Goal: Task Accomplishment & Management: Use online tool/utility

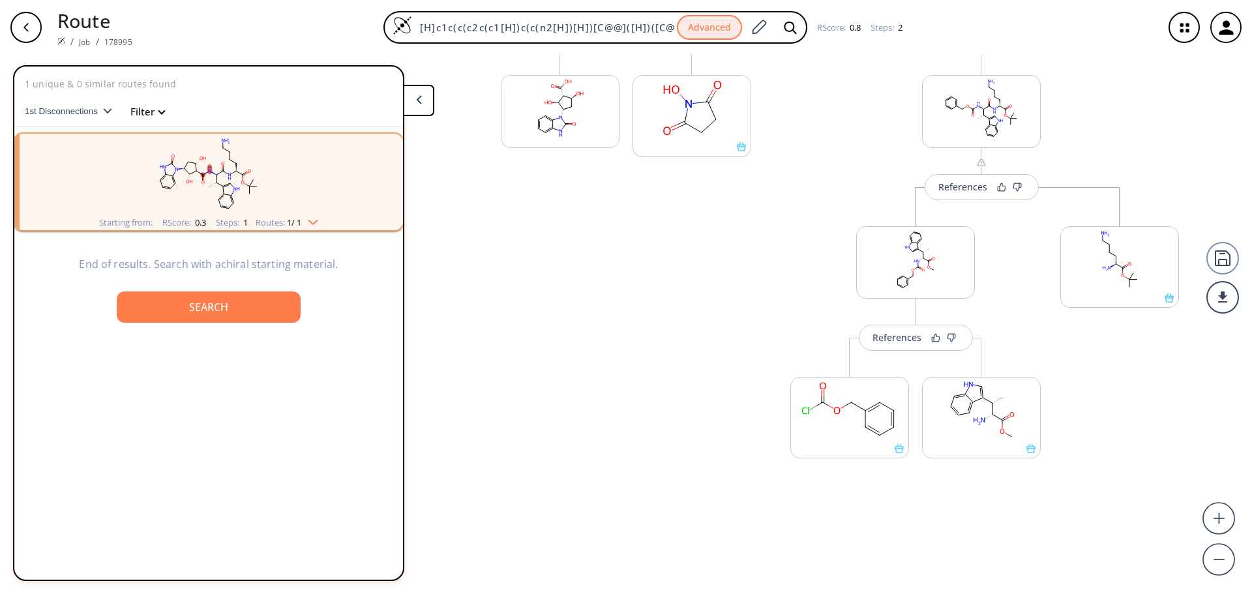
scroll to position [332, 0]
click at [883, 329] on div "References" at bounding box center [896, 332] width 49 height 8
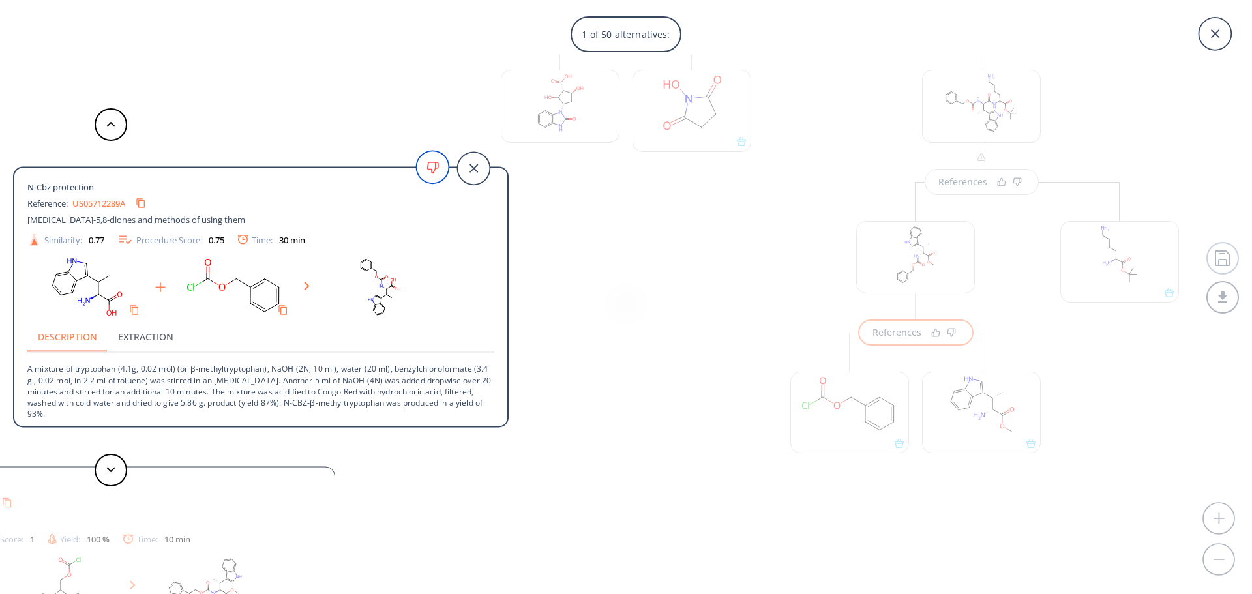
click at [440, 166] on icon at bounding box center [432, 167] width 33 height 33
click at [435, 172] on icon at bounding box center [432, 167] width 33 height 33
click at [147, 342] on button "Extraction" at bounding box center [146, 336] width 76 height 31
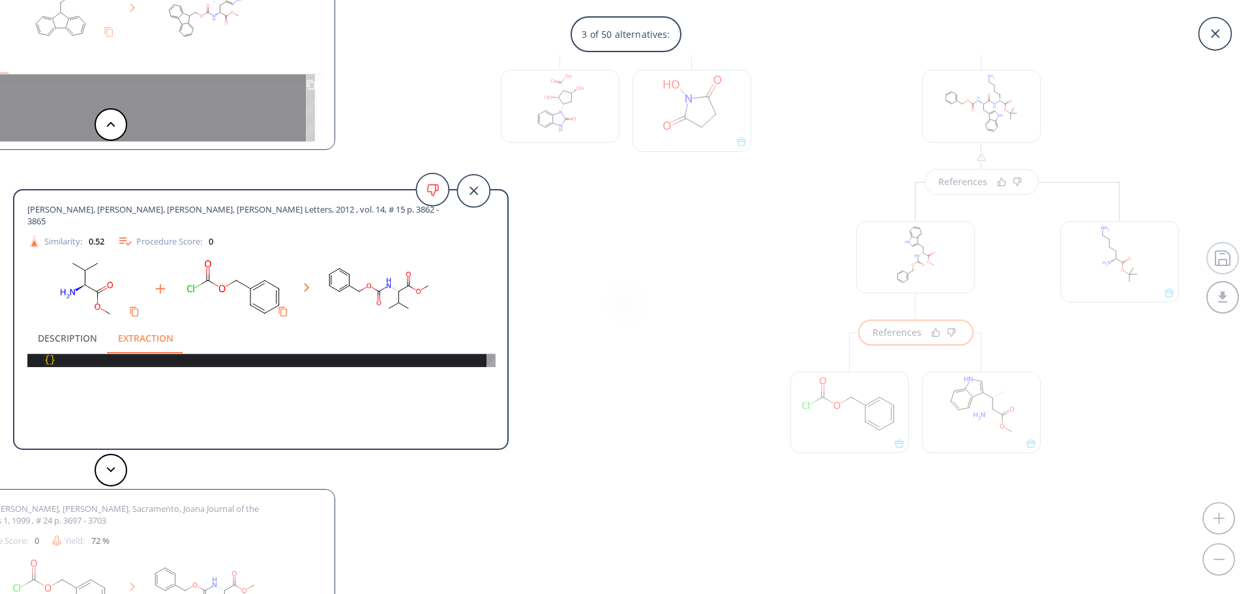
scroll to position [130, 0]
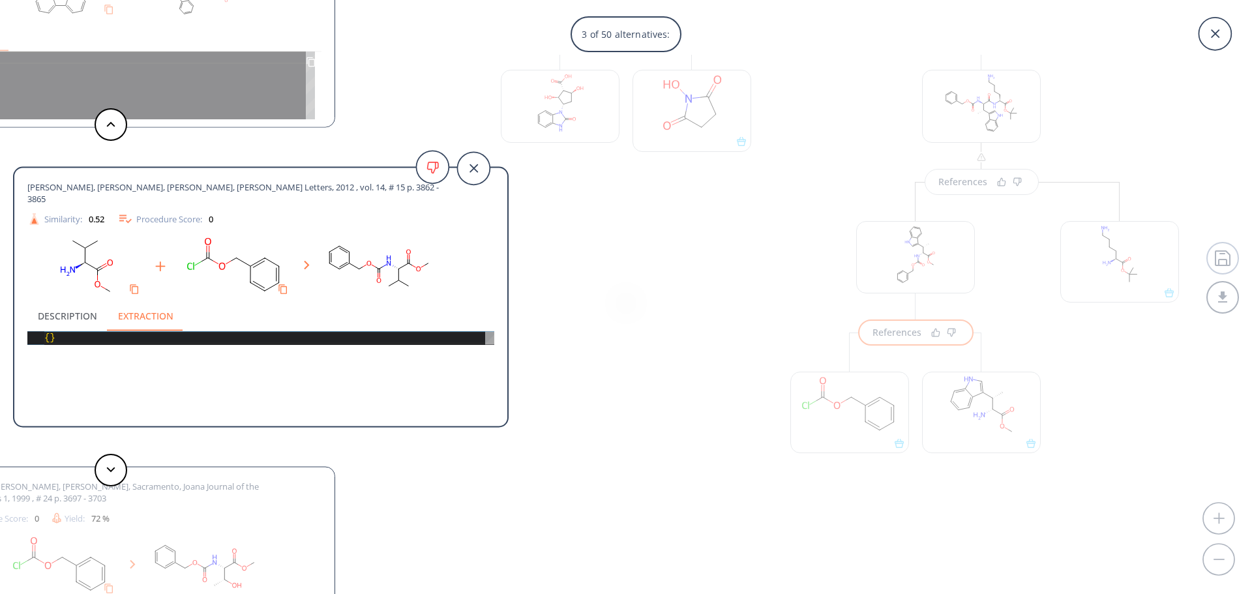
click at [114, 127] on button at bounding box center [111, 124] width 33 height 33
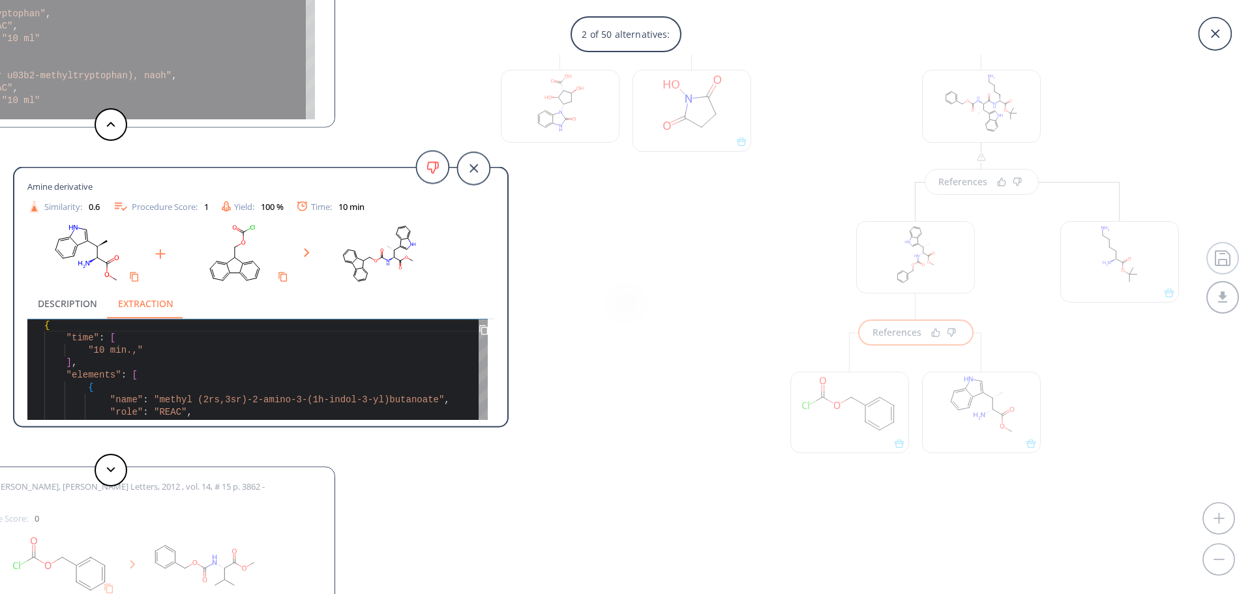
scroll to position [0, 0]
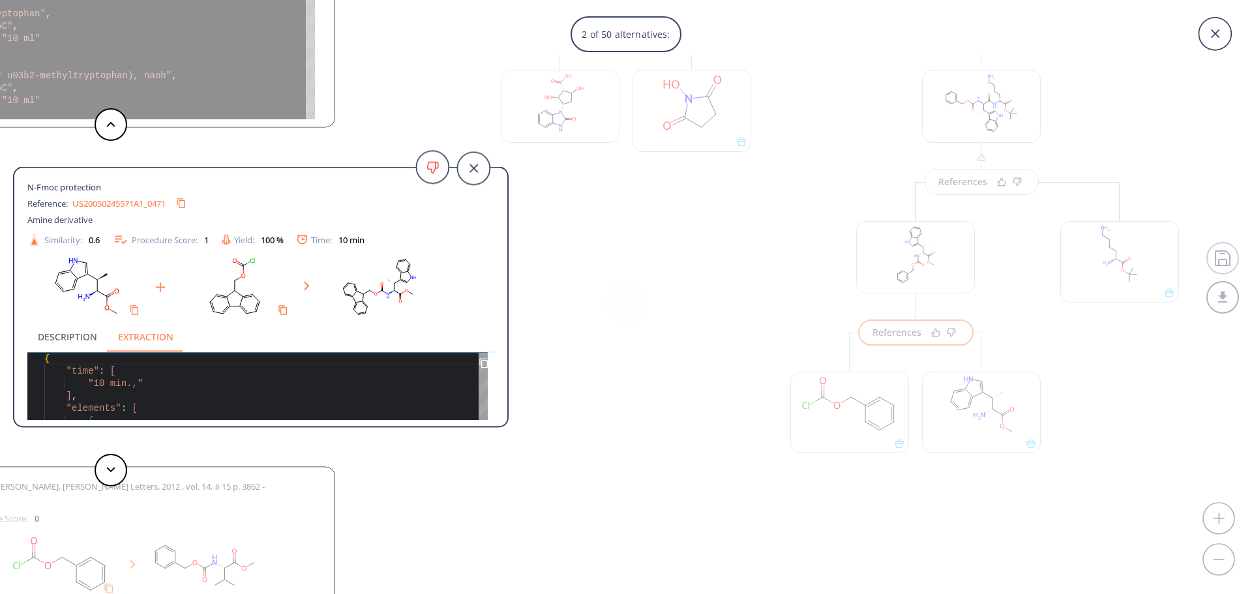
click at [76, 336] on button "Description" at bounding box center [67, 336] width 80 height 31
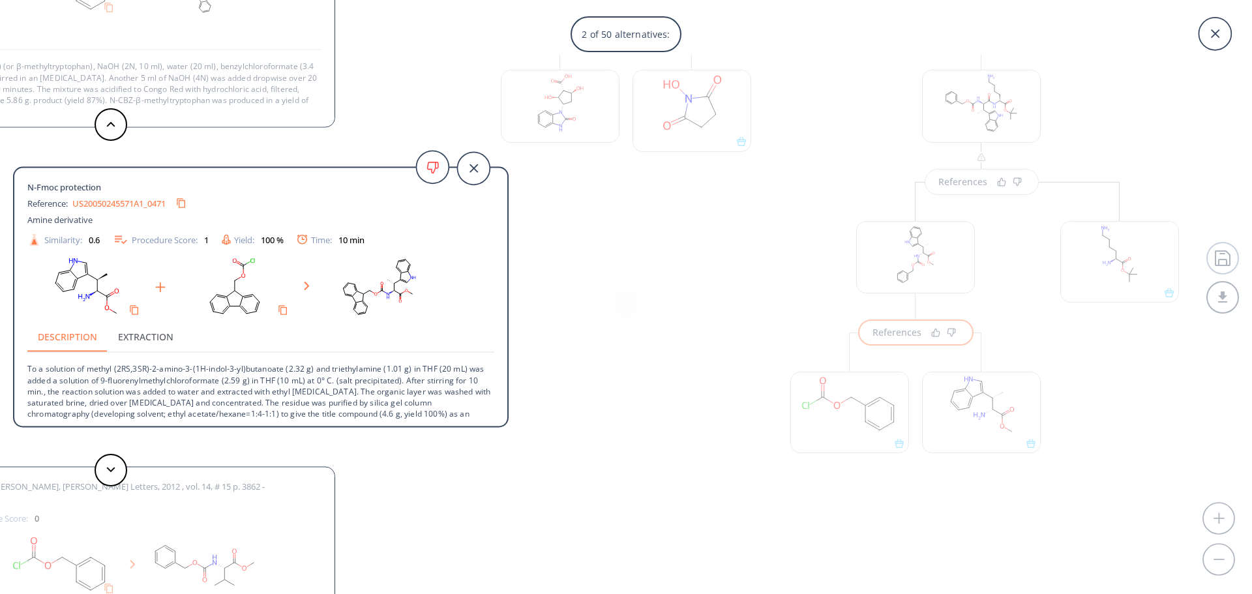
scroll to position [2, 0]
click at [113, 123] on icon at bounding box center [110, 124] width 9 height 6
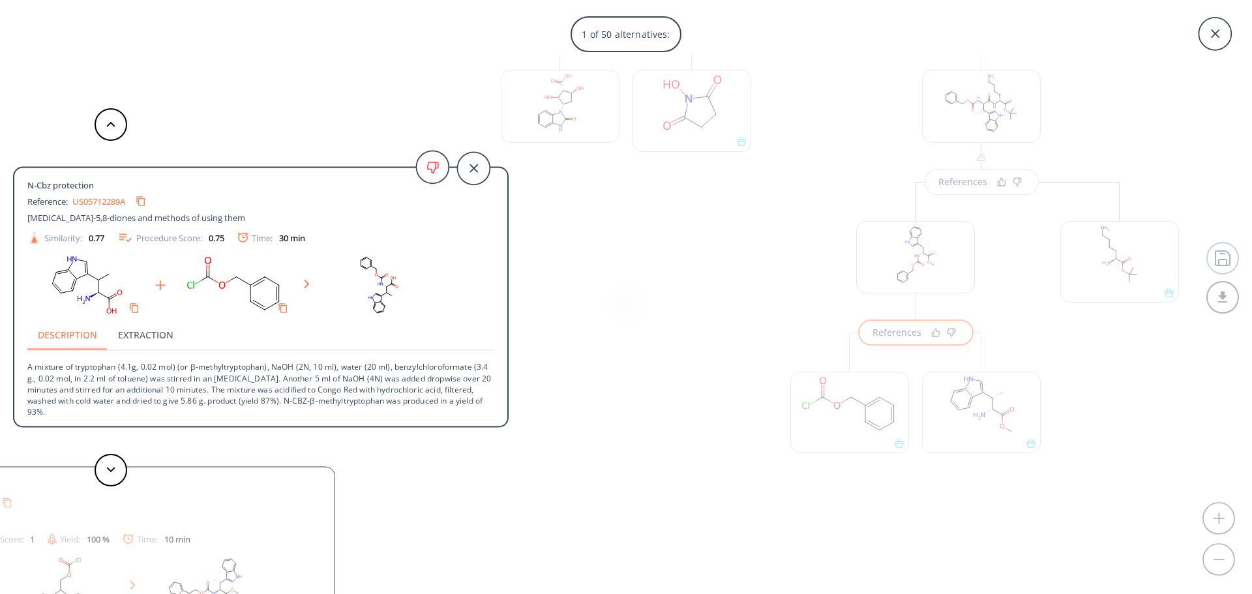
click at [151, 332] on button "Extraction" at bounding box center [146, 334] width 76 height 31
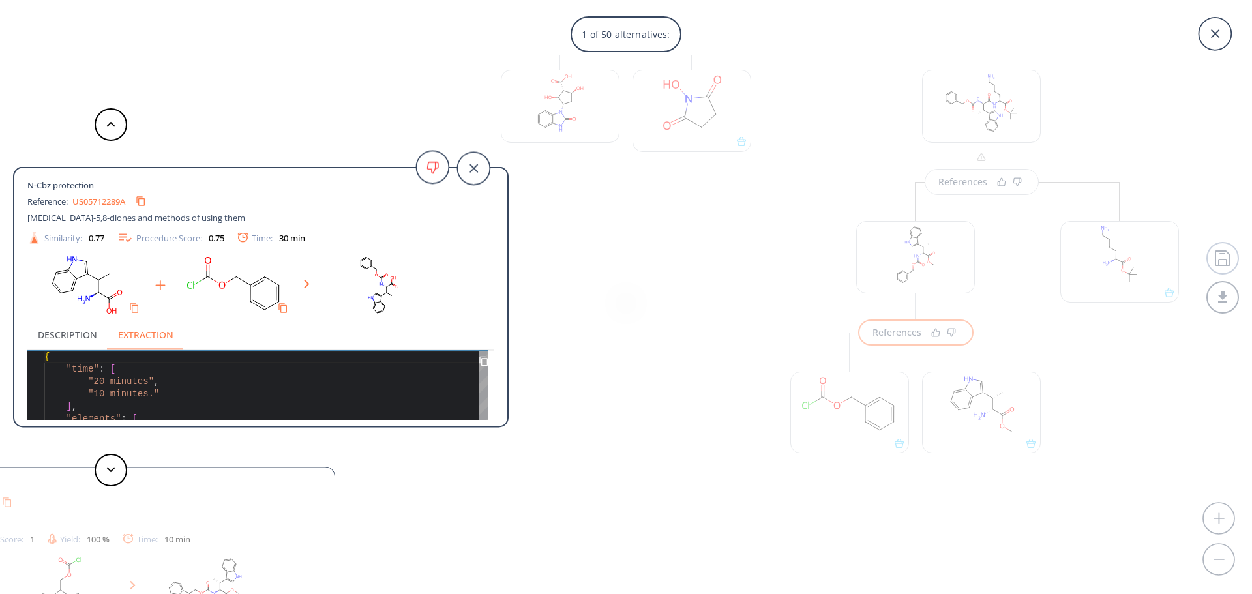
click at [76, 339] on button "Description" at bounding box center [67, 334] width 80 height 31
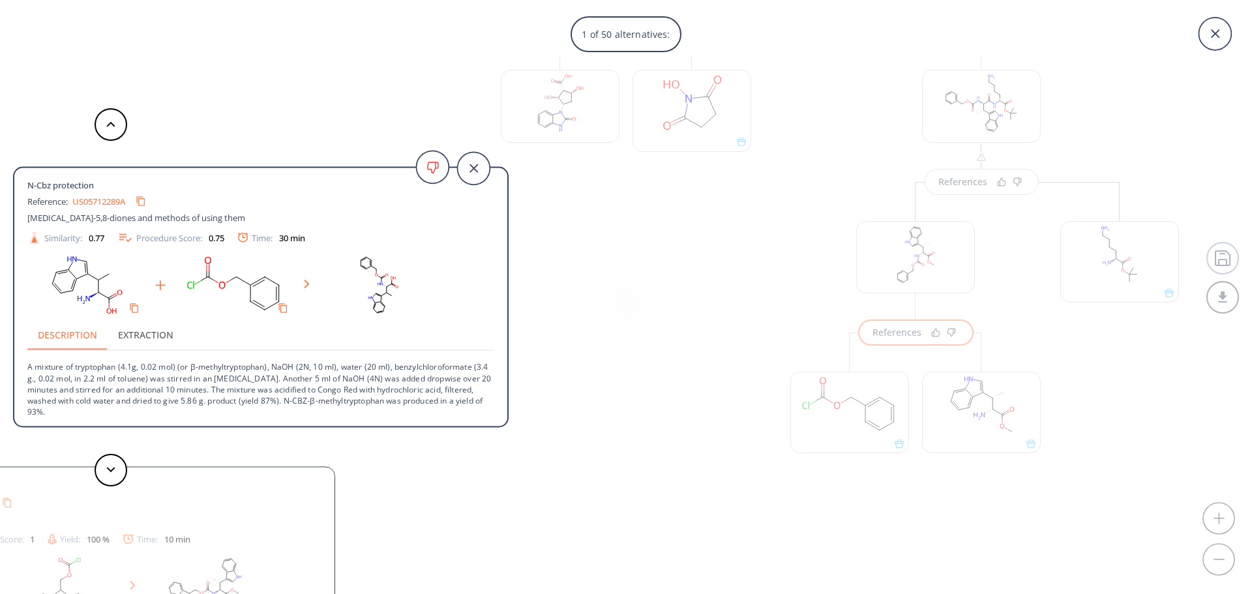
click at [195, 255] on rect at bounding box center [234, 285] width 117 height 66
click at [85, 186] on span "N-Cbz protection" at bounding box center [62, 185] width 71 height 12
click at [308, 284] on polygon at bounding box center [306, 284] width 5 height 8
click at [267, 239] on div "Time: 30 min" at bounding box center [271, 238] width 68 height 10
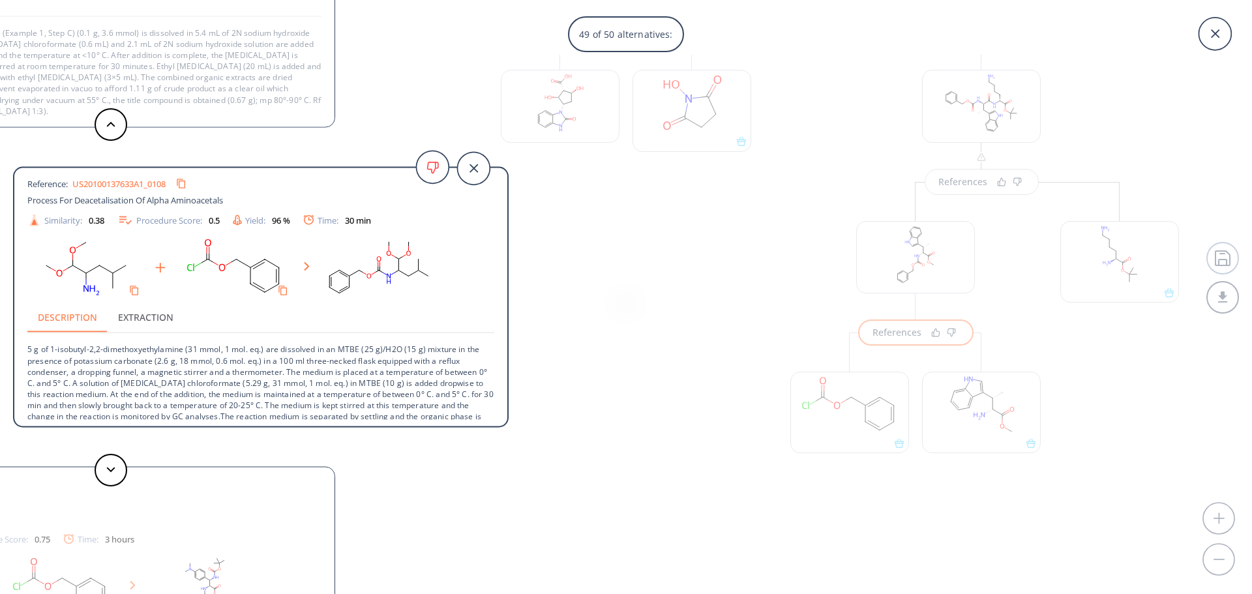
scroll to position [36, 0]
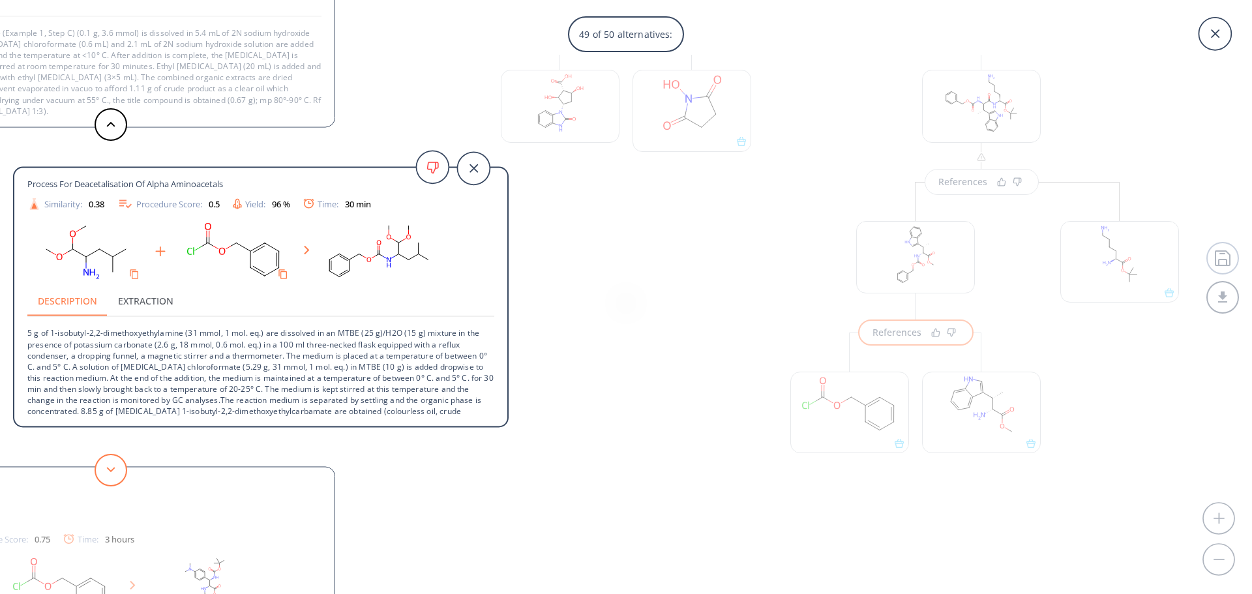
click at [116, 463] on button at bounding box center [111, 470] width 33 height 33
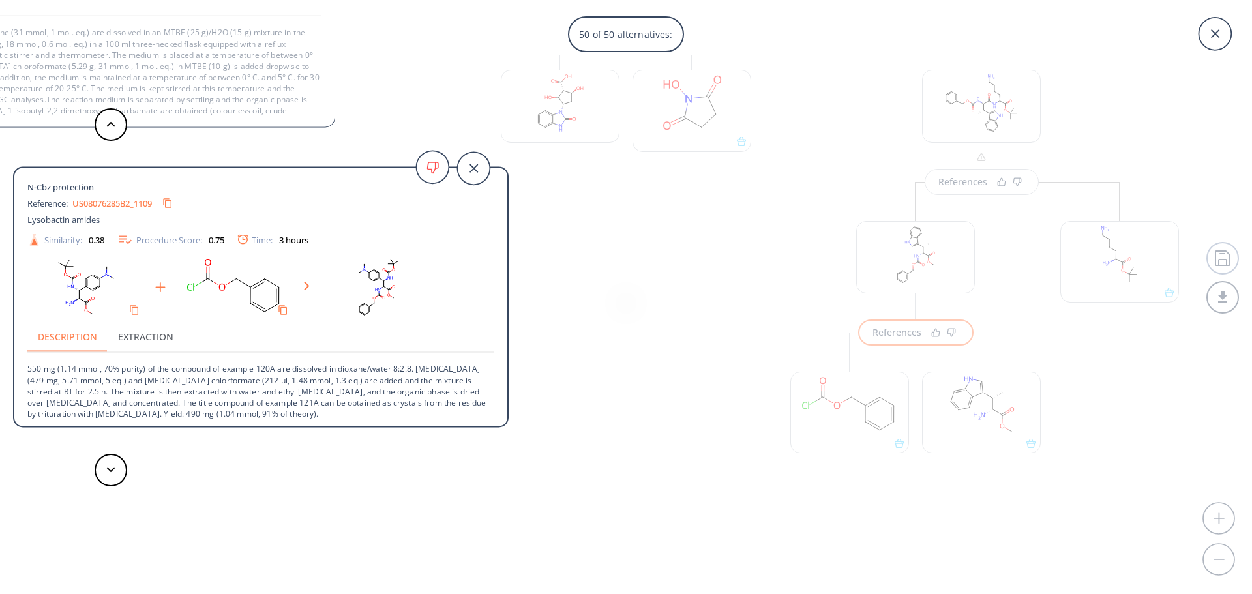
scroll to position [2, 0]
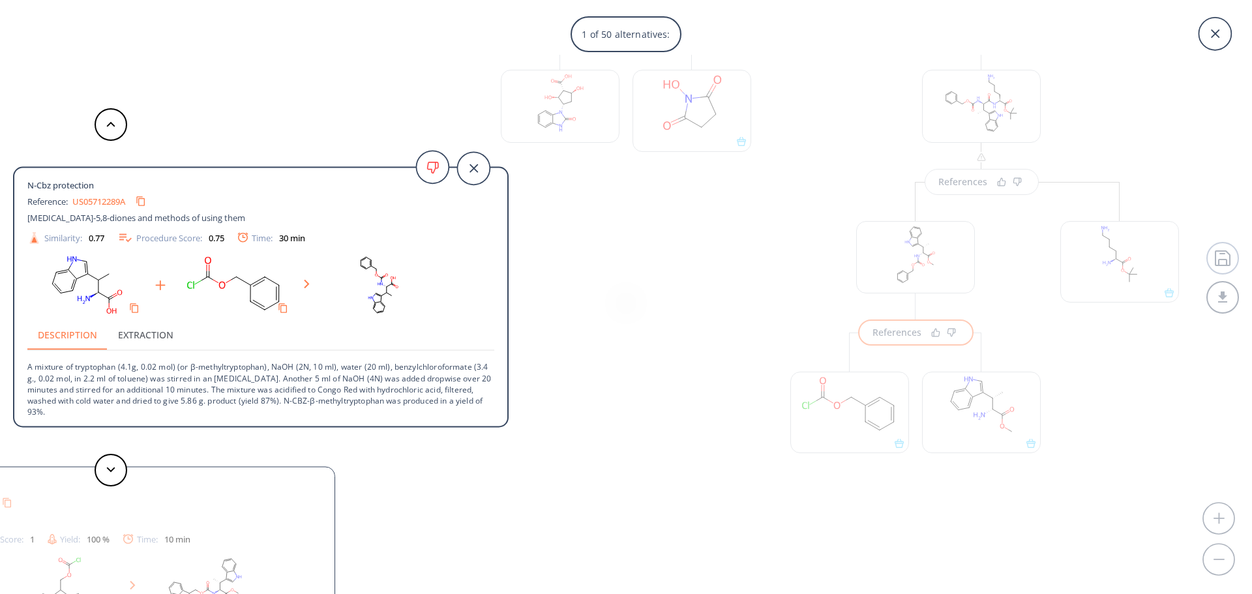
click at [306, 257] on div at bounding box center [260, 285] width 467 height 66
click at [168, 224] on div "N-Cbz protection Reference: US05712289A Quinoline-5,8-diones and methods of usi…" at bounding box center [260, 212] width 467 height 66
click at [143, 201] on icon "Copy to clipboard" at bounding box center [141, 201] width 11 height 11
click at [806, 301] on div "1 of 50 alternatives: N-Cbz protection Reference: US05712289A Quinoline-5,8-dio…" at bounding box center [626, 297] width 1252 height 594
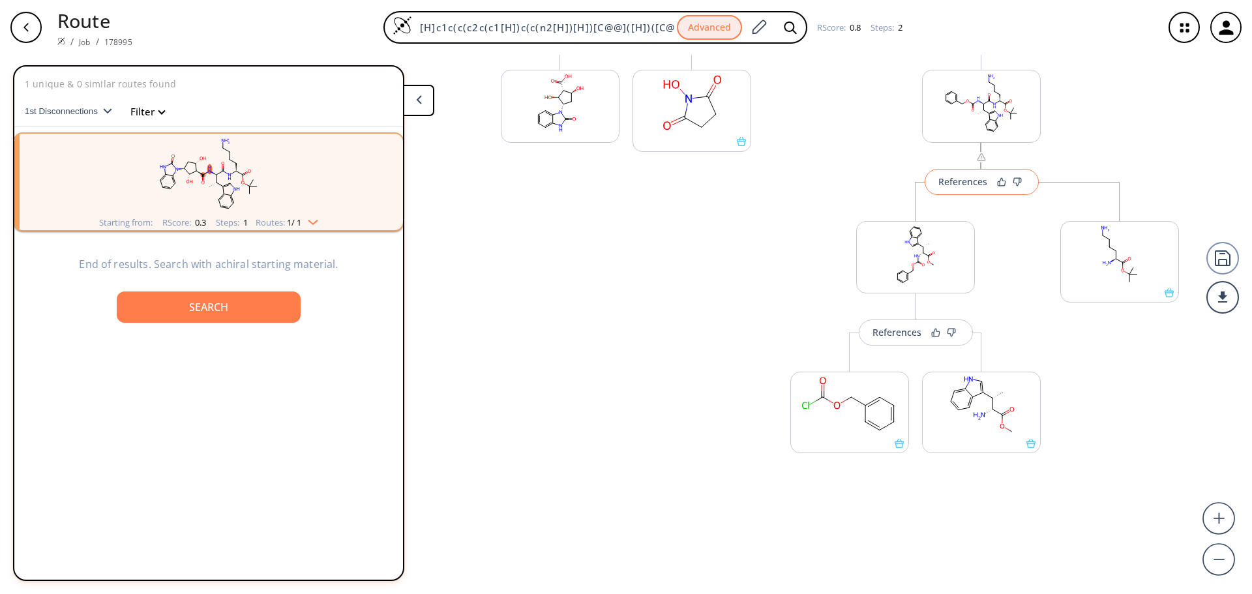
click at [967, 186] on div "References" at bounding box center [962, 181] width 49 height 8
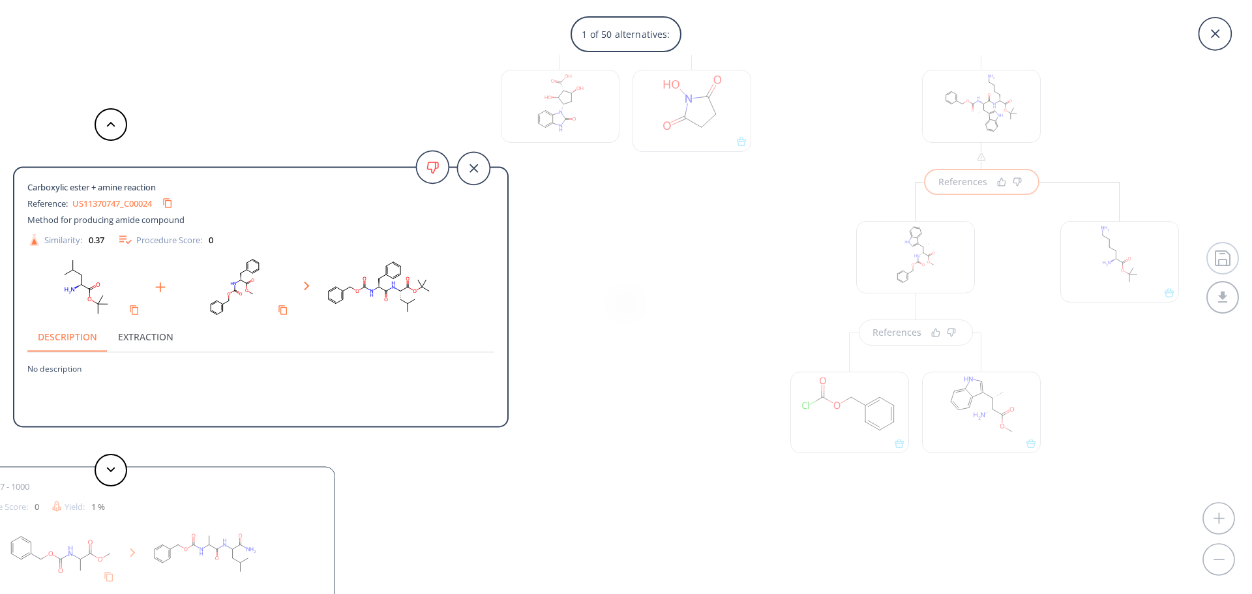
click at [623, 277] on div "1 of 50 alternatives: Carboxylic ester + amine reaction Reference: US11370747_C…" at bounding box center [626, 297] width 1252 height 594
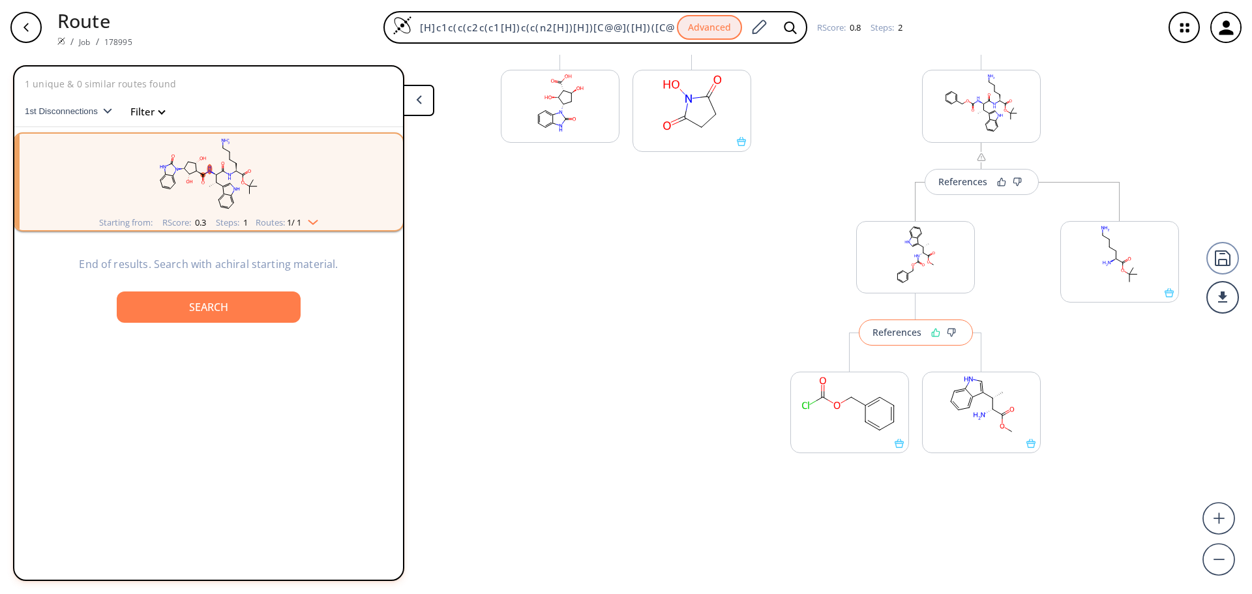
click at [932, 333] on icon at bounding box center [935, 333] width 7 height 8
click at [905, 336] on div "References" at bounding box center [894, 332] width 49 height 8
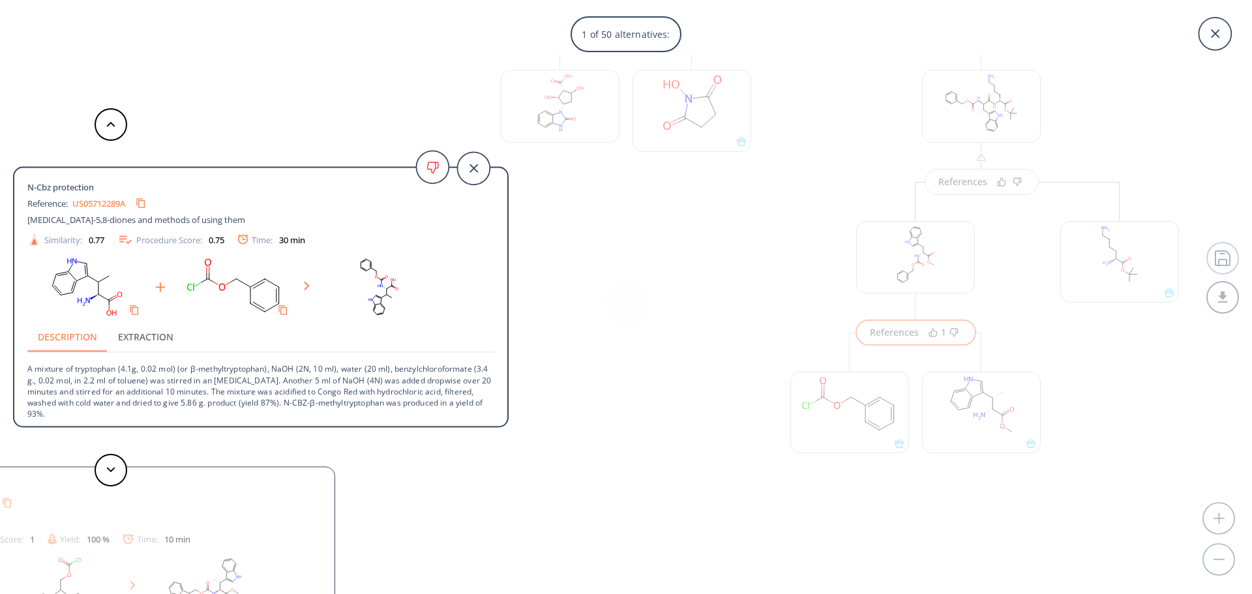
click at [79, 193] on div "US05712289A" at bounding box center [111, 203] width 79 height 21
click at [768, 297] on div "1 of 50 alternatives: N-Cbz protection Reference: US05712289A Quinoline-5,8-dio…" at bounding box center [626, 297] width 1252 height 594
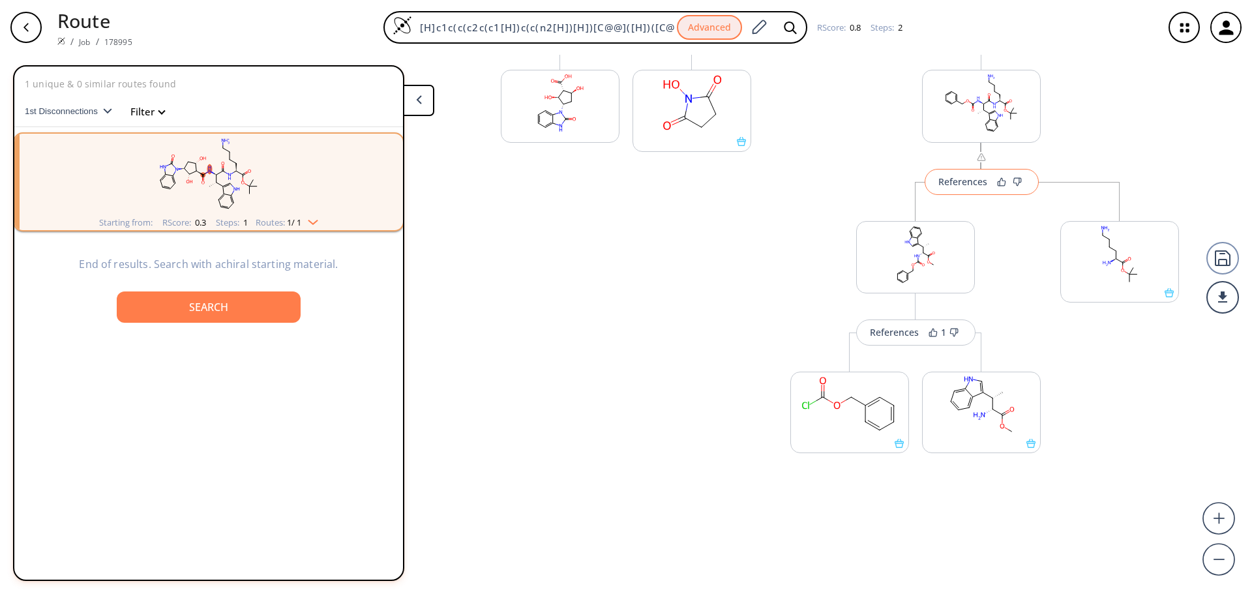
click at [977, 191] on button "References" at bounding box center [981, 182] width 114 height 26
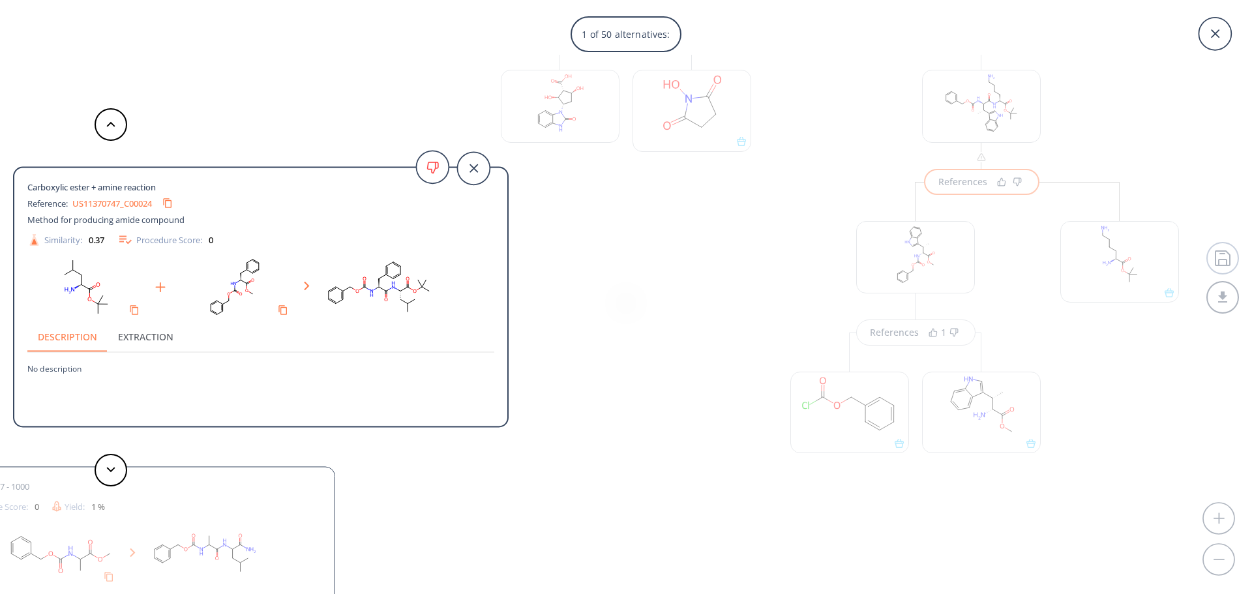
click at [160, 336] on button "Extraction" at bounding box center [146, 336] width 76 height 31
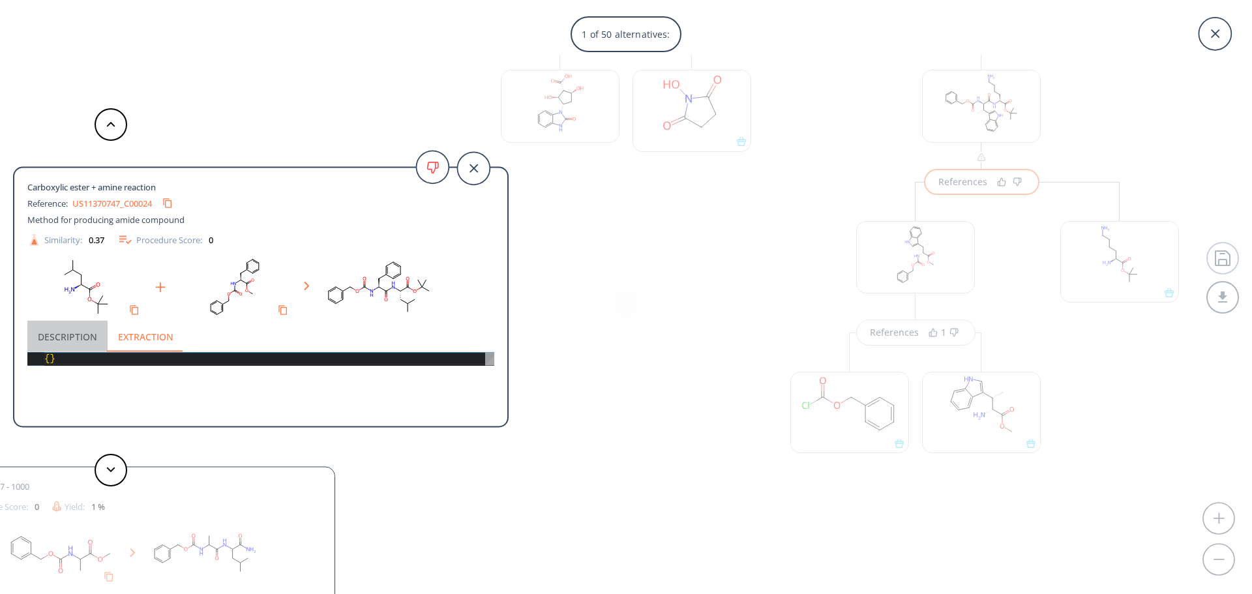
click at [99, 336] on button "Description" at bounding box center [67, 336] width 80 height 31
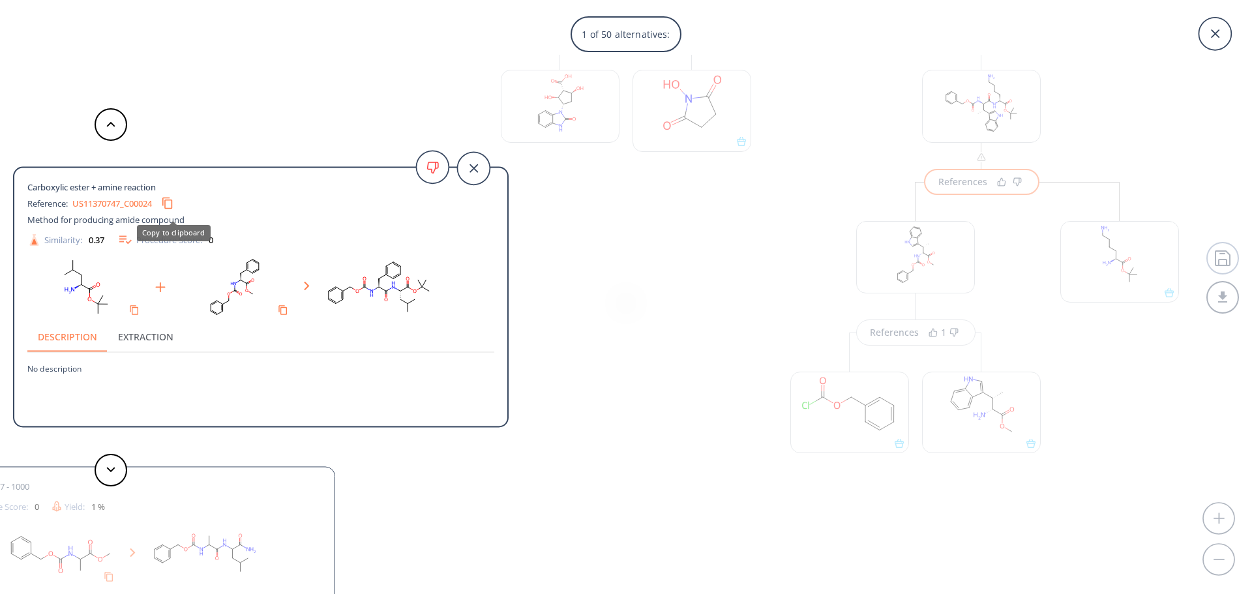
click at [173, 205] on icon "Copy to clipboard" at bounding box center [167, 203] width 12 height 12
click at [583, 239] on div "1 of 50 alternatives: Carboxylic ester + amine reaction Reference: US11370747_C…" at bounding box center [626, 297] width 1252 height 594
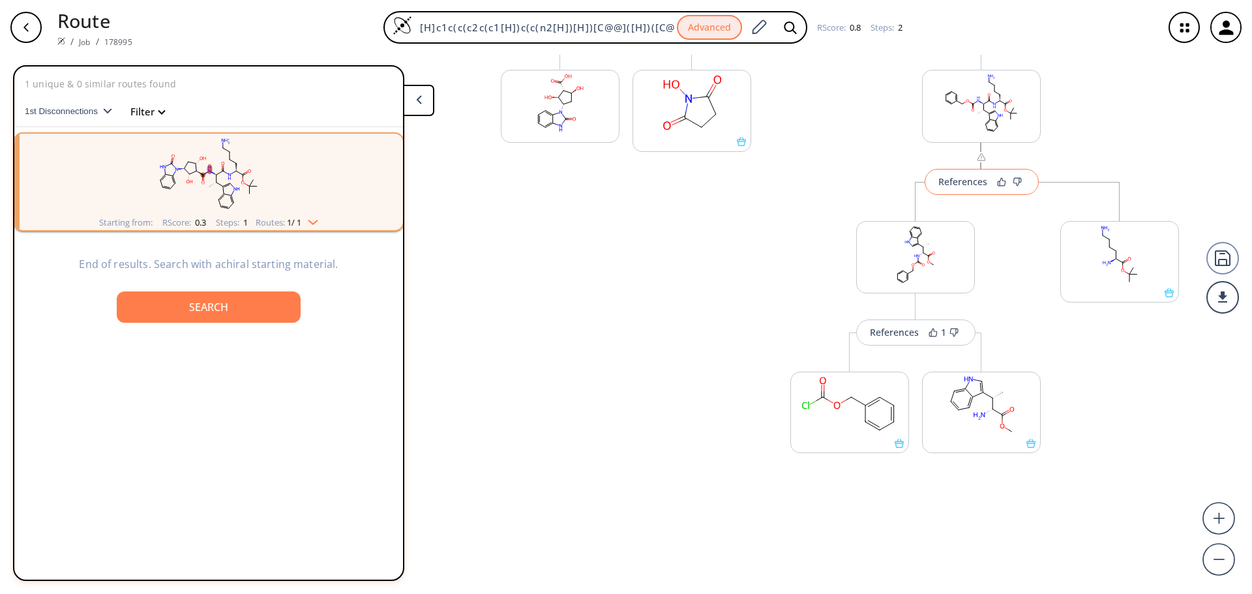
click at [994, 187] on button "References" at bounding box center [981, 182] width 114 height 26
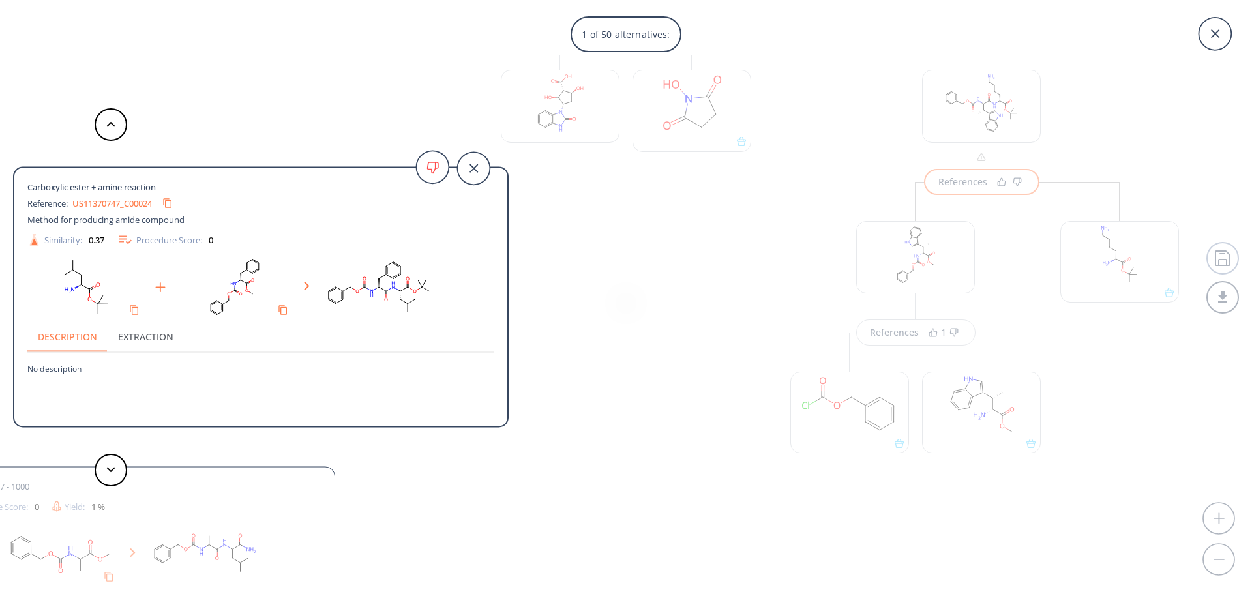
click at [996, 181] on div "1 of 50 alternatives: Carboxylic ester + amine reaction Reference: US11370747_C…" at bounding box center [626, 297] width 1252 height 594
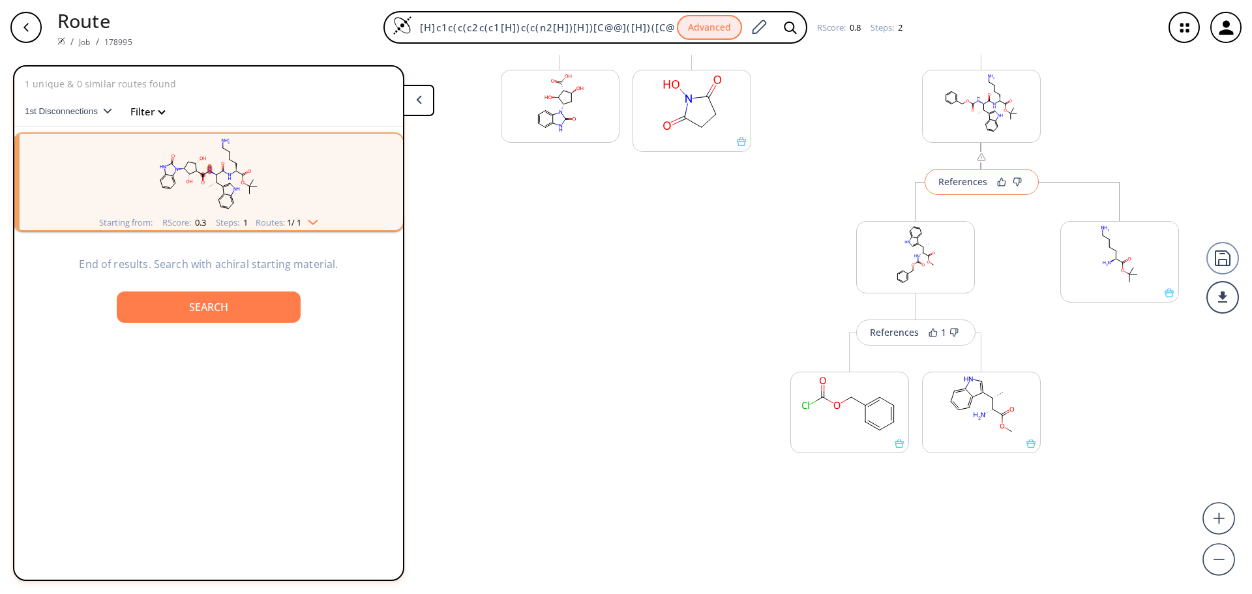
click at [992, 186] on button "References" at bounding box center [981, 182] width 114 height 26
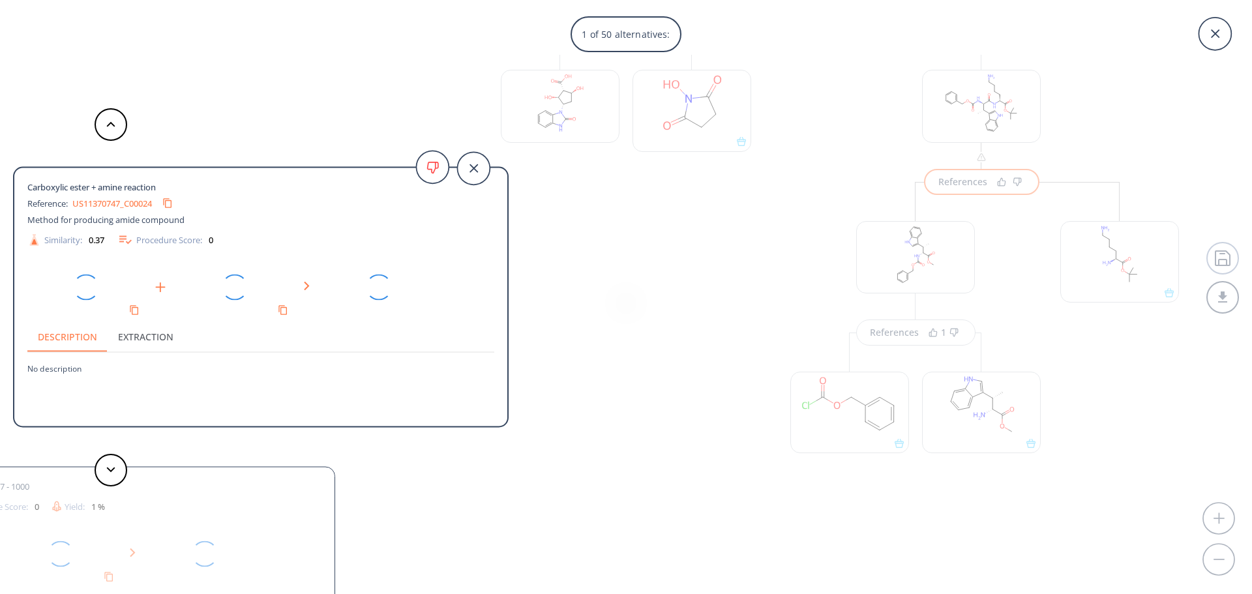
click at [995, 183] on div "1 of 50 alternatives: Carboxylic ester + amine reaction Reference: US11370747_C…" at bounding box center [626, 297] width 1252 height 594
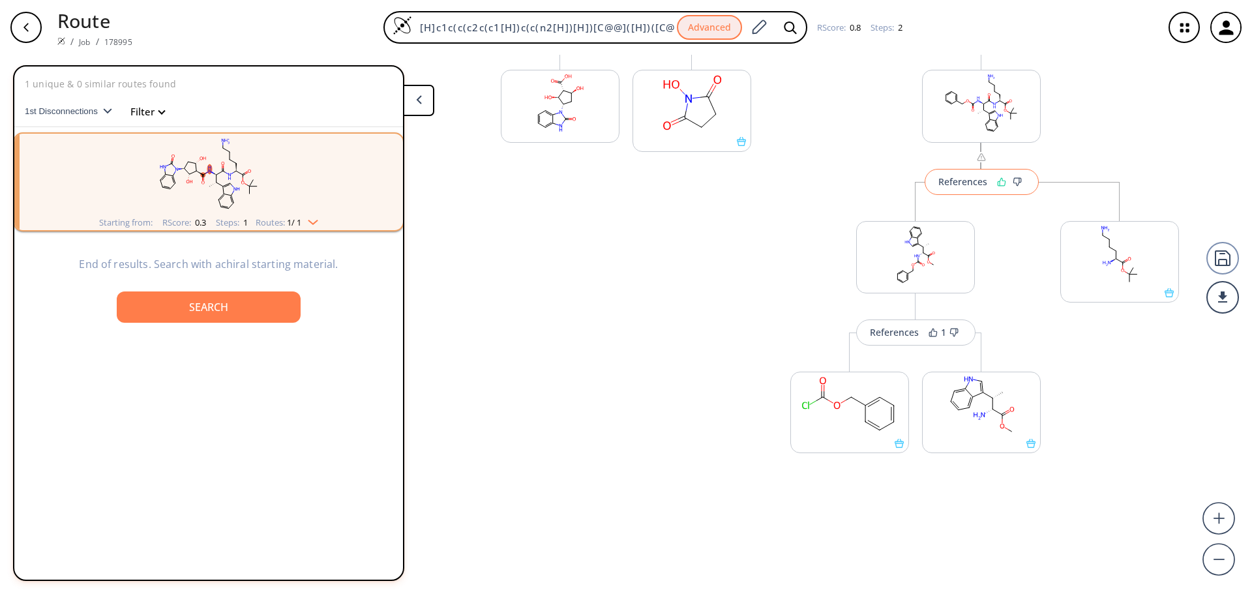
click at [997, 182] on icon at bounding box center [1001, 181] width 9 height 9
click at [586, 287] on div "Change Clear References More routes from here More routes from here" at bounding box center [626, 218] width 276 height 677
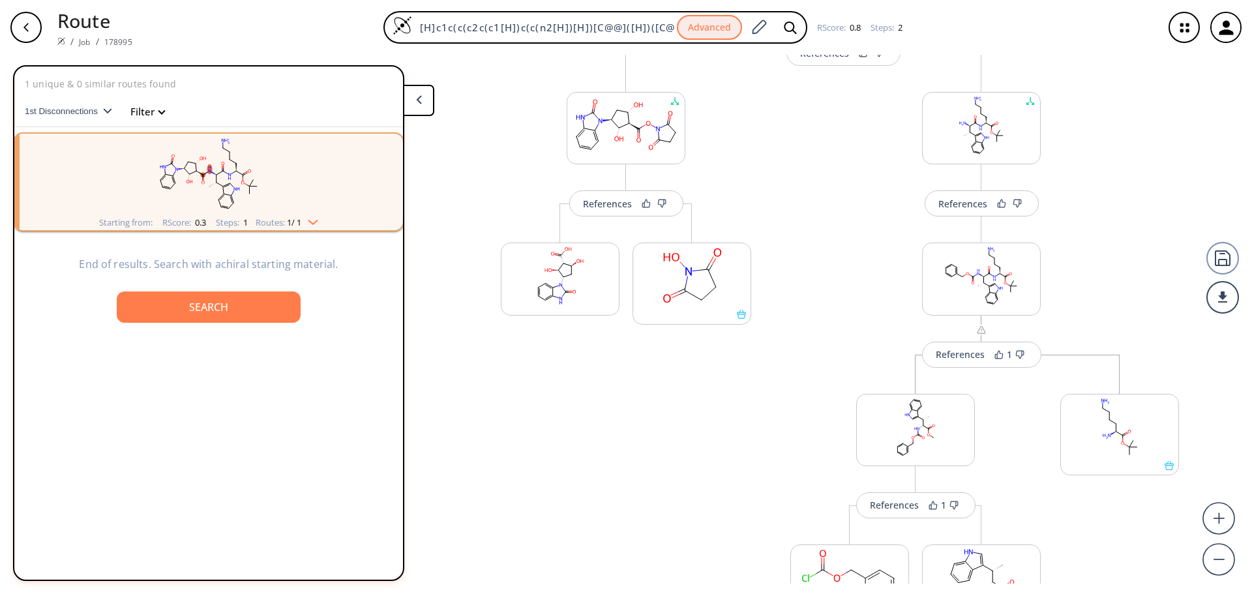
scroll to position [136, 0]
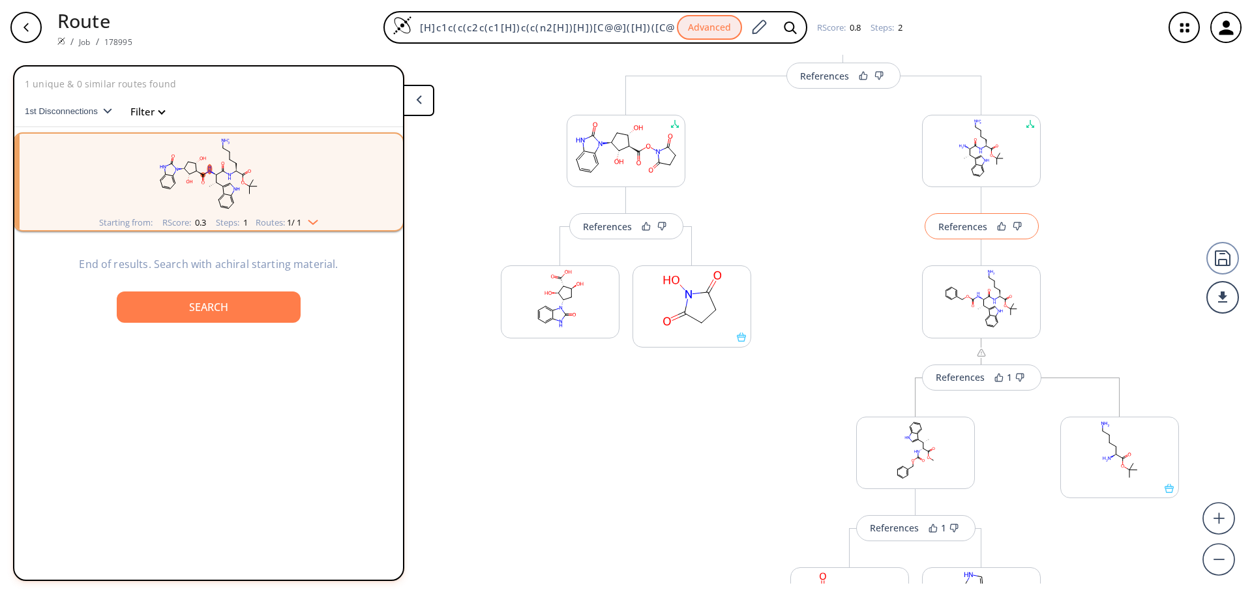
click at [969, 228] on div "References" at bounding box center [962, 226] width 49 height 8
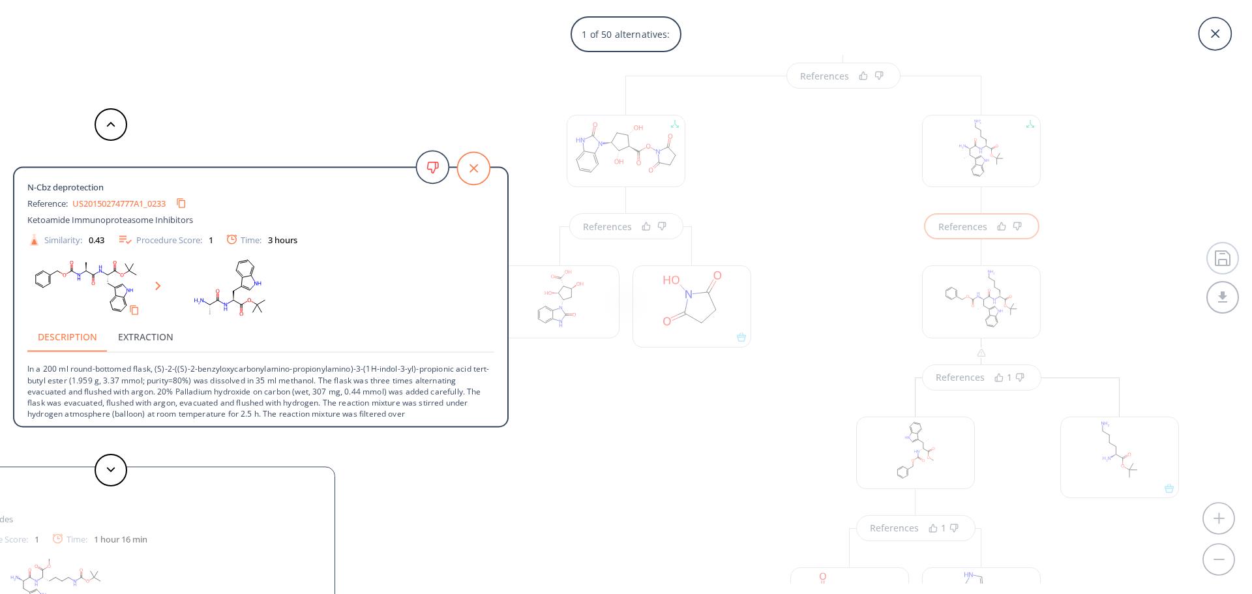
click at [471, 164] on icon at bounding box center [473, 168] width 33 height 33
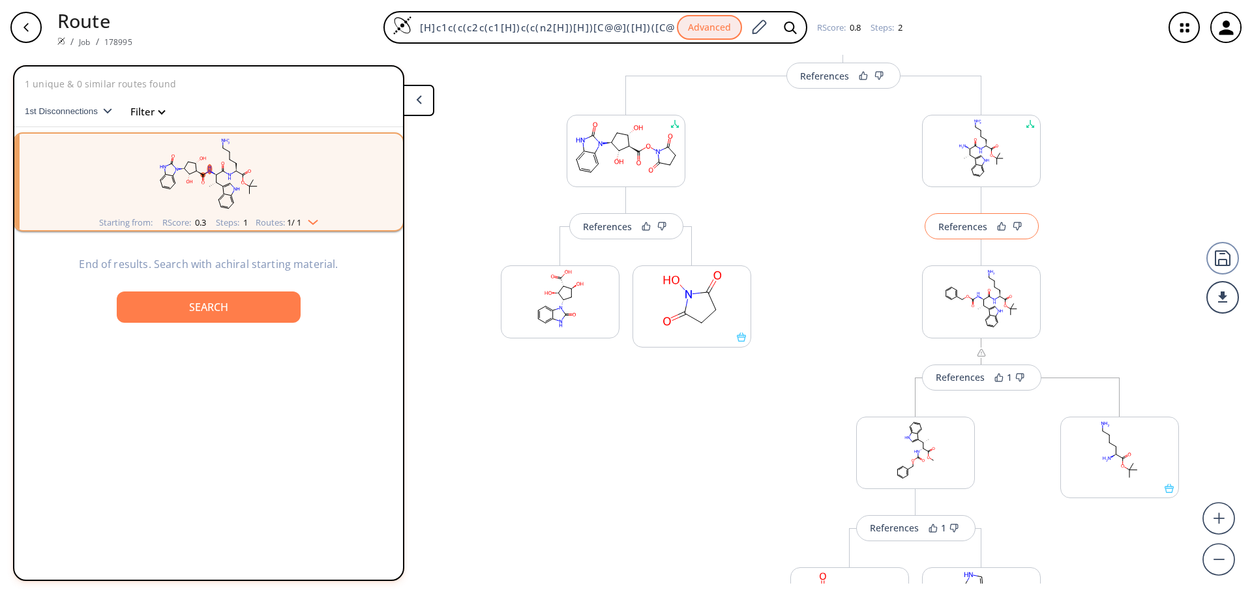
click at [973, 230] on div "References" at bounding box center [962, 226] width 49 height 8
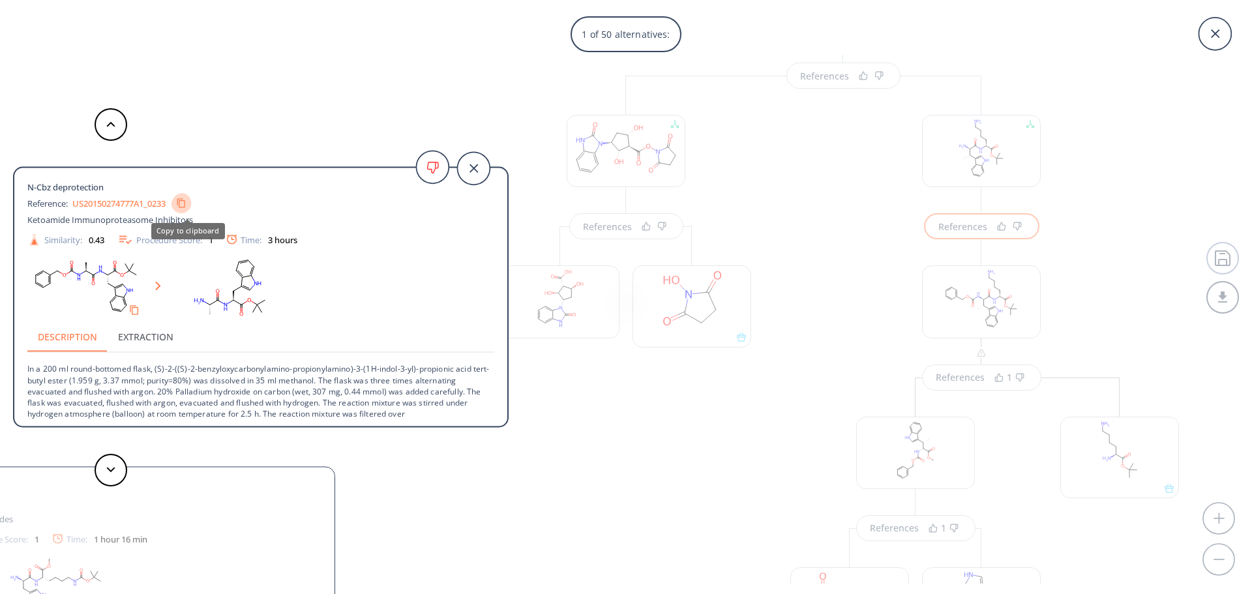
click at [186, 201] on icon "Copy to clipboard" at bounding box center [181, 203] width 10 height 10
click at [992, 228] on div "1 of 50 alternatives: N-Cbz deprotection Reference: US20150274777A1_0233 Ketoam…" at bounding box center [626, 297] width 1252 height 594
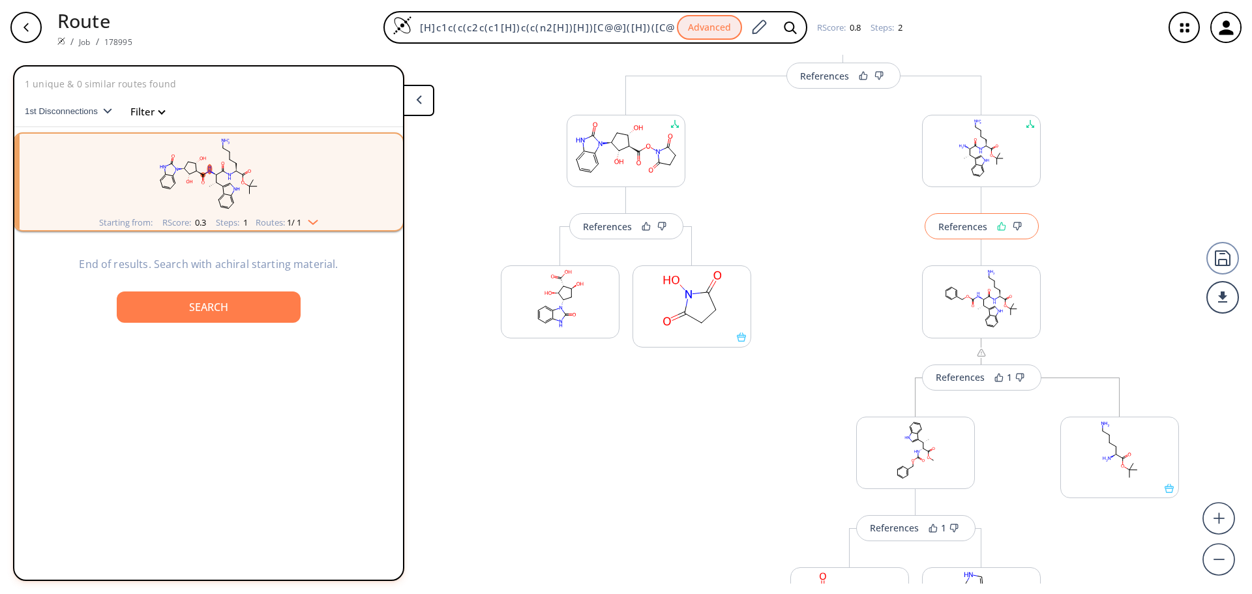
click at [997, 228] on icon at bounding box center [1000, 227] width 7 height 8
click at [610, 233] on button "References" at bounding box center [626, 226] width 114 height 26
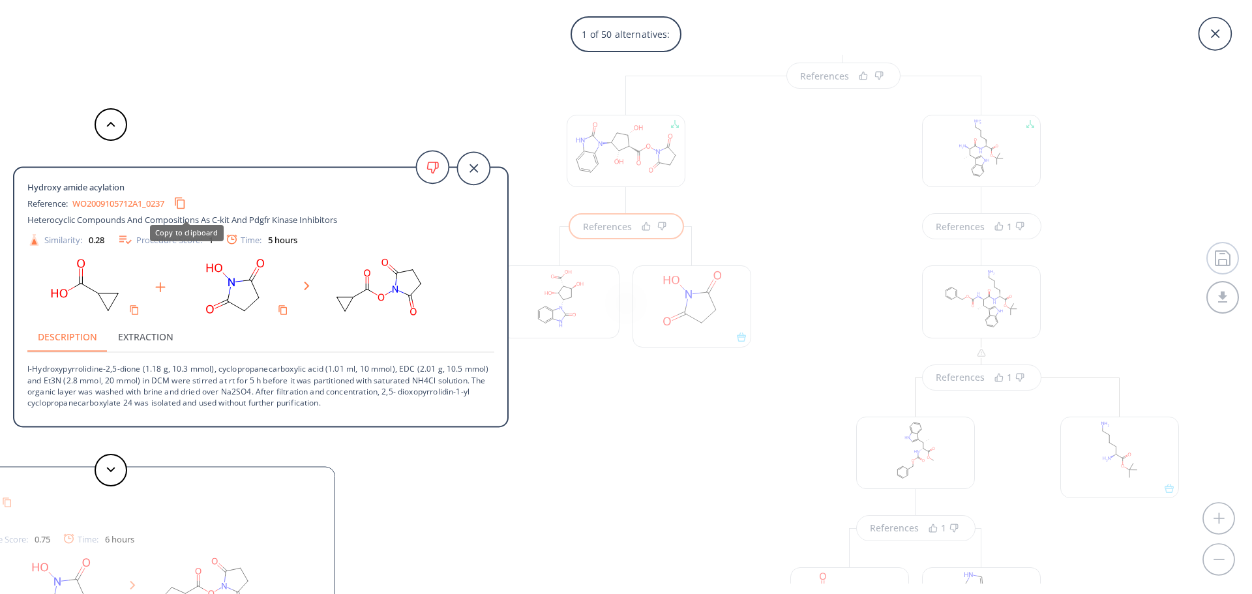
click at [186, 201] on icon "Copy to clipboard" at bounding box center [179, 203] width 12 height 12
click at [636, 227] on div "1 of 50 alternatives: Hydroxy amide acylation Reference: WO2009105712A1_0237 He…" at bounding box center [626, 297] width 1252 height 594
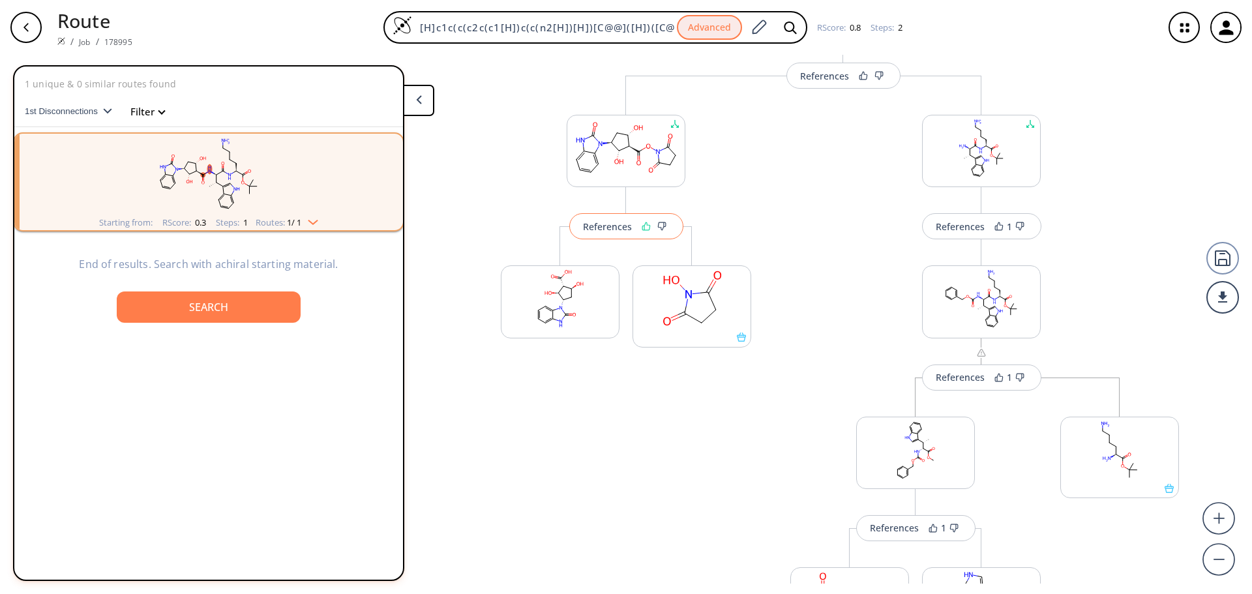
click at [641, 227] on icon at bounding box center [645, 226] width 9 height 9
click at [836, 79] on div "References" at bounding box center [824, 76] width 49 height 8
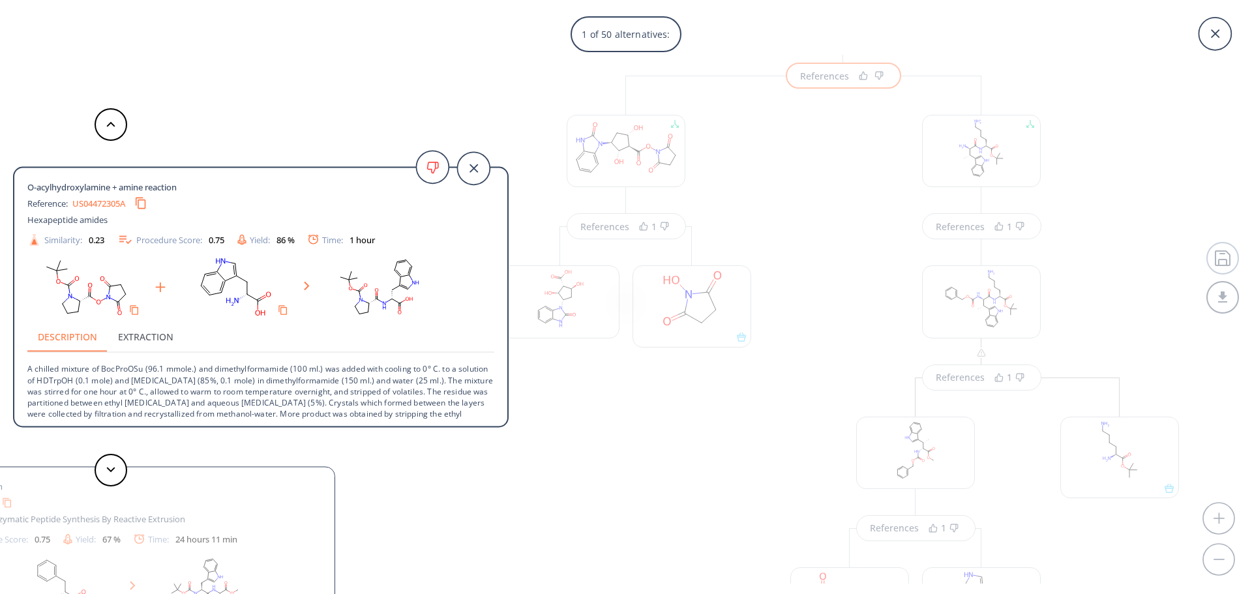
drag, startPoint x: 145, startPoint y: 203, endPoint x: 151, endPoint y: 201, distance: 6.6
click at [145, 202] on icon "Copy to clipboard" at bounding box center [140, 203] width 12 height 12
click at [857, 74] on div "1 of 50 alternatives: O-acylhydroxylamine + amine reaction Reference: US0447230…" at bounding box center [626, 297] width 1252 height 594
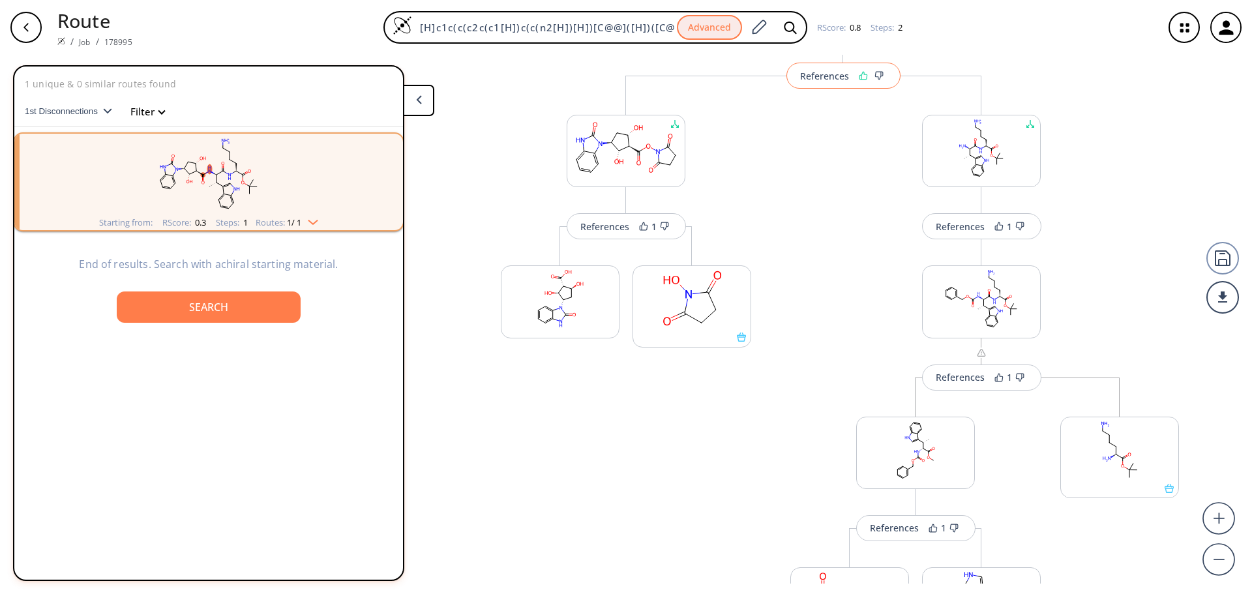
click at [859, 74] on icon at bounding box center [863, 75] width 9 height 9
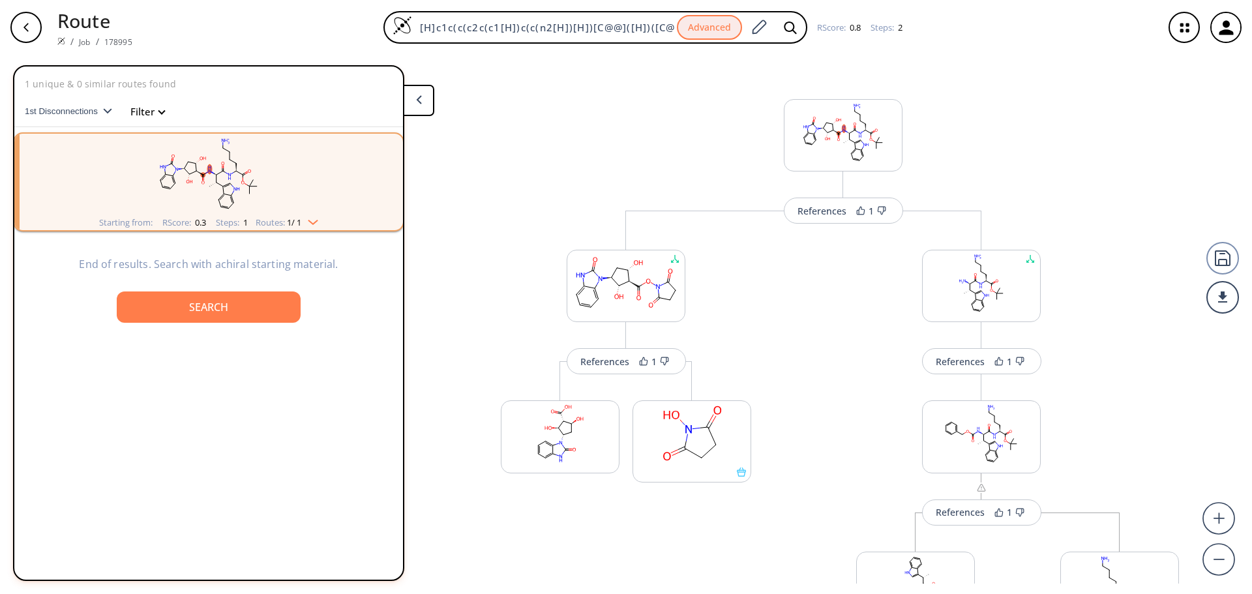
scroll to position [0, 0]
drag, startPoint x: 1222, startPoint y: 264, endPoint x: 1226, endPoint y: 270, distance: 6.7
click at [1222, 263] on div at bounding box center [1222, 258] width 33 height 33
click at [1229, 302] on div at bounding box center [1222, 297] width 33 height 33
click at [1172, 293] on li "PDF" at bounding box center [1173, 292] width 65 height 22
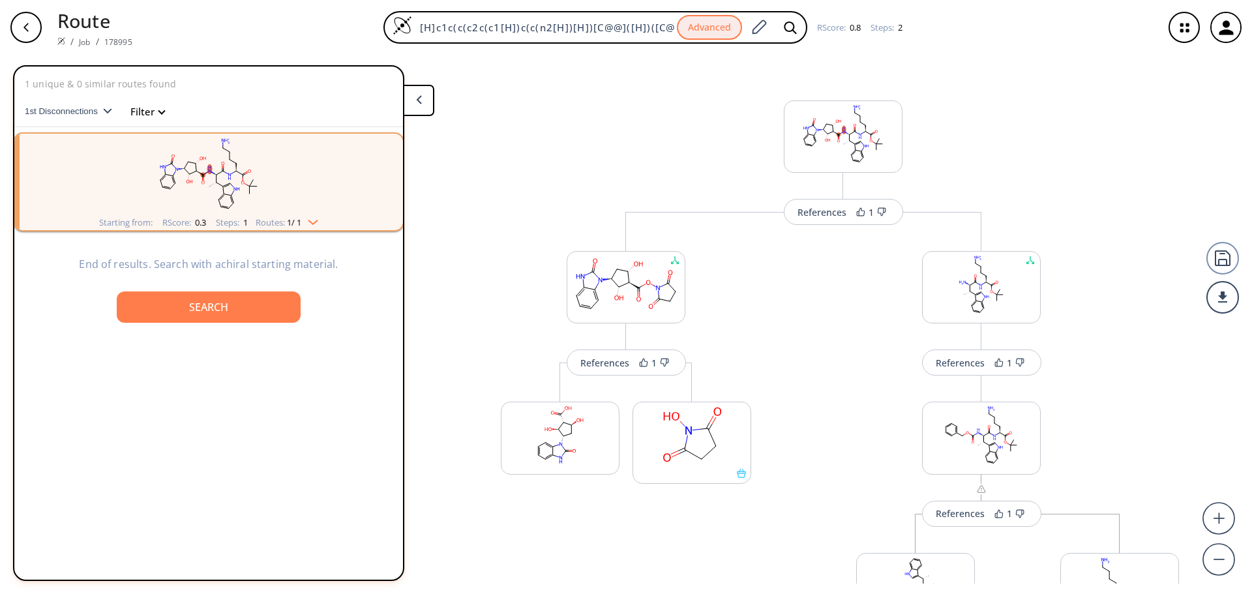
click at [1182, 29] on icon "button" at bounding box center [1184, 27] width 8 height 8
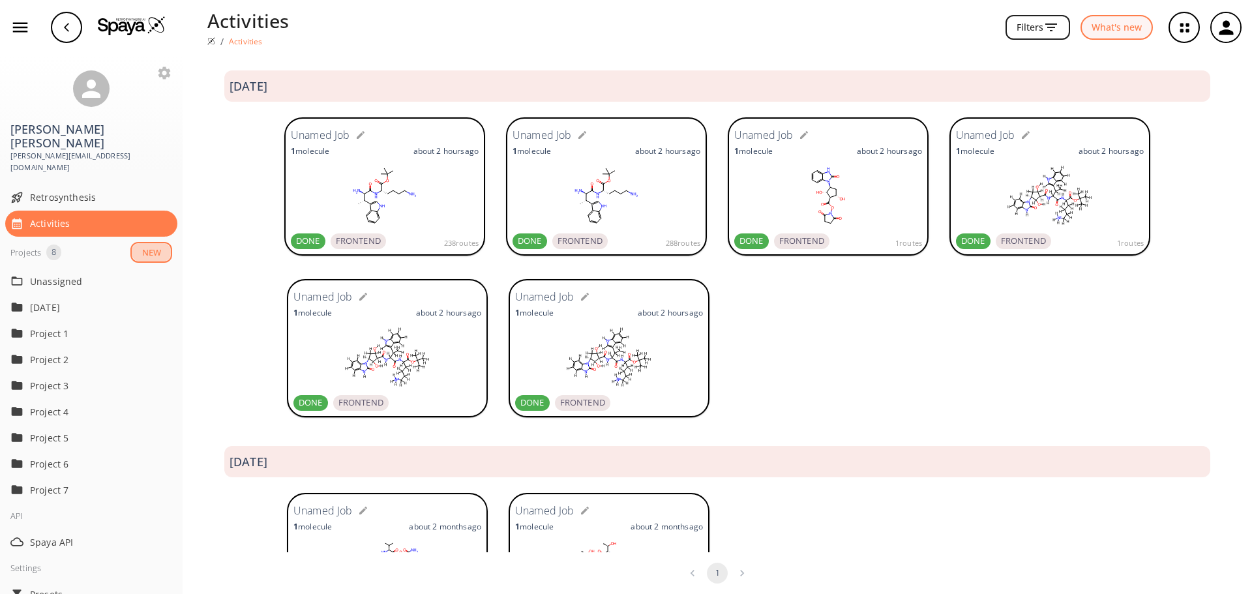
click at [138, 242] on button "NEW" at bounding box center [151, 253] width 42 height 22
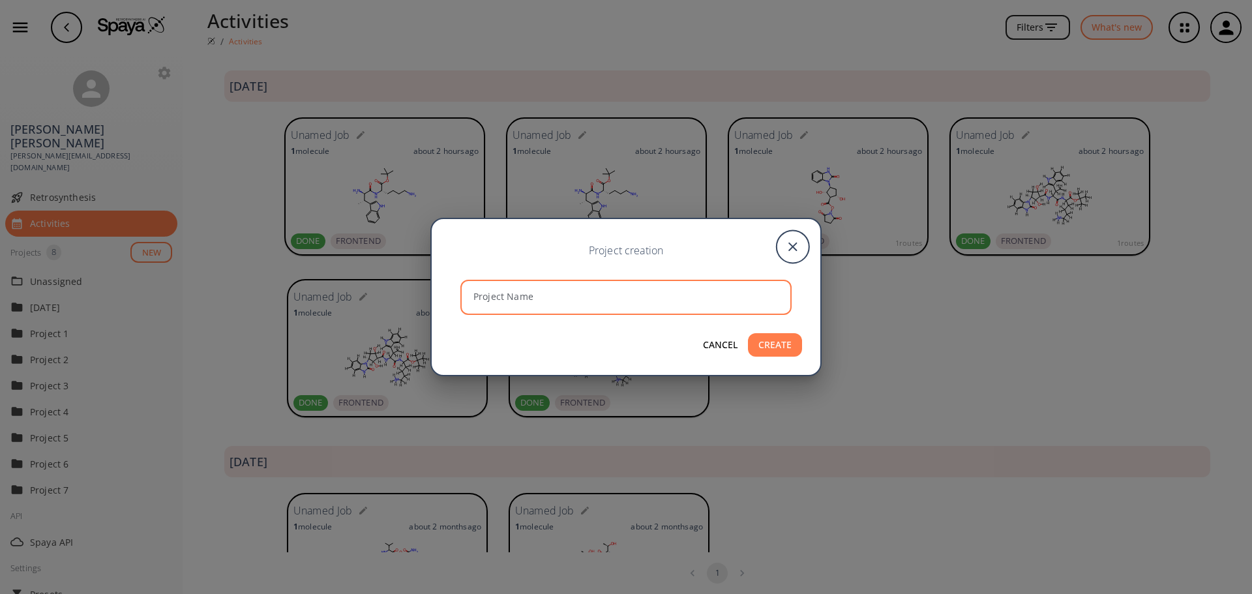
click at [507, 302] on input "Project Name" at bounding box center [627, 297] width 327 height 35
type input "[MEDICAL_DATA] Inhibitors"
click at [773, 342] on button "CREATE" at bounding box center [775, 345] width 54 height 24
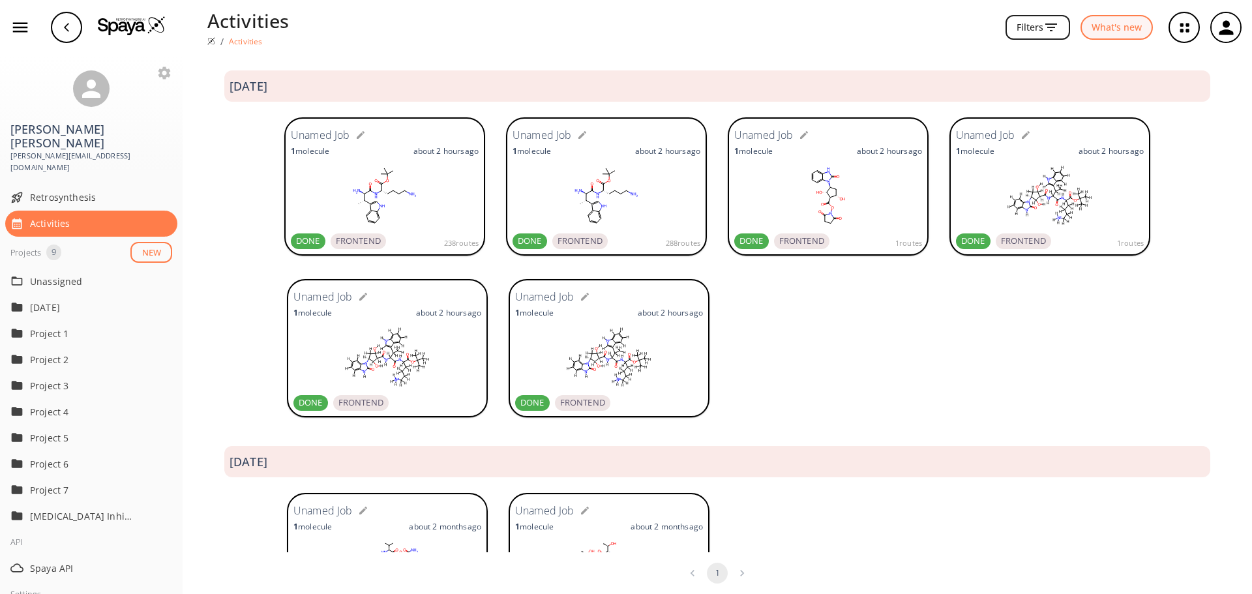
drag, startPoint x: 127, startPoint y: 24, endPoint x: 138, endPoint y: 27, distance: 11.6
click at [128, 23] on img at bounding box center [132, 26] width 68 height 20
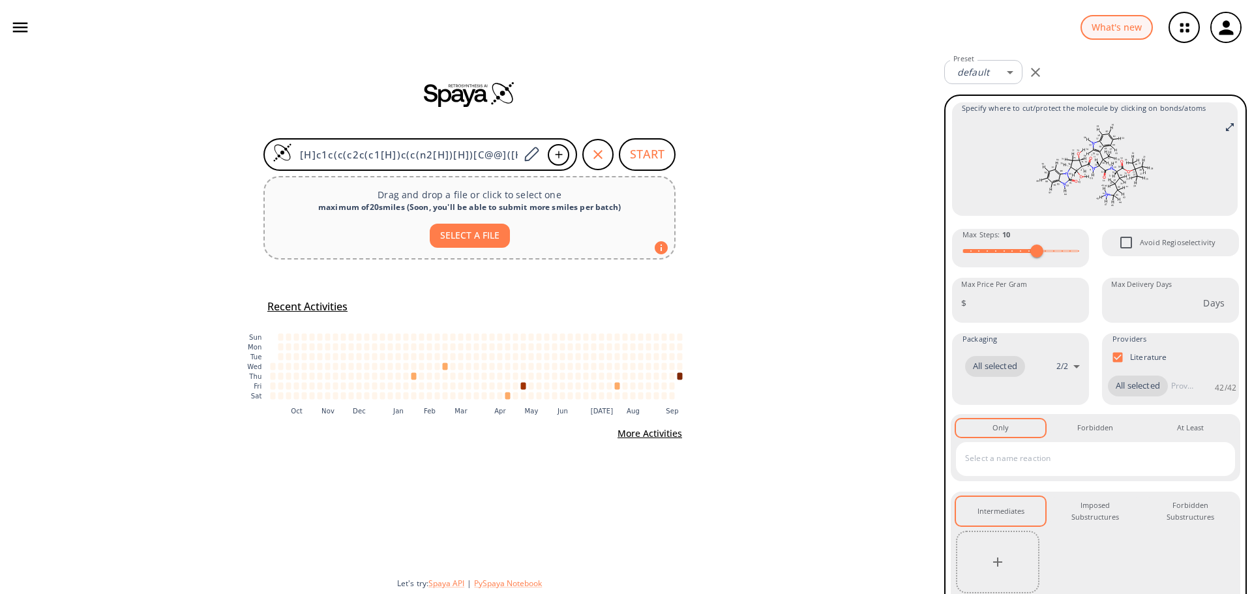
click at [494, 234] on button "SELECT A FILE" at bounding box center [470, 236] width 80 height 24
type input "C:\fakepath\8-Cluster 8, 1 of 102 R4 S&E.sdf"
drag, startPoint x: 643, startPoint y: 160, endPoint x: 656, endPoint y: 172, distance: 18.0
click at [647, 160] on button "START" at bounding box center [647, 154] width 57 height 33
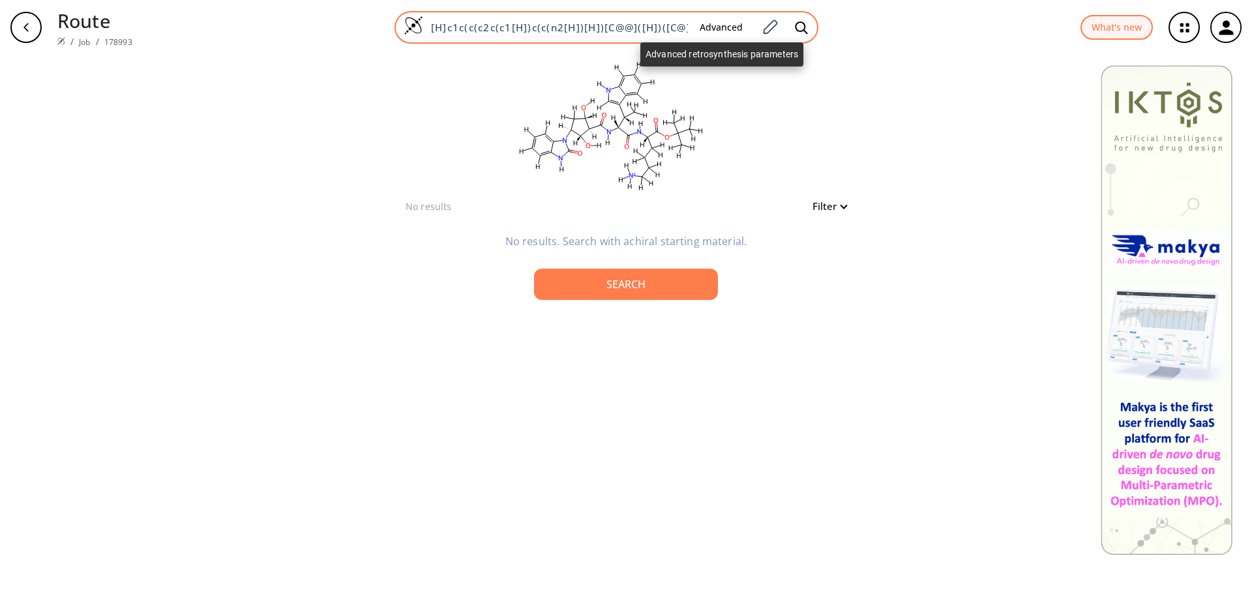
click at [732, 30] on button "Advanced" at bounding box center [721, 28] width 64 height 24
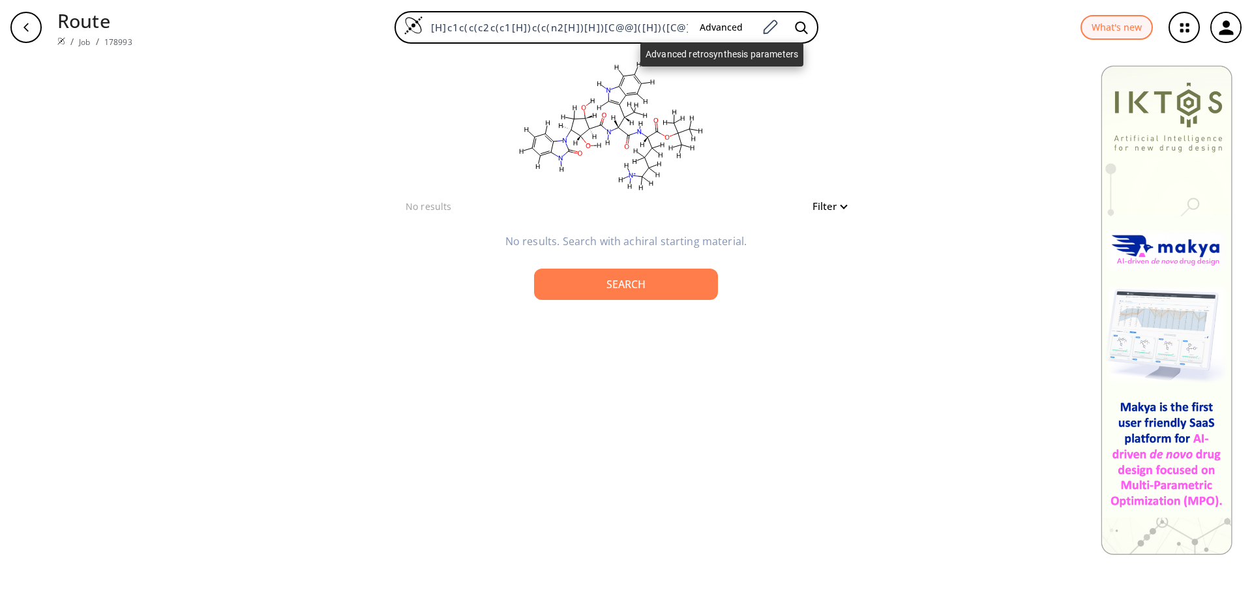
scroll to position [0, 1450]
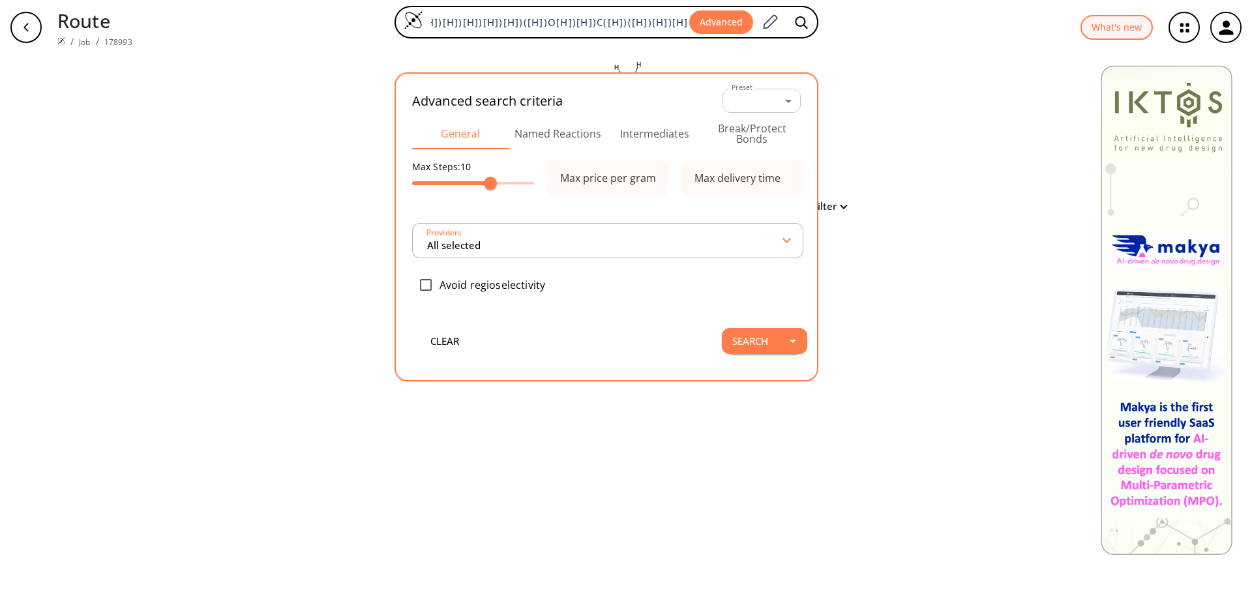
type input "All selected"
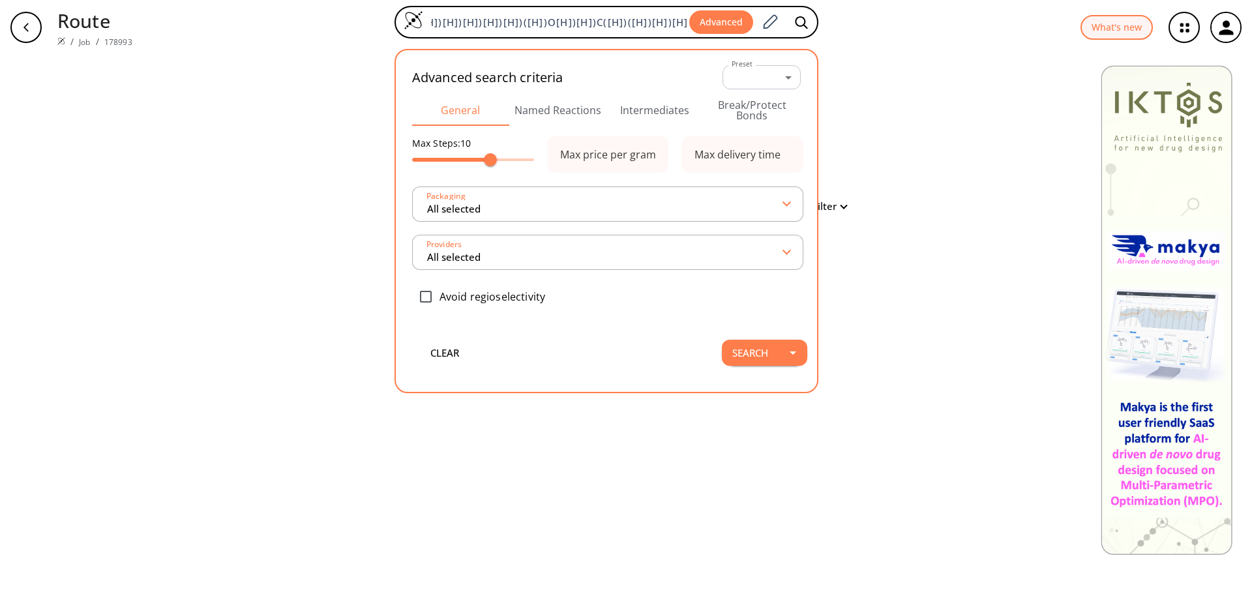
type input "14"
click at [522, 157] on span at bounding box center [473, 160] width 122 height 20
click at [447, 357] on button "clear" at bounding box center [444, 353] width 78 height 26
type input "10"
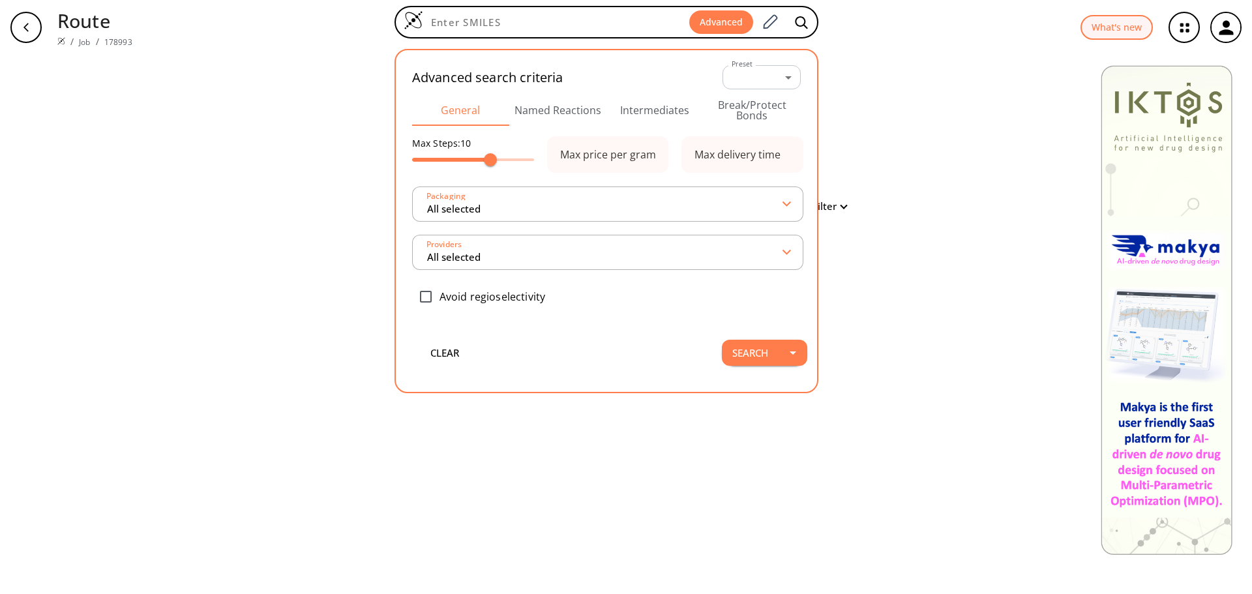
click at [544, 106] on button "Named Reactions" at bounding box center [557, 110] width 97 height 31
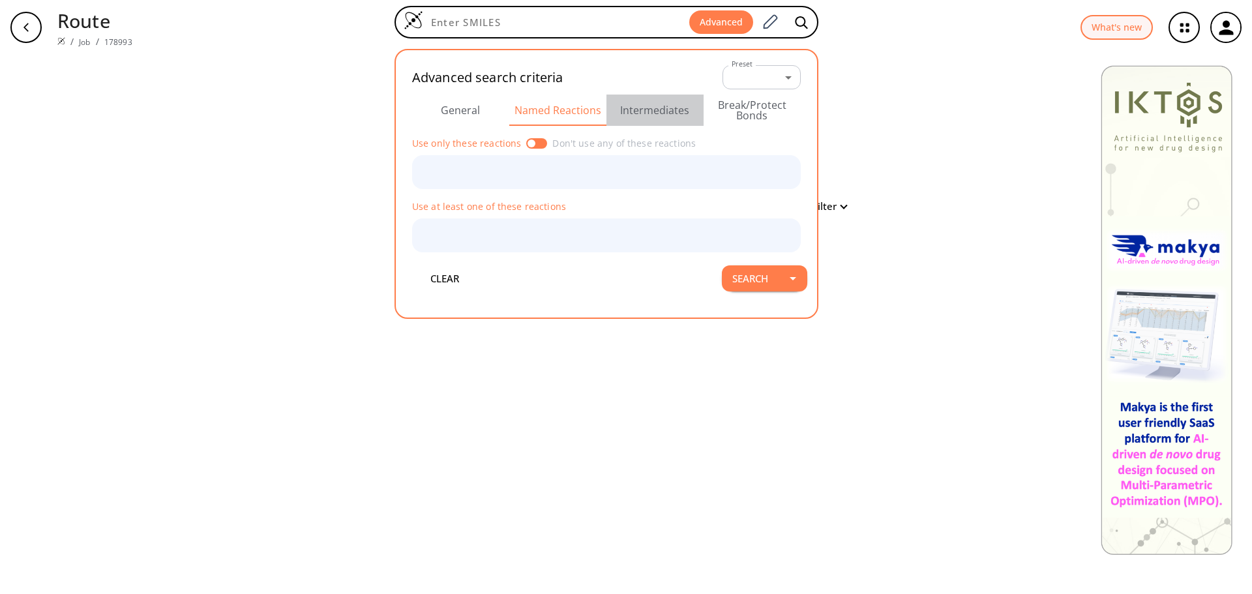
click at [656, 108] on button "Intermediates" at bounding box center [654, 110] width 97 height 31
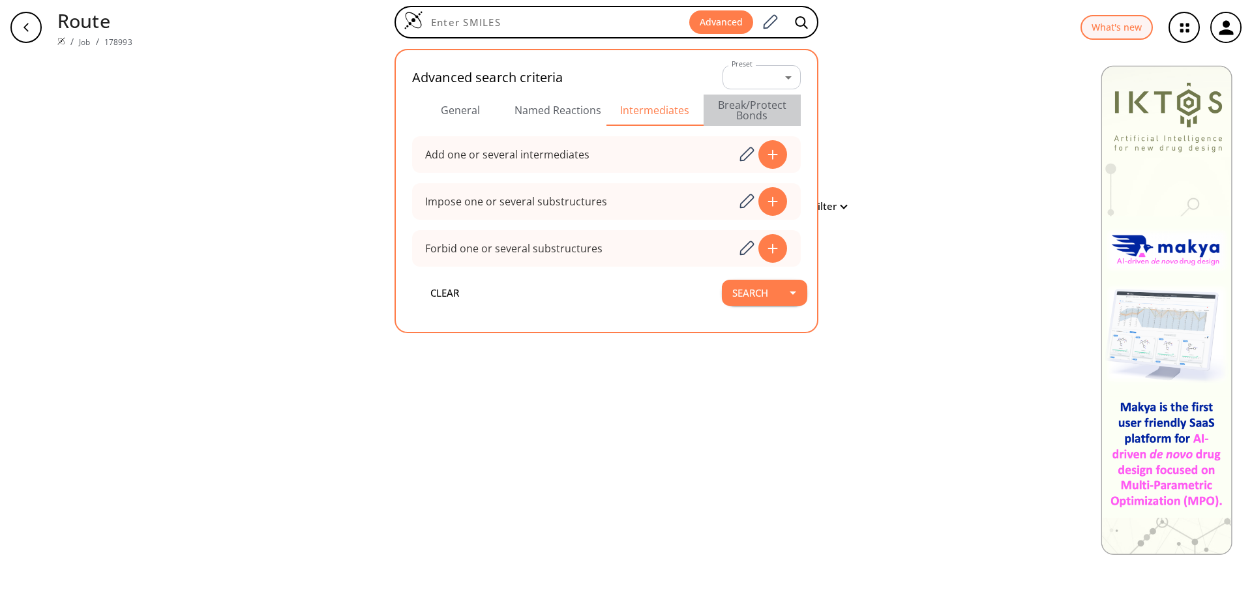
click at [750, 101] on button "Break/Protect Bonds" at bounding box center [751, 110] width 97 height 31
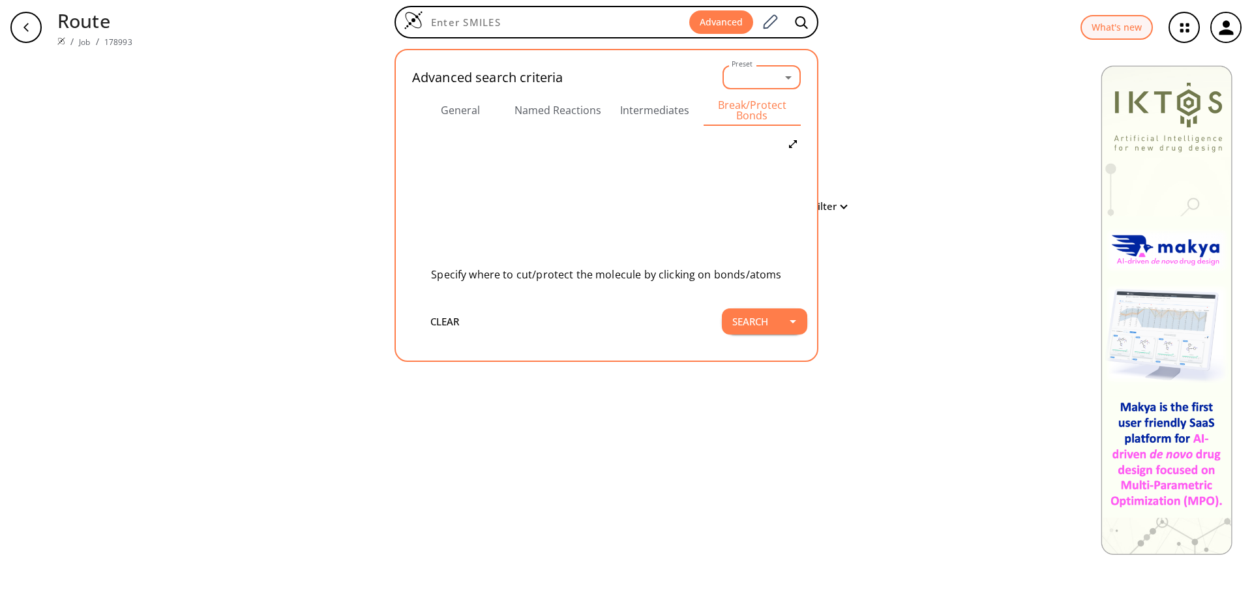
click at [790, 72] on body "Route / Job / 178993 Advanced Advanced search criteria Preset ​ -1 Preset Gener…" at bounding box center [626, 297] width 1252 height 594
click at [757, 128] on link "Manage Presets" at bounding box center [766, 126] width 70 height 20
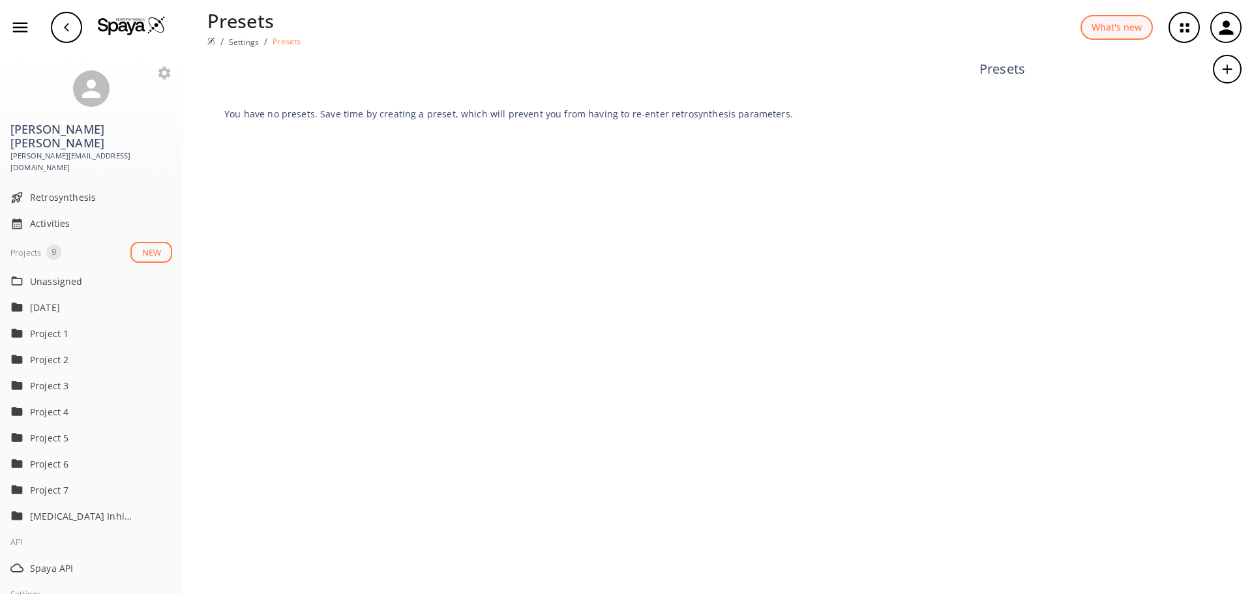
click at [123, 22] on img at bounding box center [132, 26] width 68 height 20
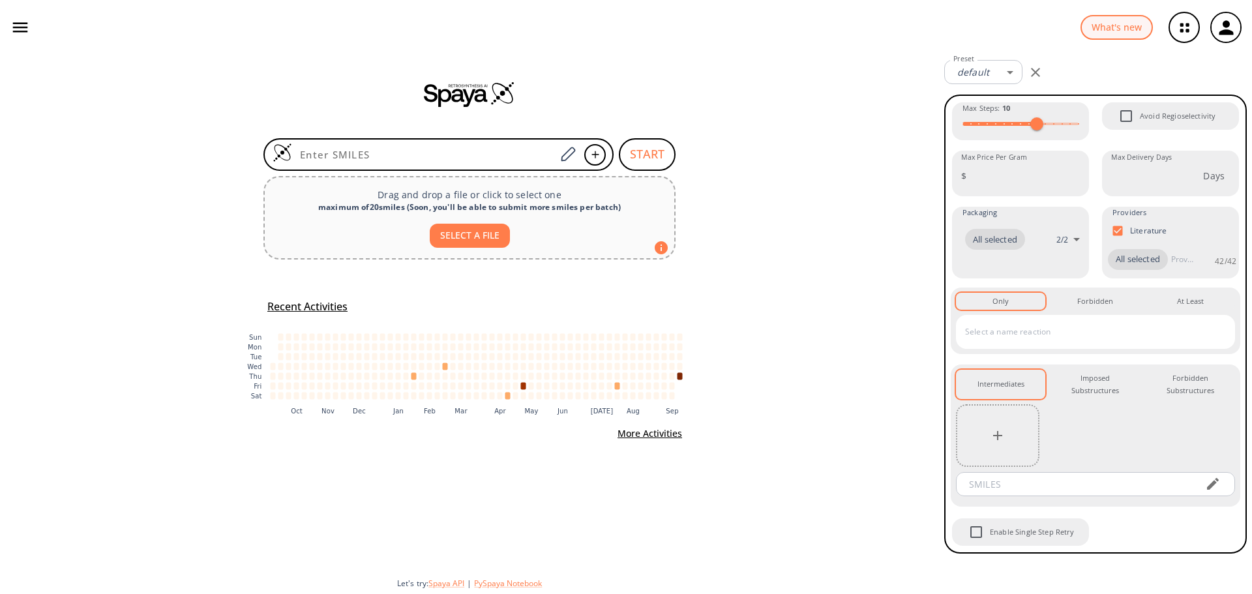
click at [460, 235] on button "SELECT A FILE" at bounding box center [470, 236] width 80 height 24
type input "C:\fakepath\12-Cluster 12, 1 of 45 R5 S&C.sdf"
drag, startPoint x: 525, startPoint y: 149, endPoint x: 546, endPoint y: 158, distance: 22.2
click at [528, 149] on input at bounding box center [423, 154] width 263 height 13
click at [457, 229] on button "SELECT A FILE" at bounding box center [470, 236] width 80 height 24
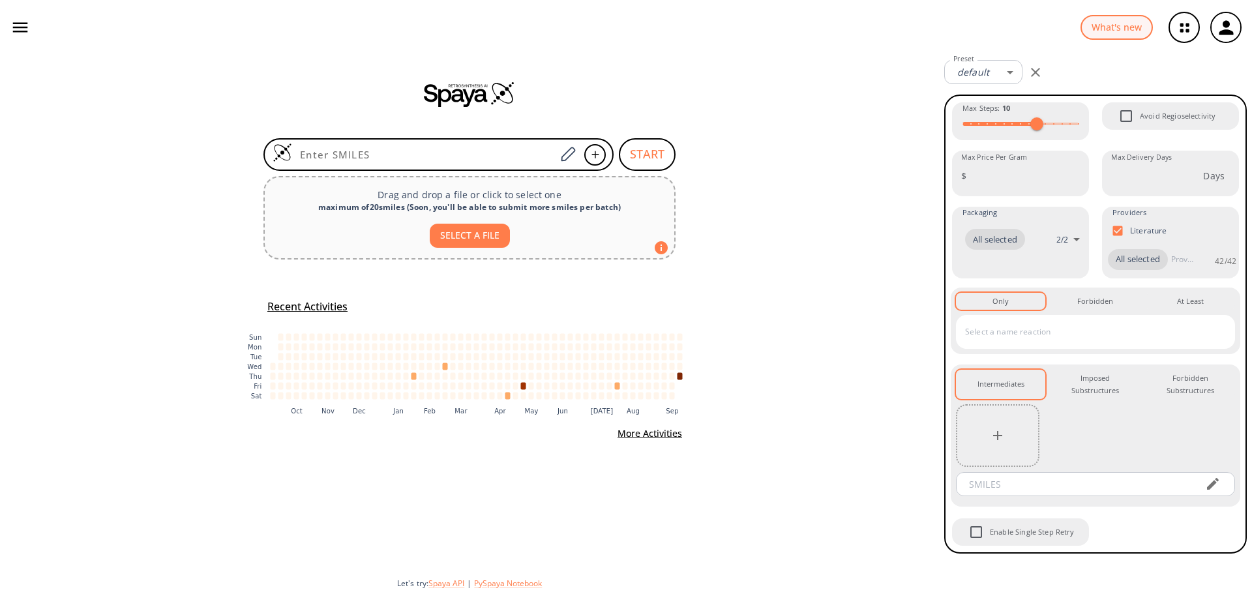
type input "C:\fakepath\12-Cluster 12, 1 of 45 R5 S&C.sdf"
click at [463, 154] on input at bounding box center [423, 154] width 263 height 13
paste input "[H]c1c(c(c2c(c1[H])c(c(n2[H])[H])[C@@]([H])([C@]([H])(C(=O)N([H])[C@]([H])(C(=O…"
type input "[H]c1c(c(c2c(c1[H])c(c(n2[H])[H])[C@@]([H])([C@]([H])(C(=O)N([H])[C@]([H])(C(=O…"
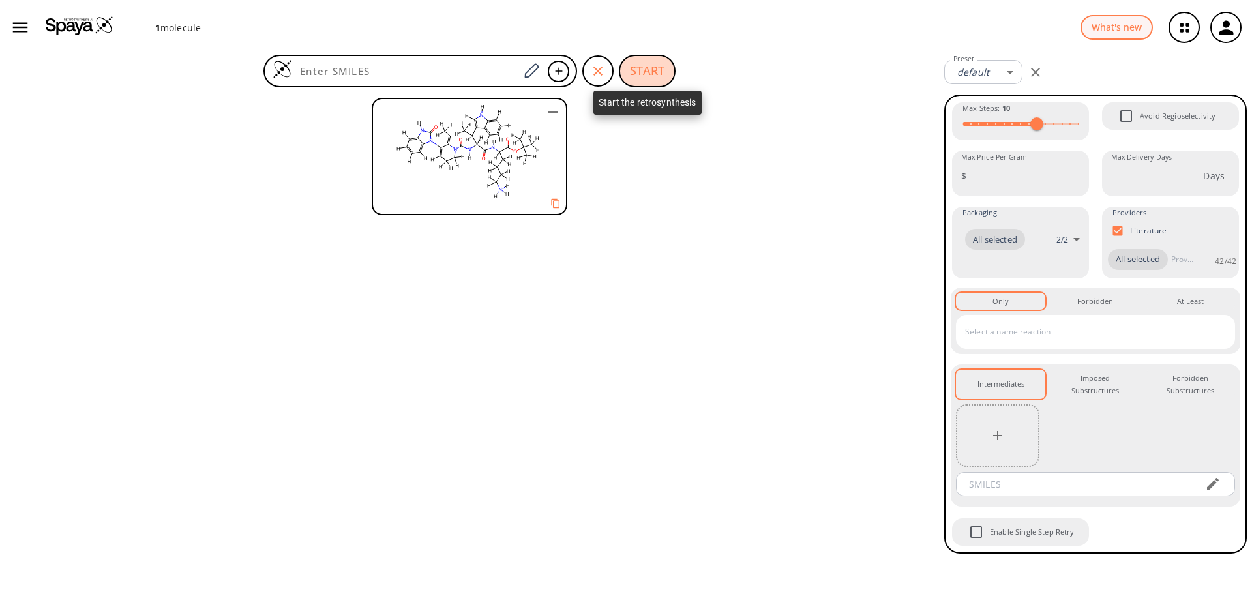
drag, startPoint x: 638, startPoint y: 66, endPoint x: 641, endPoint y: 89, distance: 23.1
click at [639, 66] on button "START" at bounding box center [647, 71] width 57 height 33
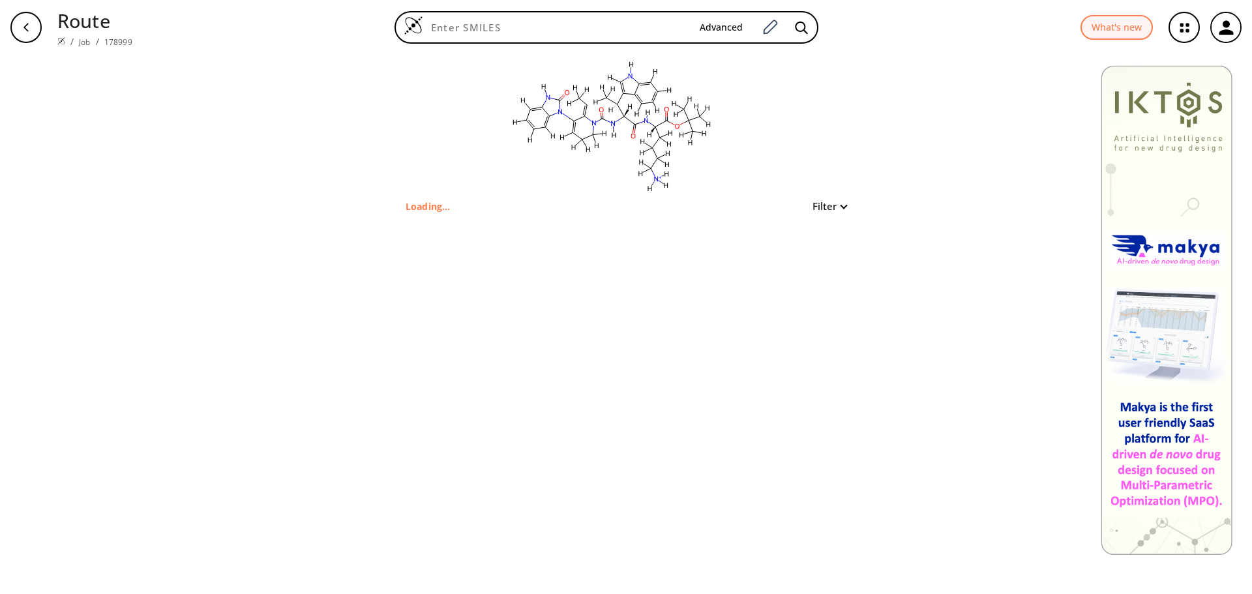
click at [664, 107] on ellipse at bounding box center [665, 109] width 7 height 7
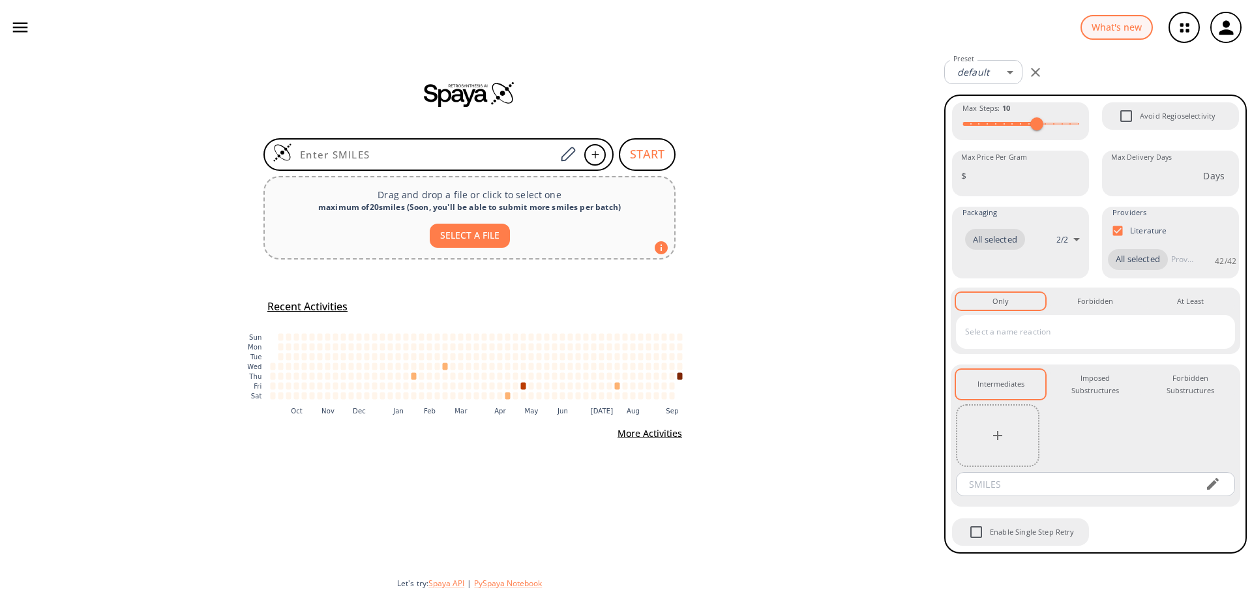
drag, startPoint x: 623, startPoint y: 35, endPoint x: 583, endPoint y: 113, distance: 87.8
click at [623, 35] on div "What's new" at bounding box center [626, 27] width 1252 height 55
click at [458, 150] on input at bounding box center [423, 154] width 263 height 13
paste input "[H]c1c(c(c2c(c1[H])c(c(n2[H])[H])[C@@]([H])([C@]([H])(C(=O)N([H])[C@]([H])(C(=O…"
type input "[H]c1c(c(c2c(c1[H])c(c(n2[H])[H])[C@@]([H])([C@]([H])(C(=O)N([H])[C@]([H])(C(=O…"
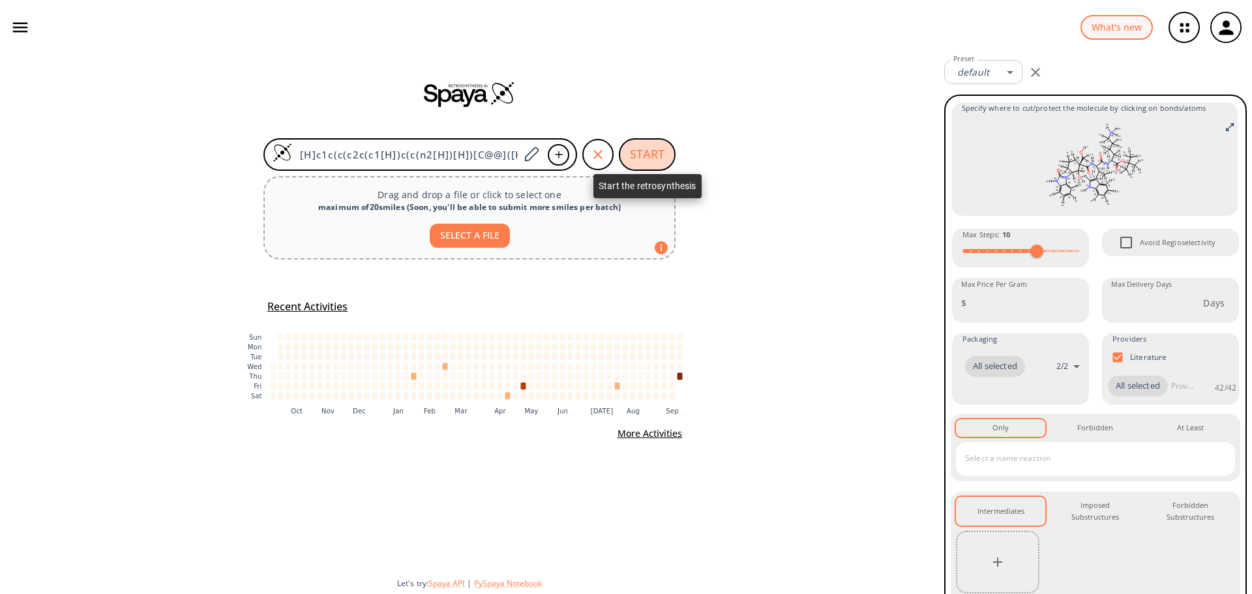
drag, startPoint x: 635, startPoint y: 158, endPoint x: 644, endPoint y: 158, distance: 9.1
click at [638, 158] on button "START" at bounding box center [647, 154] width 57 height 33
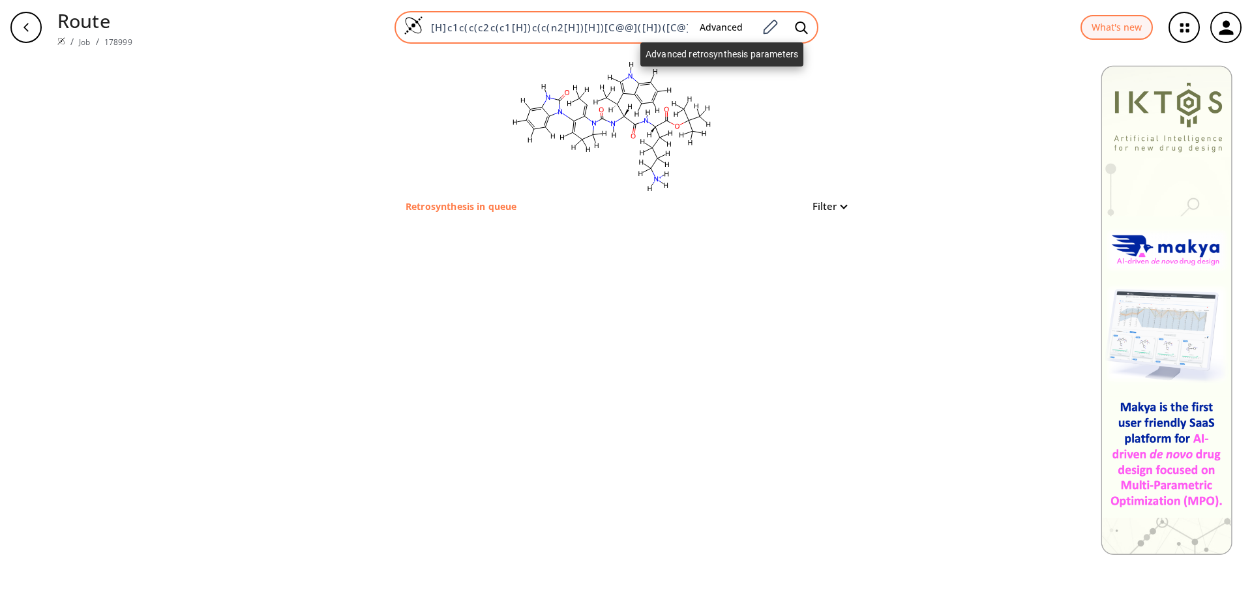
click at [714, 31] on button "Advanced" at bounding box center [721, 28] width 64 height 24
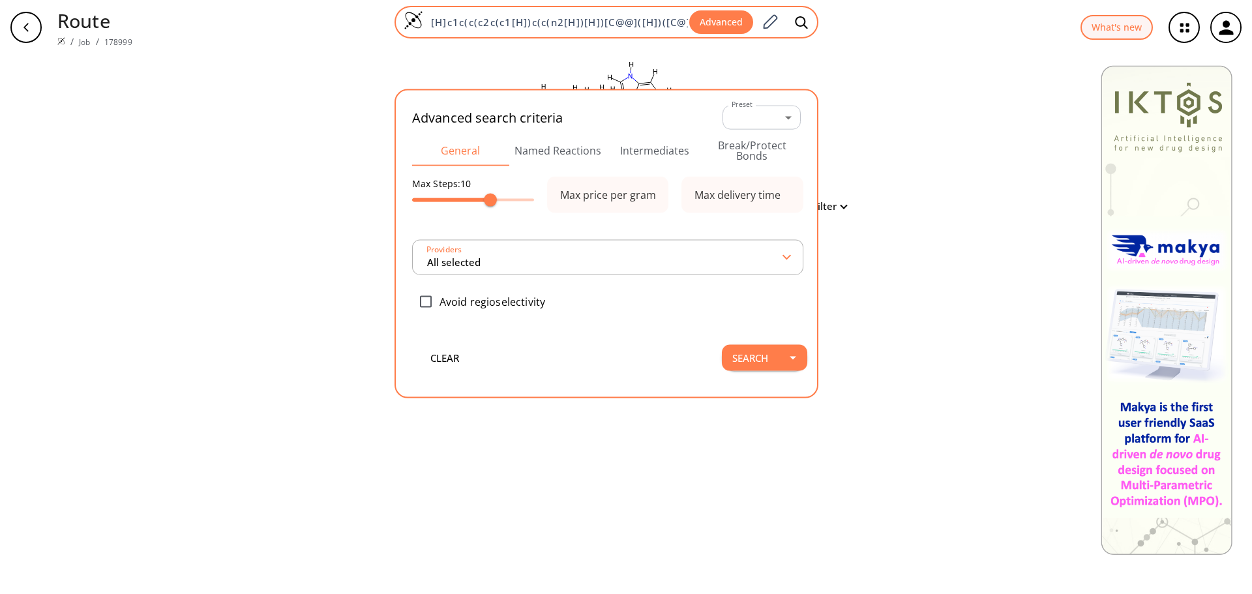
scroll to position [0, 1388]
type input "All selected"
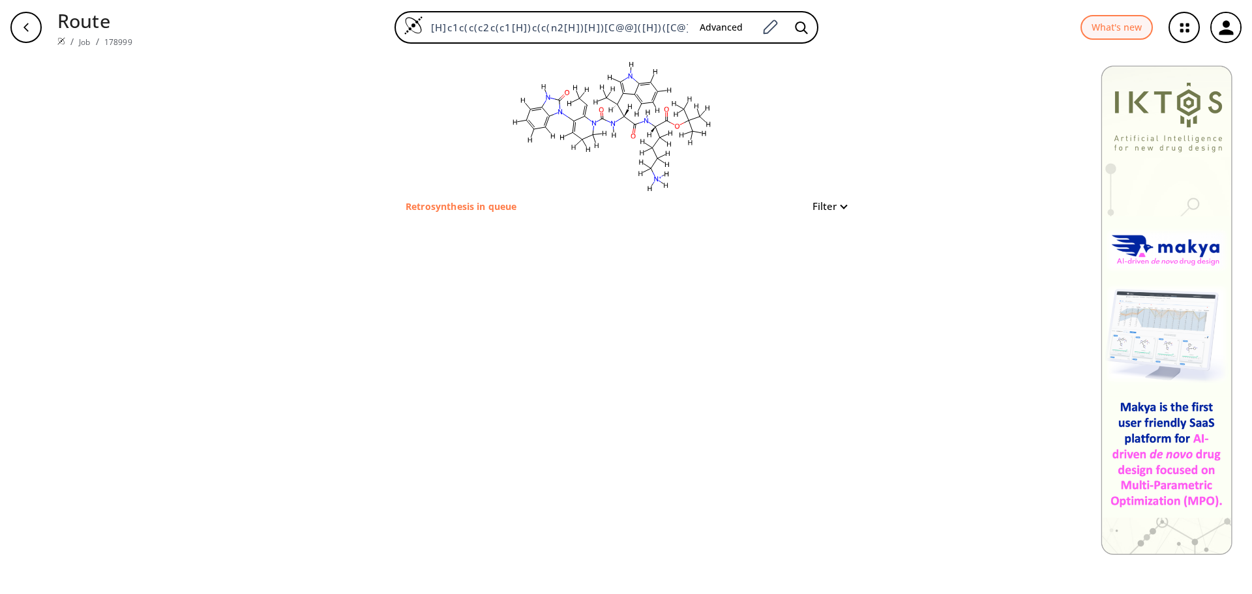
click at [1187, 30] on icon "button" at bounding box center [1184, 27] width 8 height 8
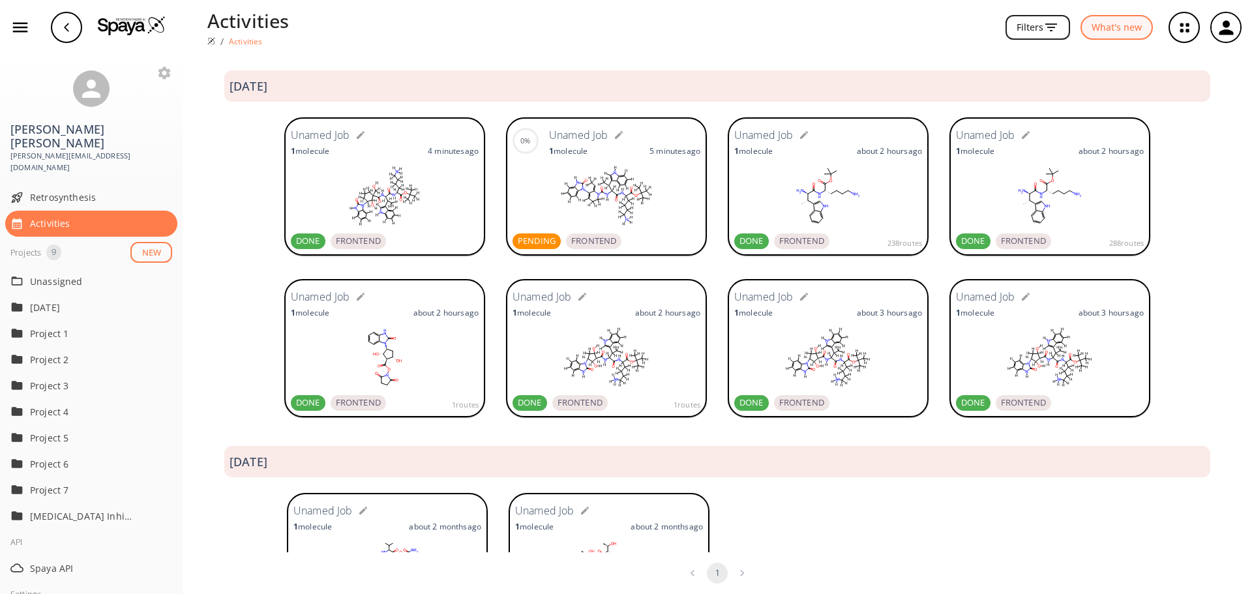
click at [565, 179] on rect at bounding box center [606, 195] width 188 height 65
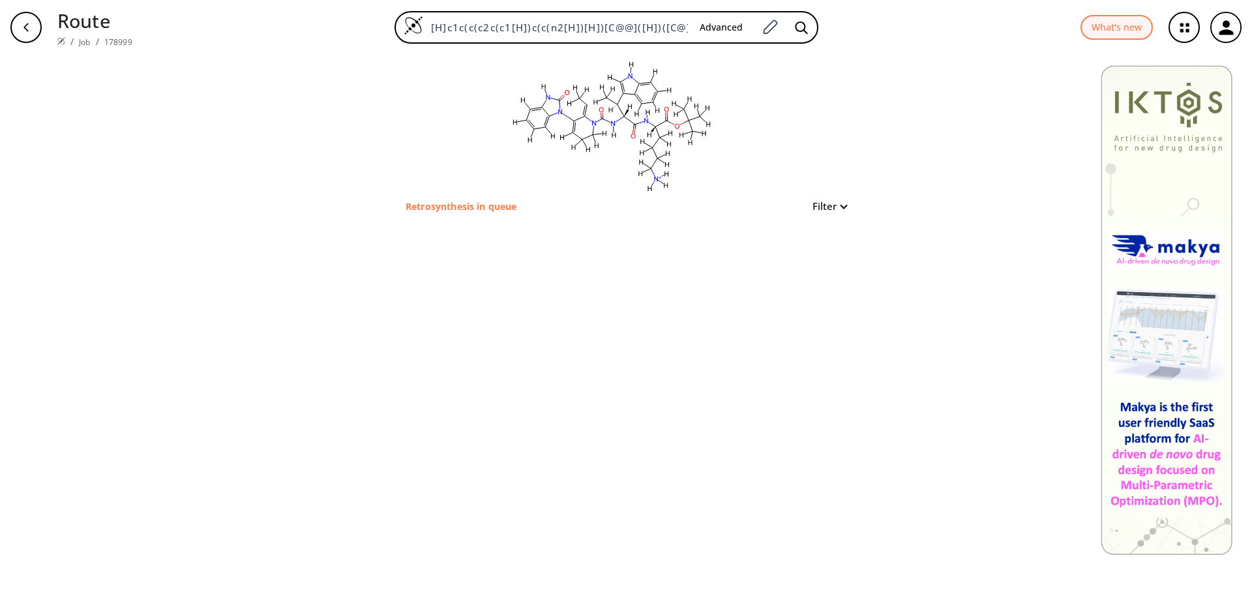
click at [1233, 36] on icon "button" at bounding box center [1226, 28] width 22 height 22
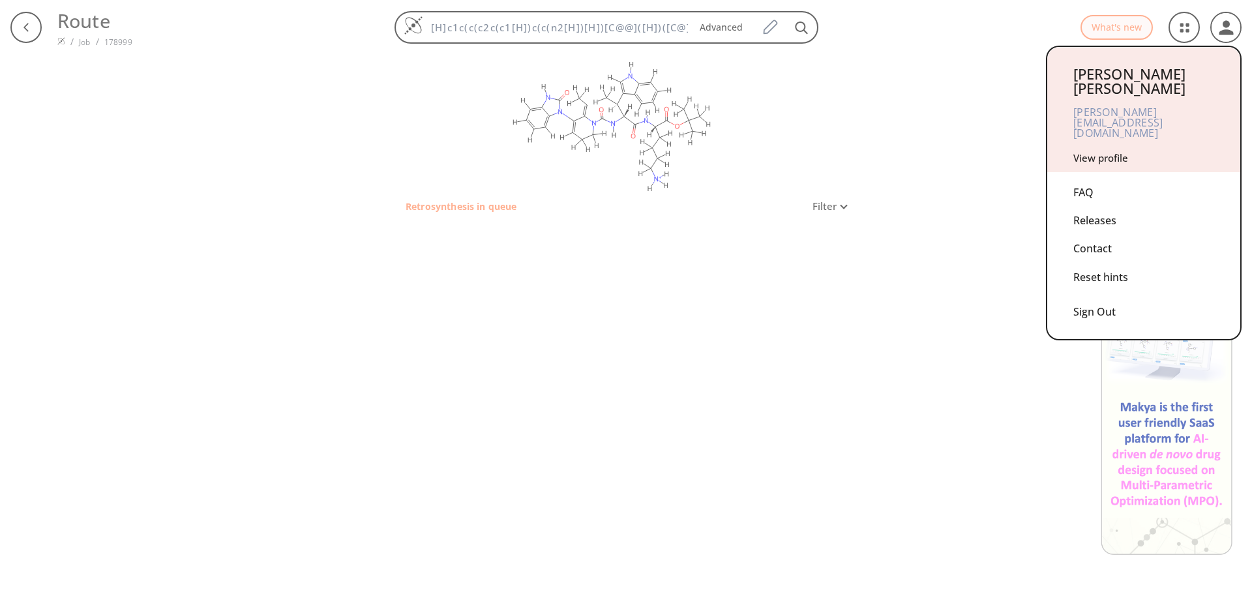
click at [1106, 291] on div "Sign Out" at bounding box center [1143, 308] width 141 height 35
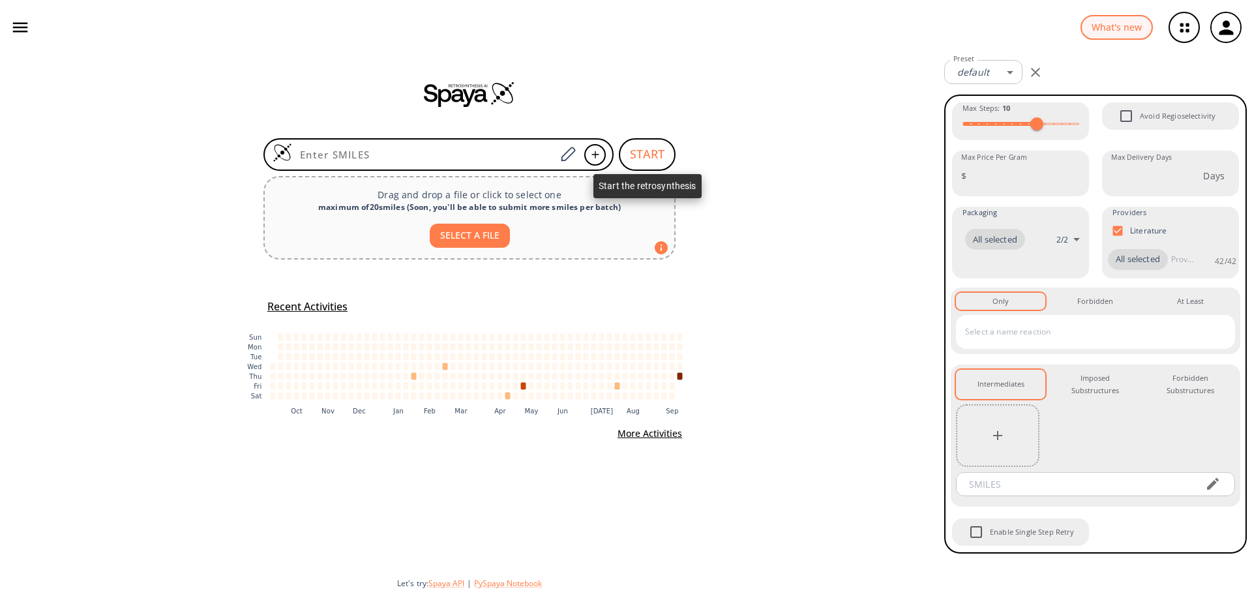
click at [651, 163] on button "START" at bounding box center [647, 154] width 57 height 33
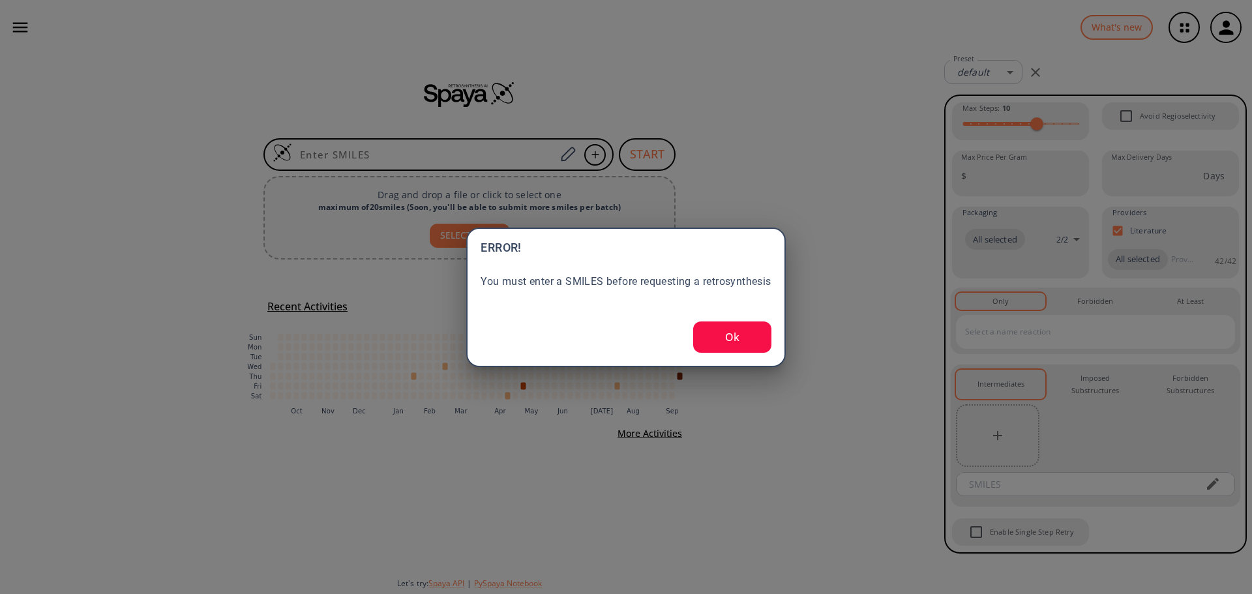
click at [737, 336] on button "Ok" at bounding box center [732, 336] width 78 height 31
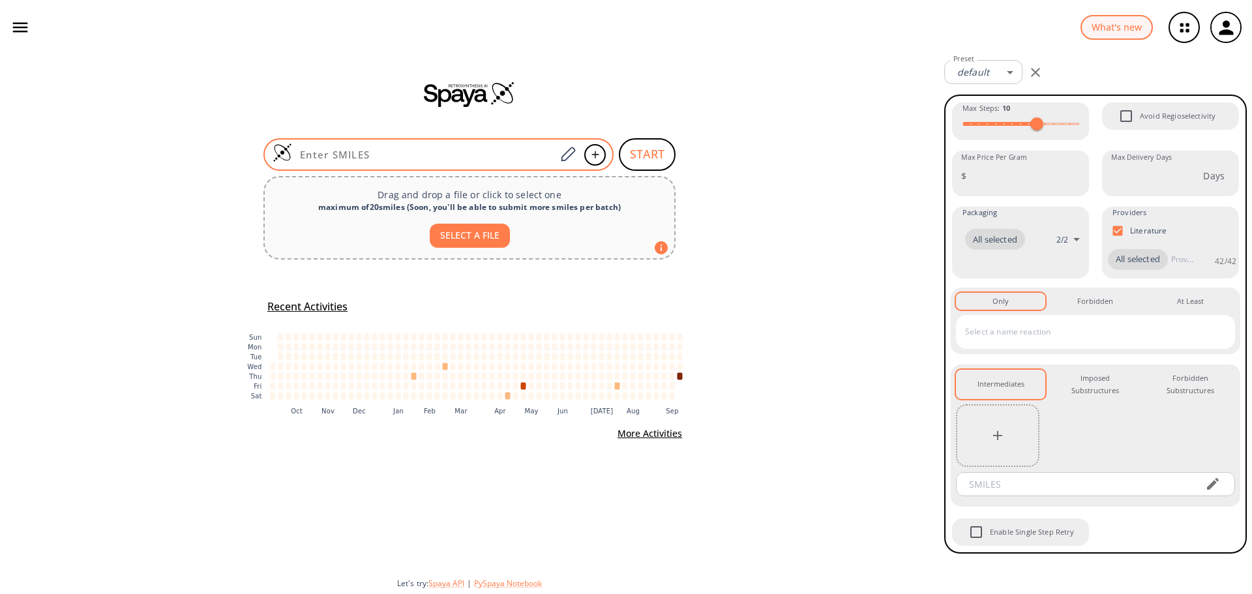
click at [463, 160] on input at bounding box center [423, 154] width 263 height 13
click at [454, 154] on input at bounding box center [423, 154] width 263 height 13
paste input "[H]c1c(c(c2c(c1[H])c(c(n2[H])[H])[C@@]([H])([C@]([H])(C(=O)N([H])[C@]([H])(C(=O…"
type input "[H]c1c(c(c2c(c1[H])c(c(n2[H])[H])[C@@]([H])([C@]([H])(C(=O)N([H])[C@]([H])(C(=O…"
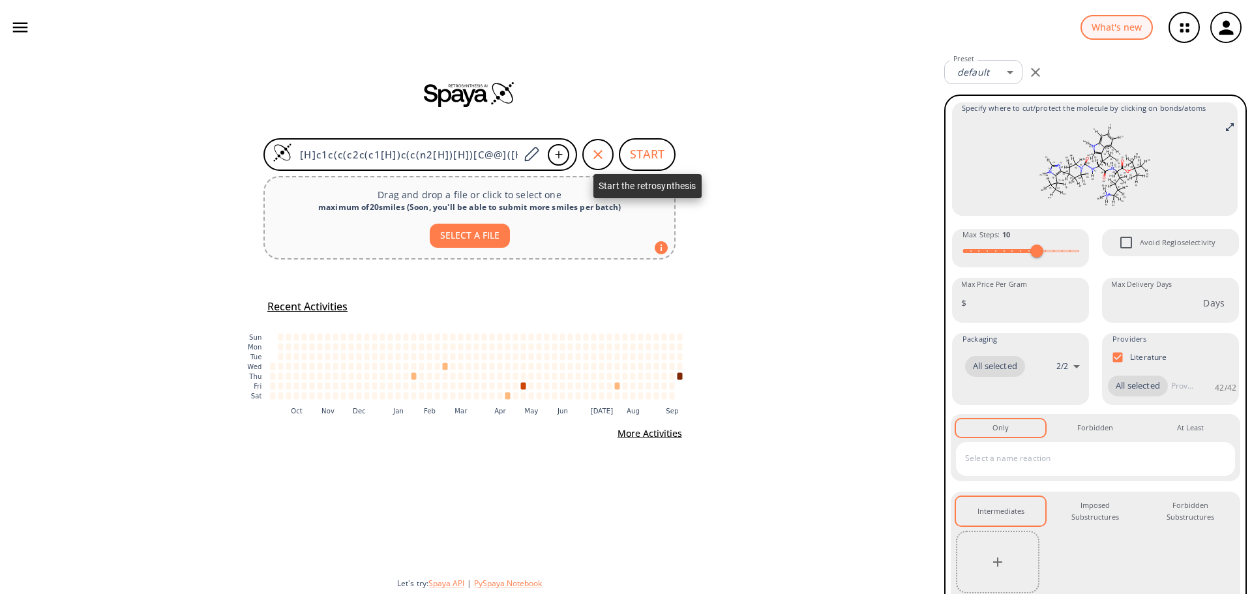
click at [644, 147] on button "START" at bounding box center [647, 154] width 57 height 33
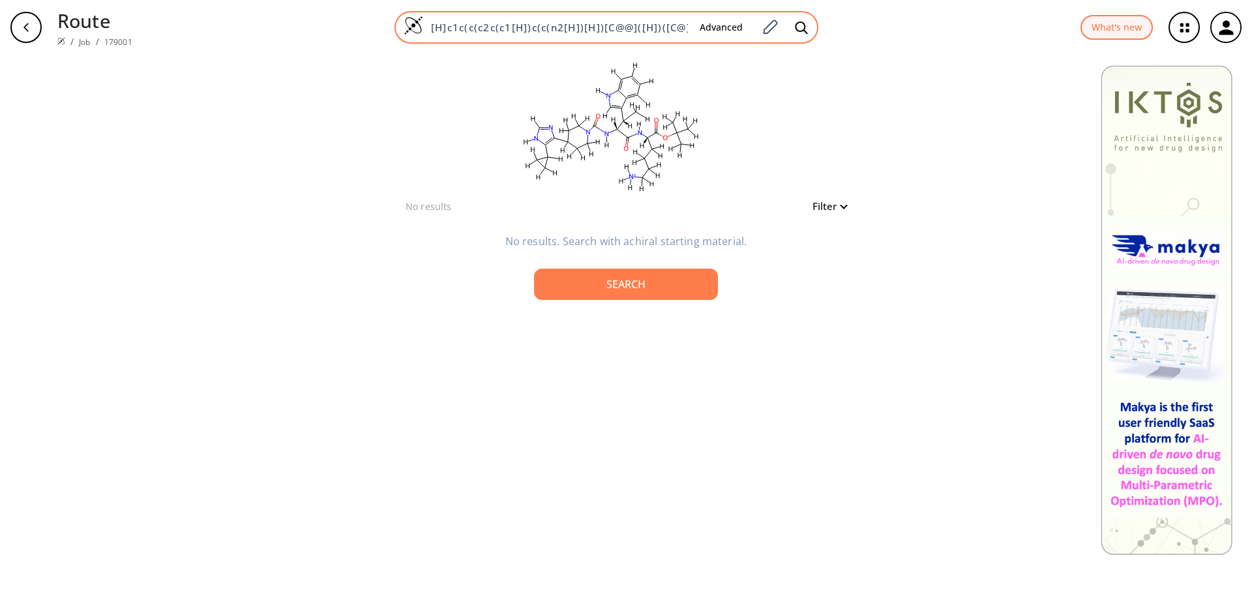
click at [623, 35] on div "[H]c1c(c(c2c(c1[H])c(c(n2[H])[H])[C@@]([H])([C@]([H])(C(=O)N([H])[C@]([H])(C(=O…" at bounding box center [606, 27] width 424 height 33
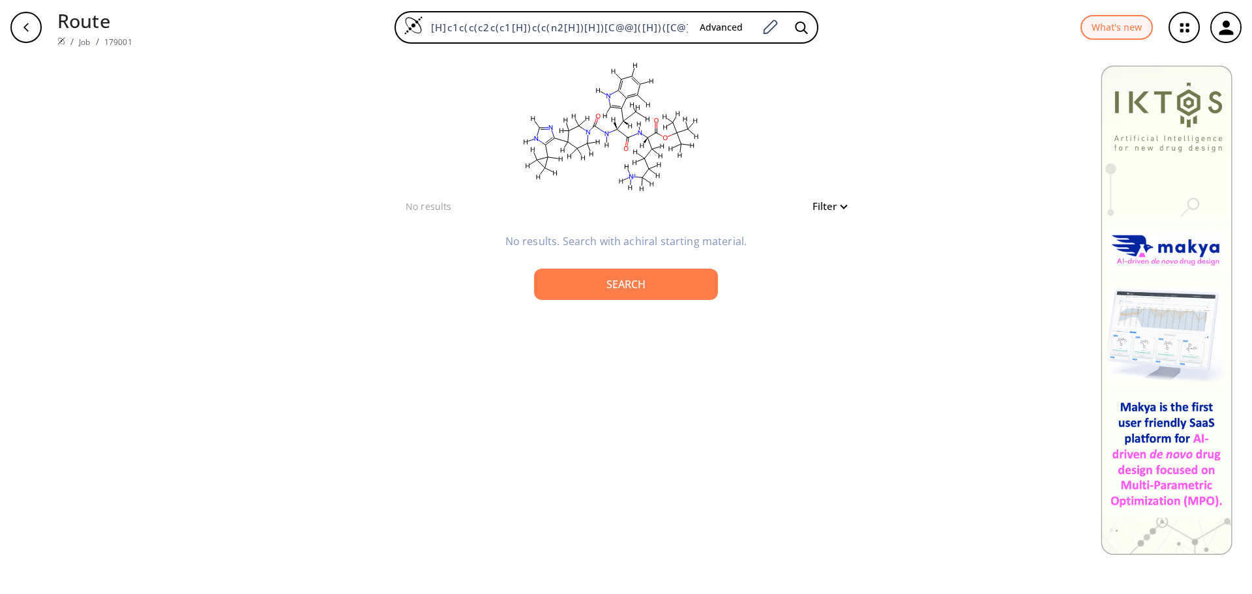
scroll to position [0, 1416]
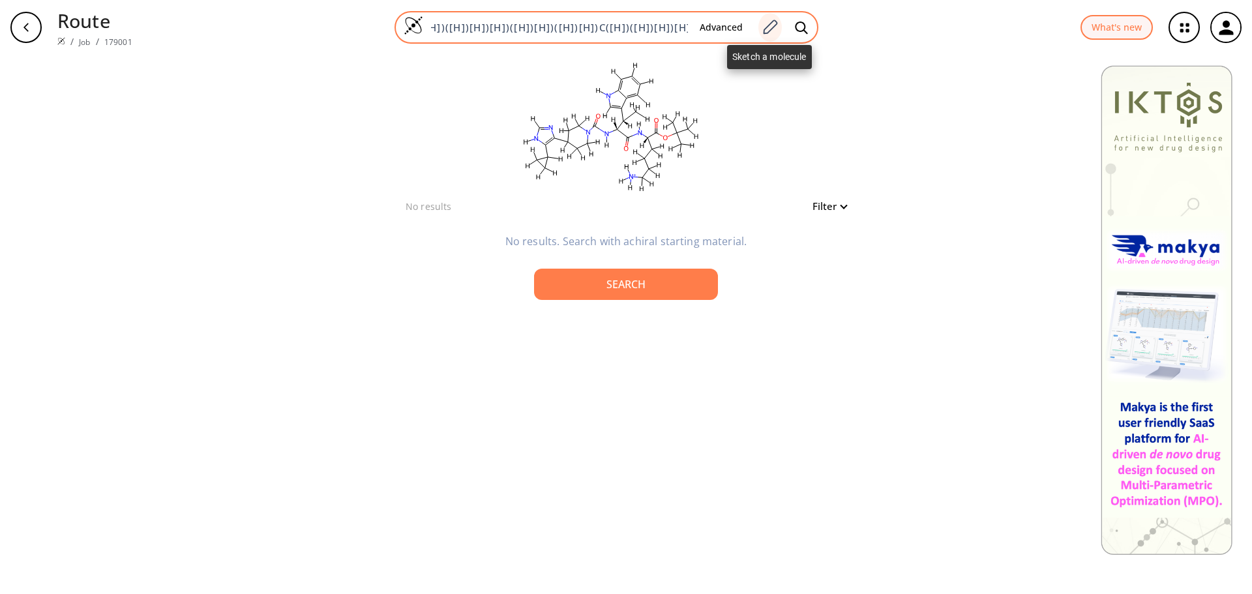
click at [769, 27] on icon at bounding box center [770, 27] width 18 height 17
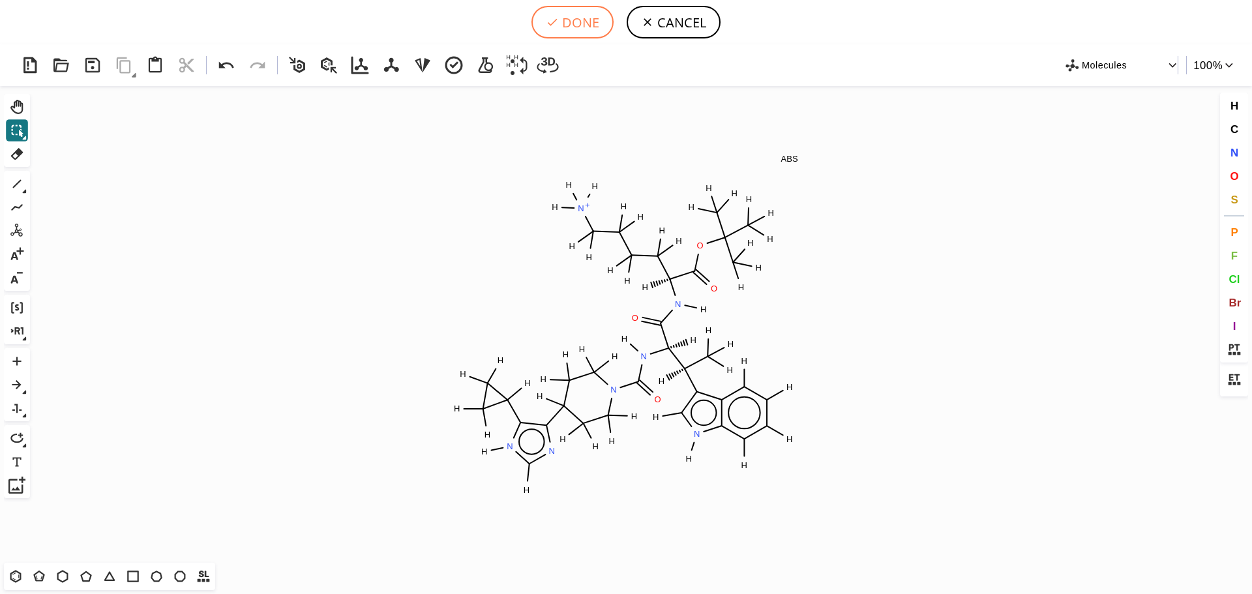
click at [588, 17] on button "DONE" at bounding box center [572, 22] width 82 height 33
type input "[H]c1c([H])c2c([C@](C([H])([H])[H])([C@@](N(C(N3C([H])([H])C([H])([H])C(c4nc([H…"
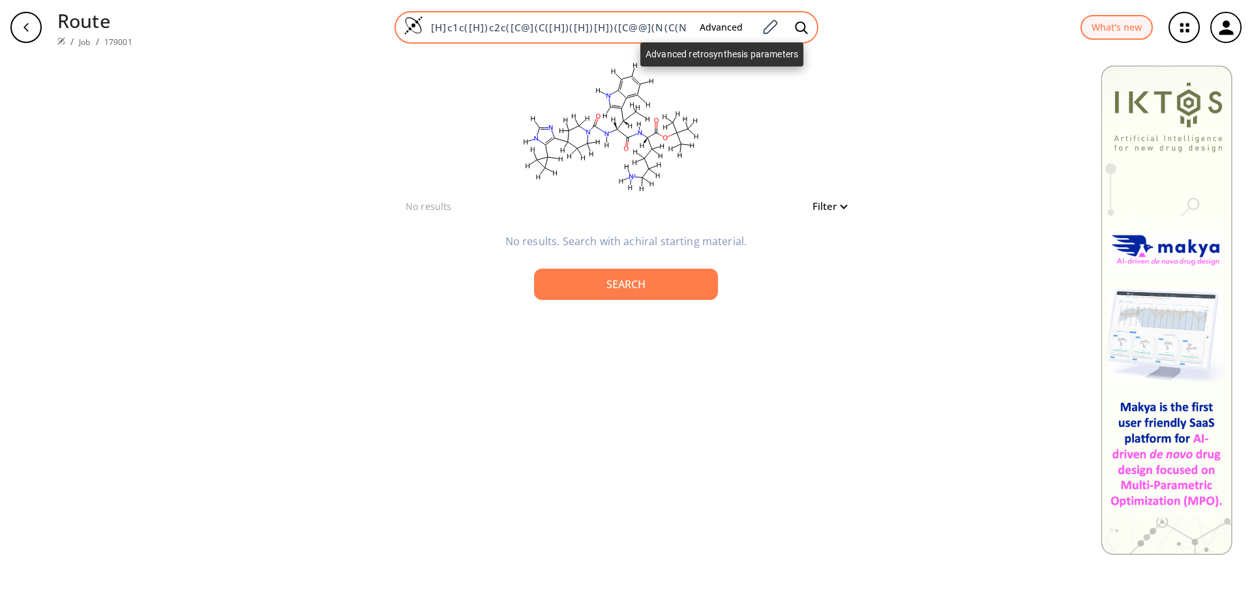
click at [703, 25] on button "Advanced" at bounding box center [721, 28] width 64 height 24
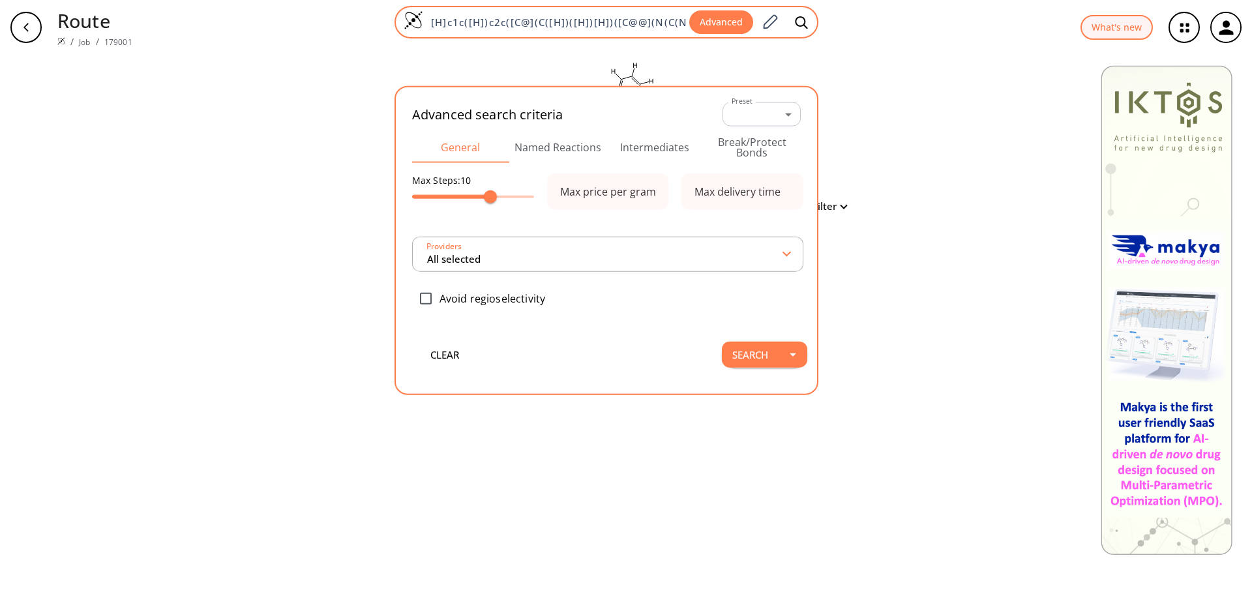
scroll to position [0, 1434]
type input "All selected"
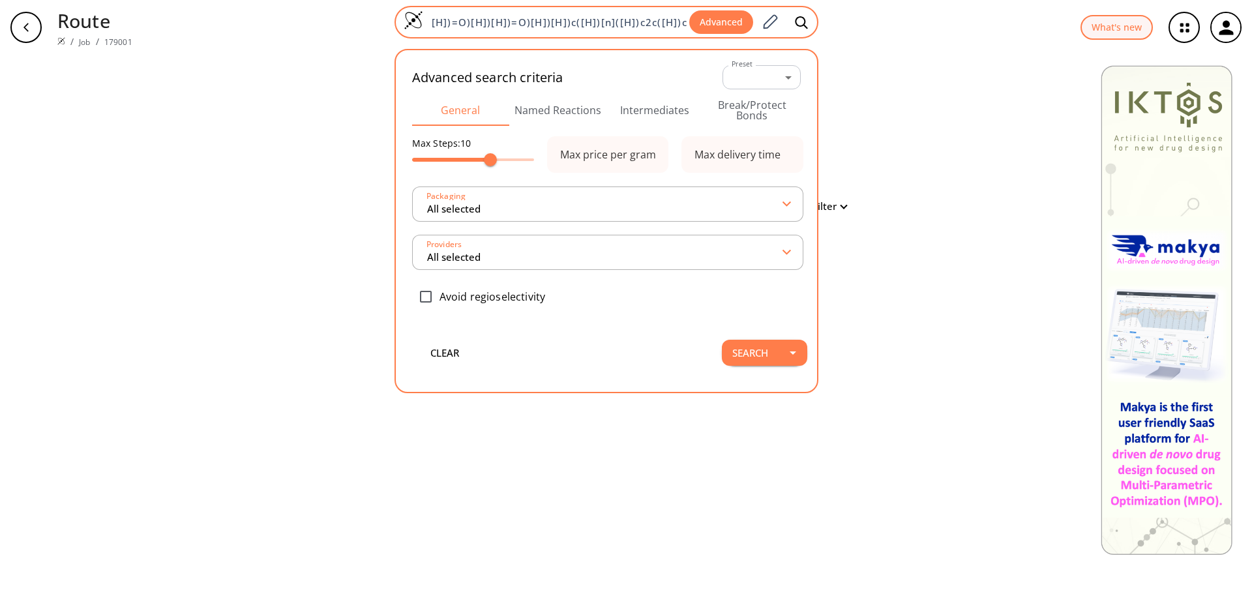
click at [690, 22] on div "[H]c1c([H])c2c([C@](C([H])([H])[H])([C@@](N(C(N3C([H])([H])C([H])([H])C(c4nc([H…" at bounding box center [606, 22] width 424 height 33
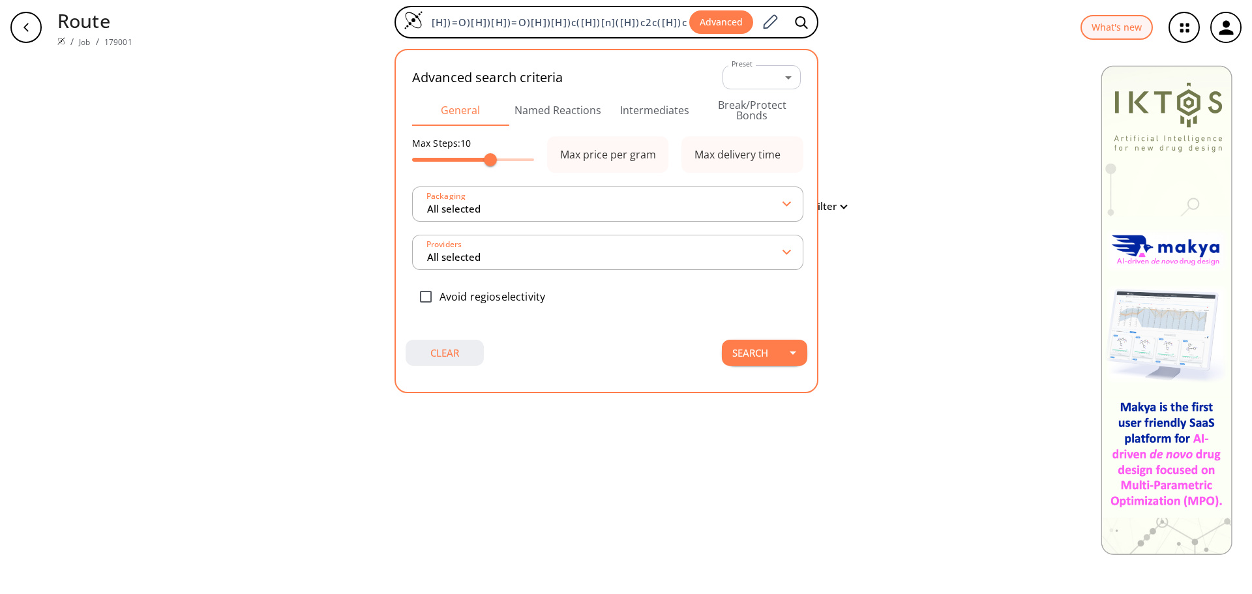
drag, startPoint x: 437, startPoint y: 355, endPoint x: 447, endPoint y: 351, distance: 10.8
click at [440, 355] on button "clear" at bounding box center [444, 353] width 78 height 26
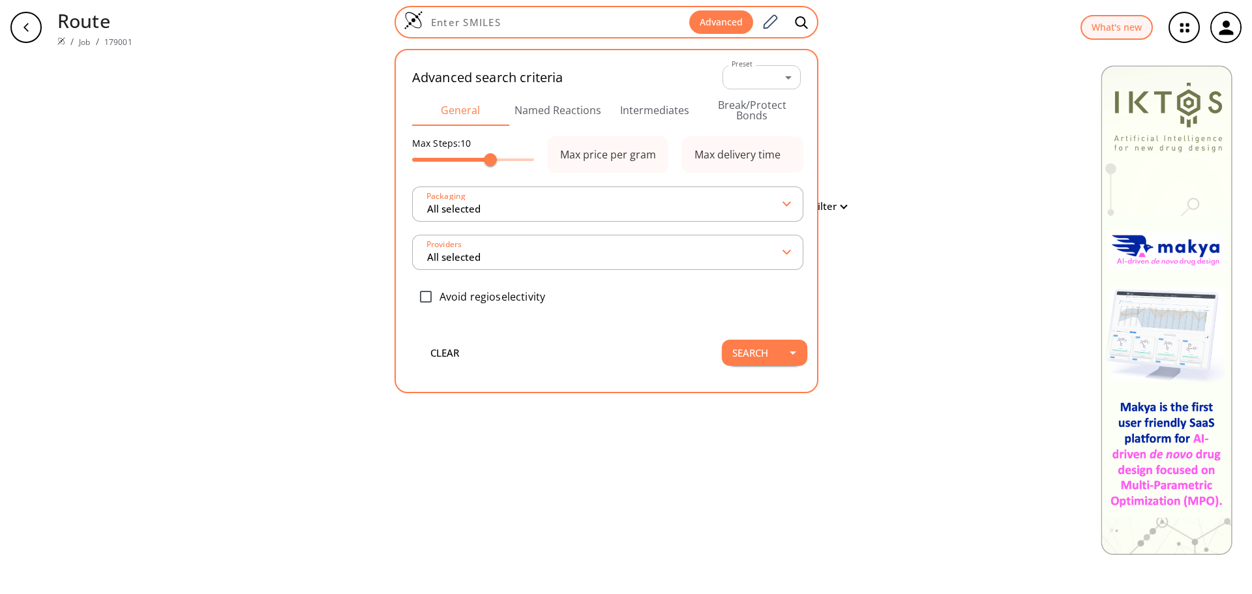
click at [568, 16] on div "Advanced" at bounding box center [606, 22] width 424 height 33
paste input "C[C@@H](c1c[nH]c2c1cccc2)[C@H](C(=O)N[C@@H](CCCC[NH3+])C(=O)OC(C)(C)C)NC(=O)N[C…"
type input "C[C@@H](c1c[nH]c2c1cccc2)[C@H](C(=O)N[C@@H](CCCC[NH3+])C(=O)OC(C)(C)C)NC(=O)N[C…"
click at [798, 20] on icon at bounding box center [801, 23] width 13 height 14
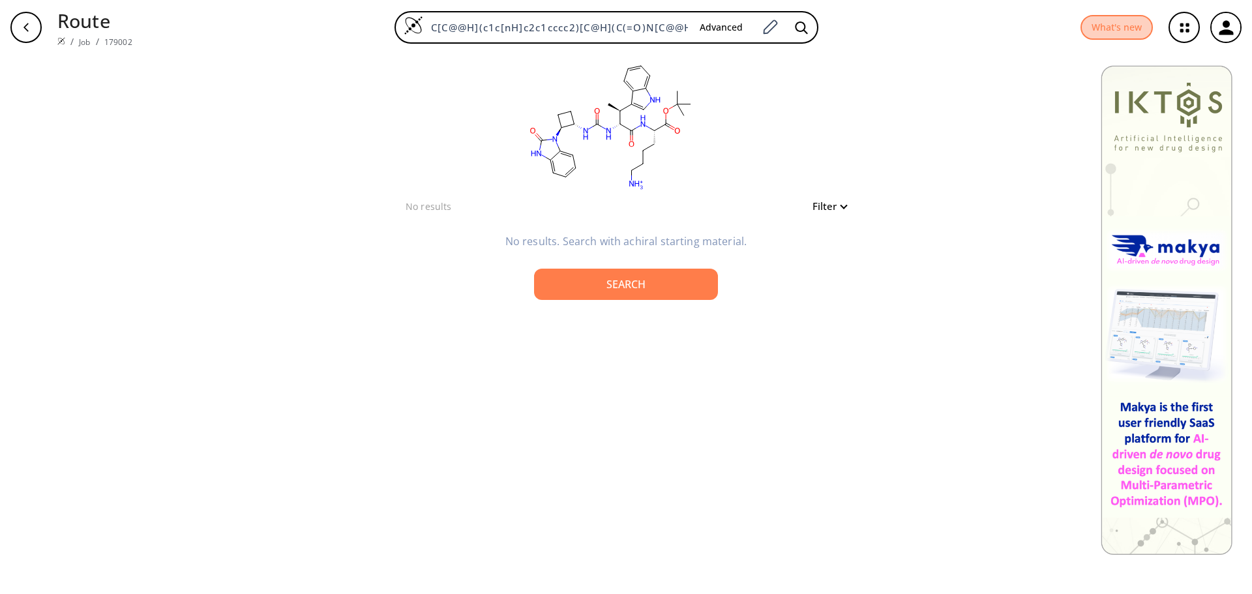
click at [1115, 29] on button "What's new" at bounding box center [1116, 27] width 72 height 25
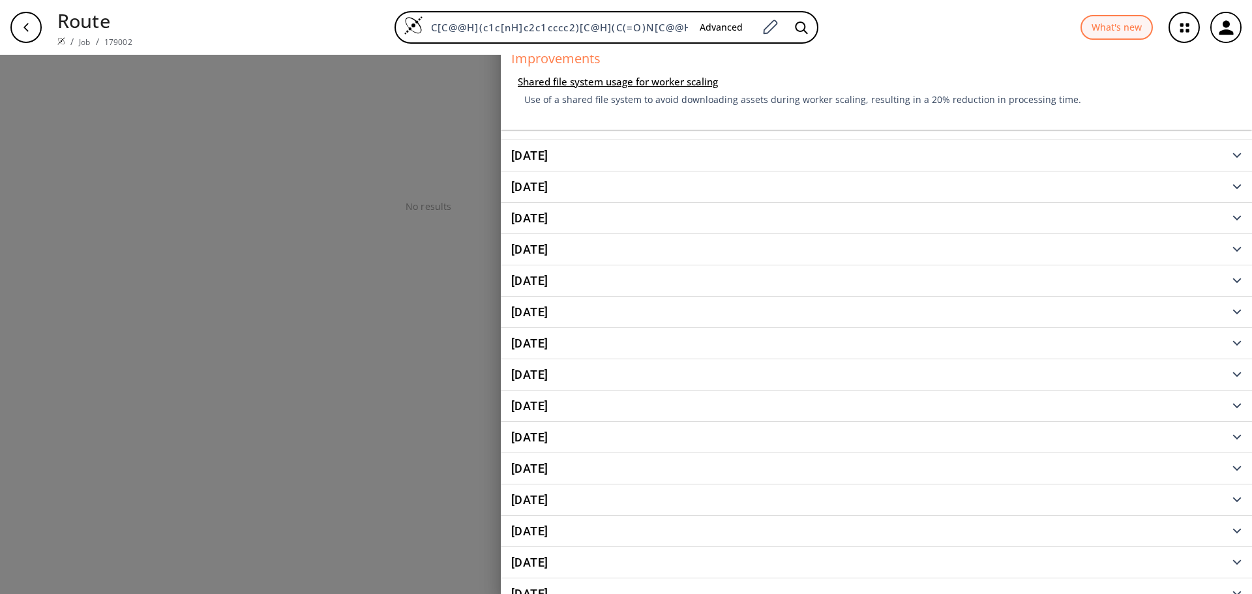
click at [1231, 155] on button "[DATE]" at bounding box center [876, 155] width 751 height 31
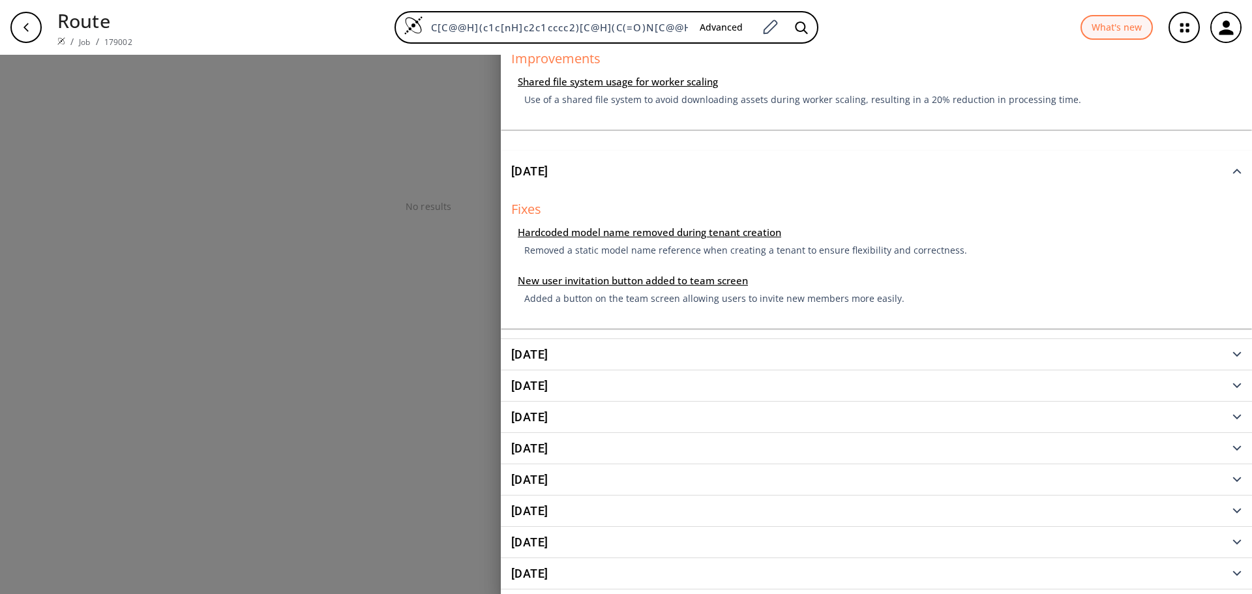
click at [1232, 355] on icon "button" at bounding box center [1236, 354] width 9 height 6
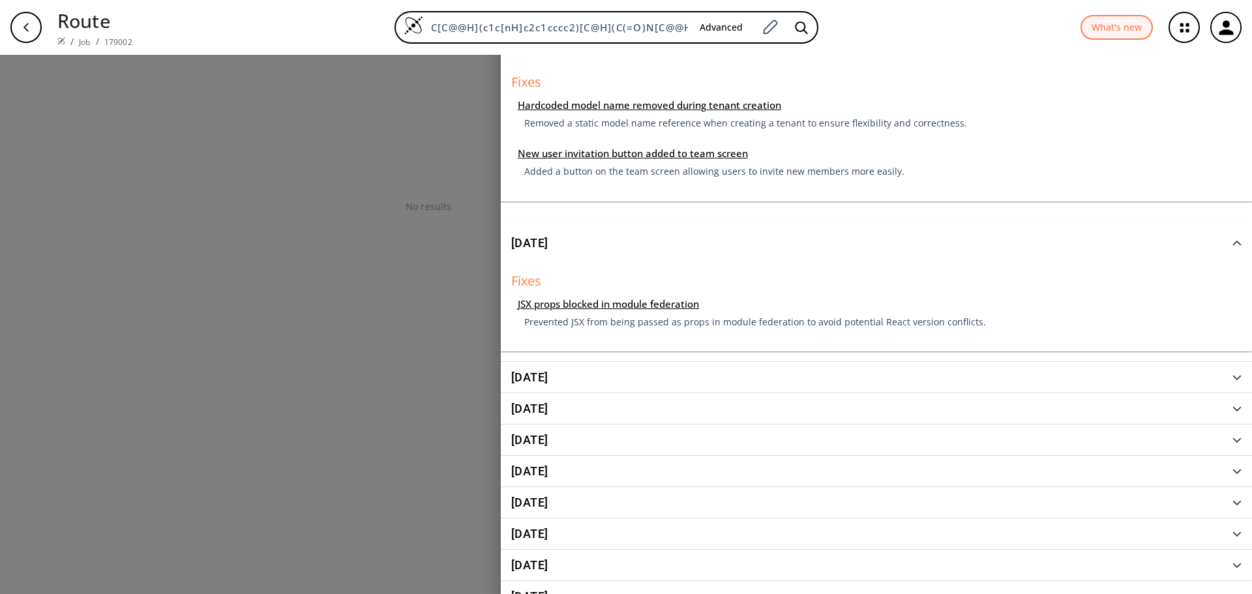
scroll to position [130, 0]
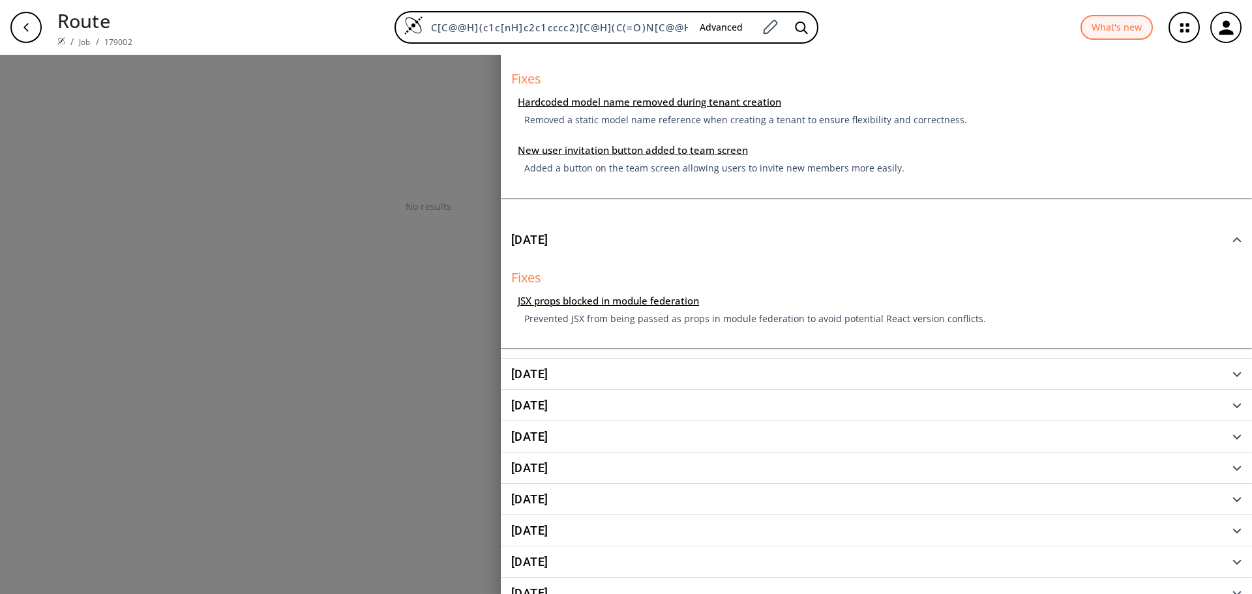
click at [1224, 370] on button "[DATE]" at bounding box center [876, 374] width 751 height 31
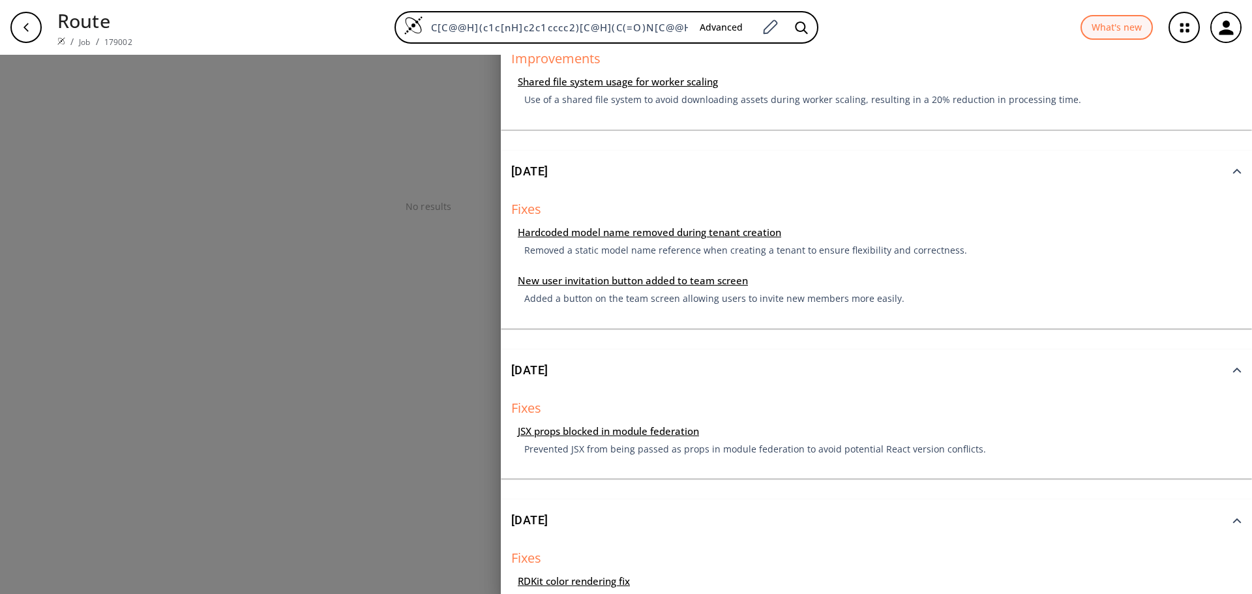
scroll to position [0, 0]
click at [1123, 33] on button "What's new" at bounding box center [1116, 27] width 72 height 25
click at [518, 113] on div "Shared file system usage for worker scaling Use of a shared file system to avoi…" at bounding box center [876, 94] width 730 height 49
click at [445, 127] on div at bounding box center [626, 297] width 1252 height 594
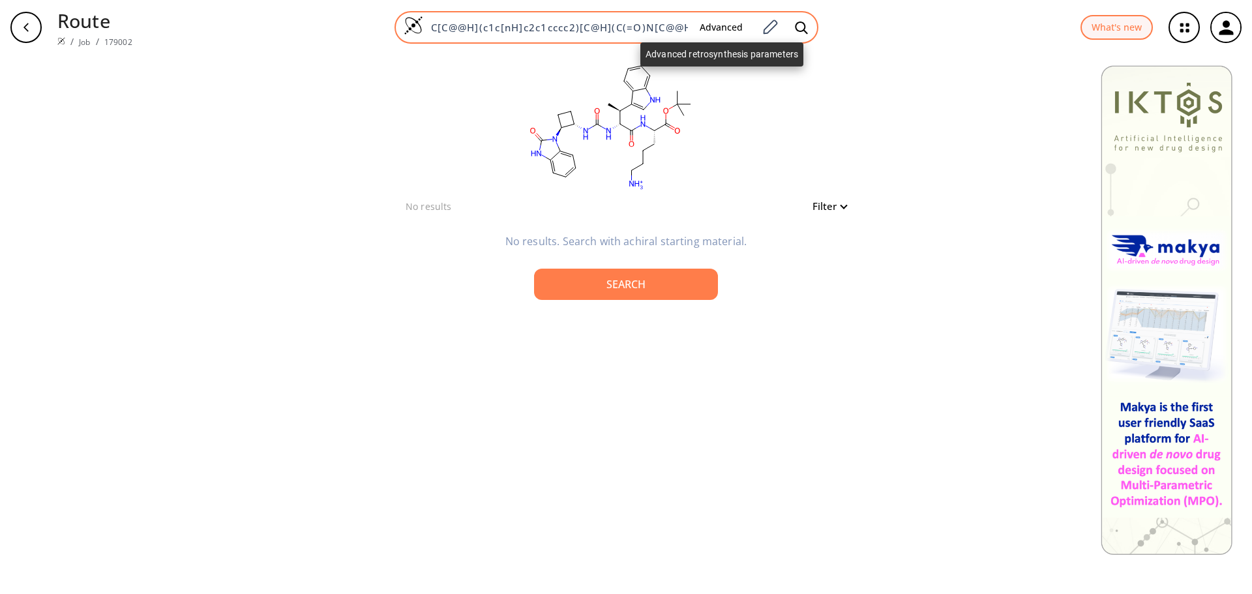
click at [743, 26] on button "Advanced" at bounding box center [721, 28] width 64 height 24
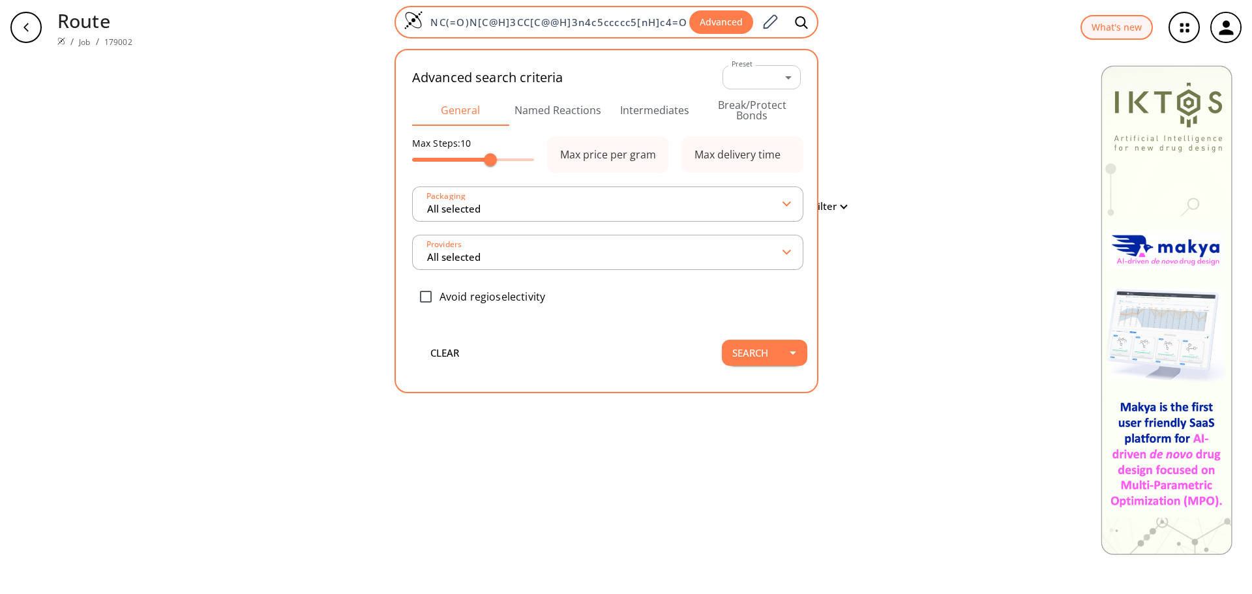
click at [692, 27] on button "Advanced" at bounding box center [721, 22] width 64 height 24
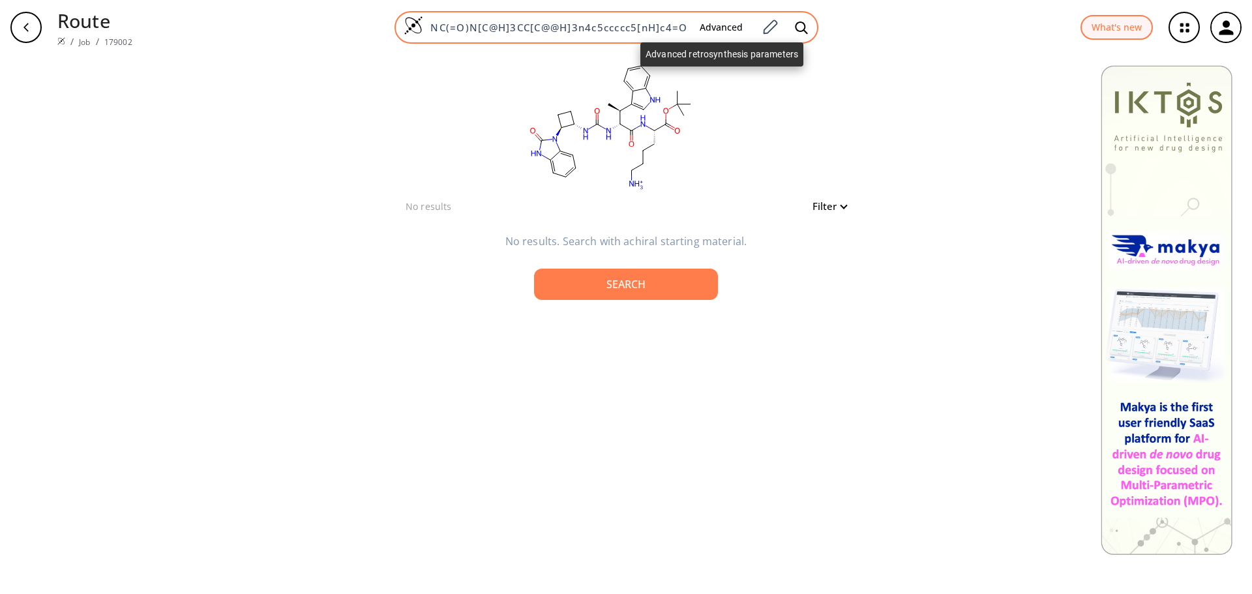
click at [739, 23] on button "Advanced" at bounding box center [721, 28] width 64 height 24
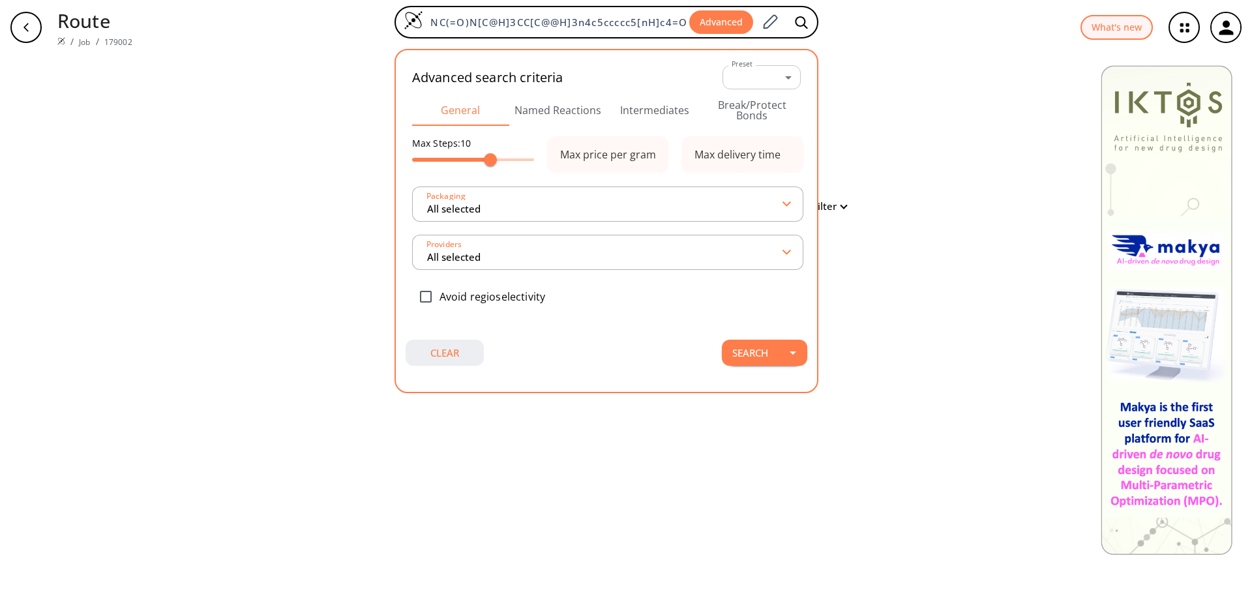
click at [447, 349] on button "clear" at bounding box center [444, 353] width 78 height 26
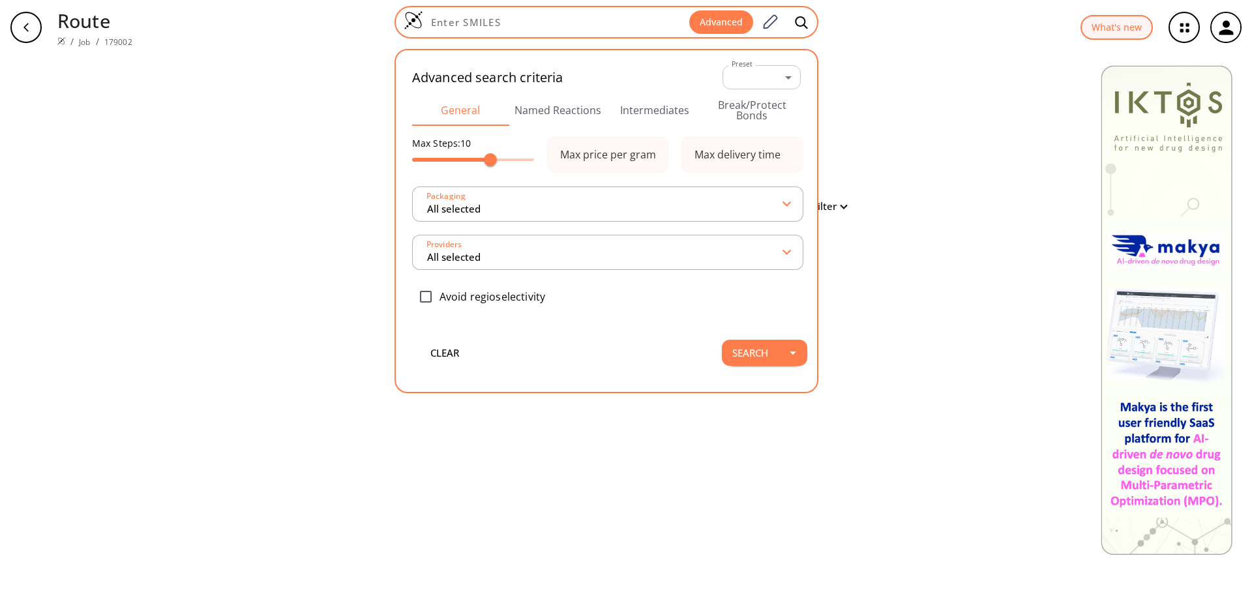
click at [513, 24] on input at bounding box center [556, 22] width 266 height 13
paste input "C[C@@H](c1c[nH]c2c1cccc2)[C@H](C(=O)N[C@@H](CCCC[NH3+])C(=O)OC(C)(C)C)NC(=O)[C@…"
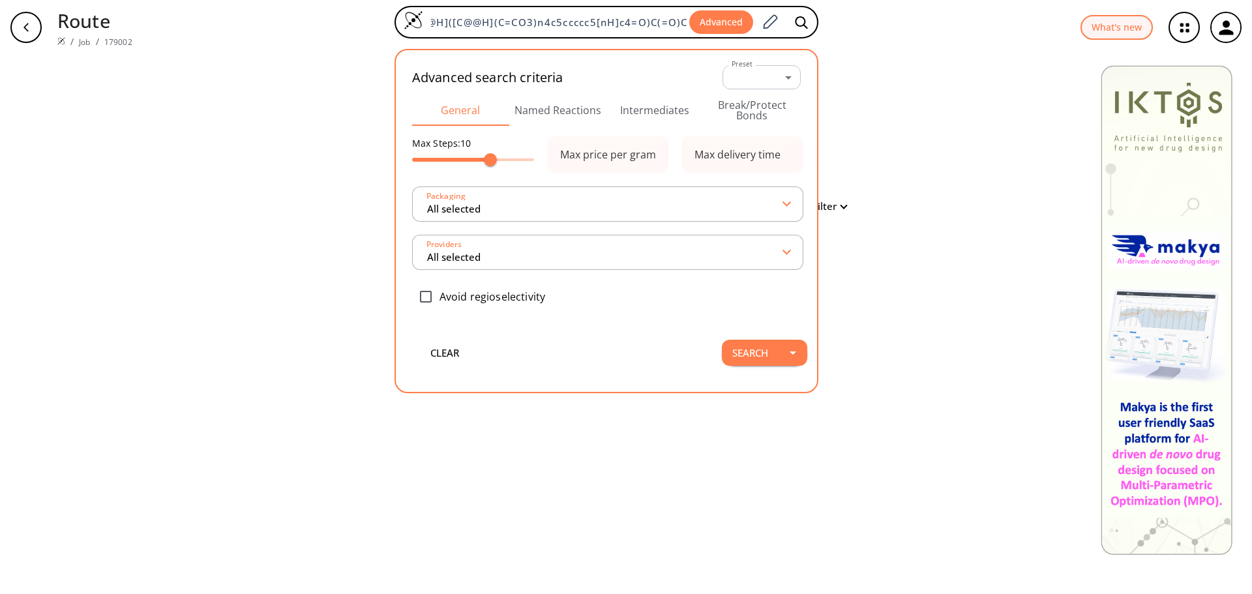
type input "C[C@@H](c1c[nH]c2c1cccc2)[C@H](C(=O)N[C@@H](CCCC[NH3+])C(=O)OC(C)(C)C)NC(=O)[C@…"
type input "15"
drag, startPoint x: 520, startPoint y: 162, endPoint x: 548, endPoint y: 162, distance: 27.4
click at [548, 162] on div "Max Steps: 15 Max price per gram Packaging All selected Max delivery time Provi…" at bounding box center [606, 229] width 389 height 187
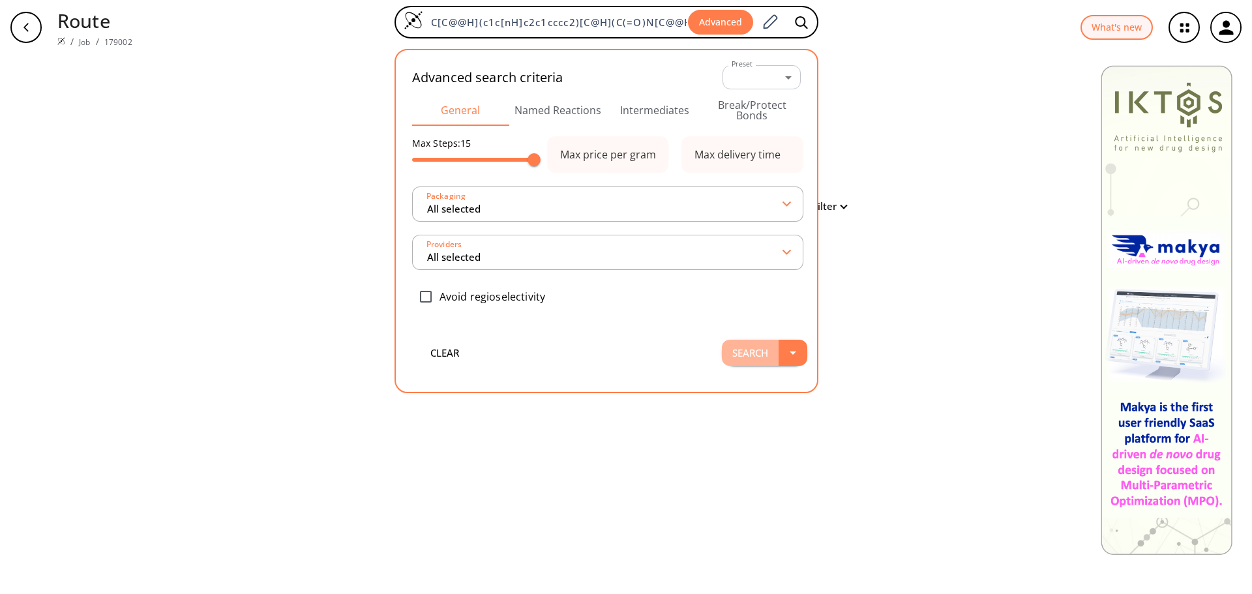
drag, startPoint x: 756, startPoint y: 351, endPoint x: 716, endPoint y: 383, distance: 51.5
click at [757, 351] on button "Search" at bounding box center [750, 353] width 57 height 26
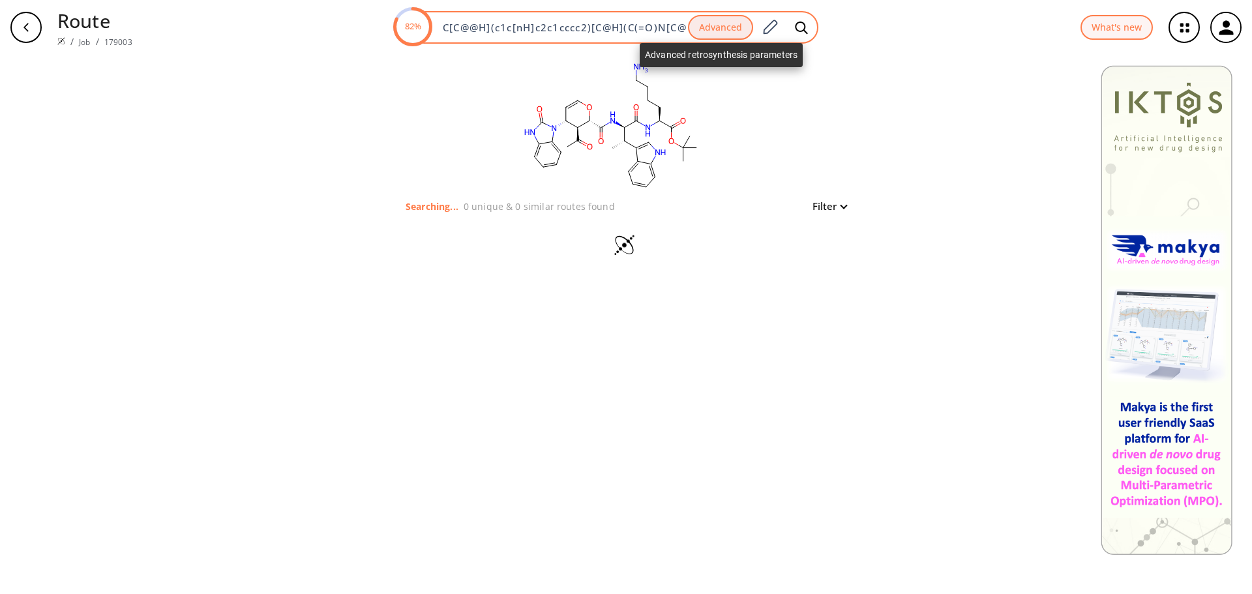
click at [735, 29] on button "Advanced" at bounding box center [720, 27] width 65 height 25
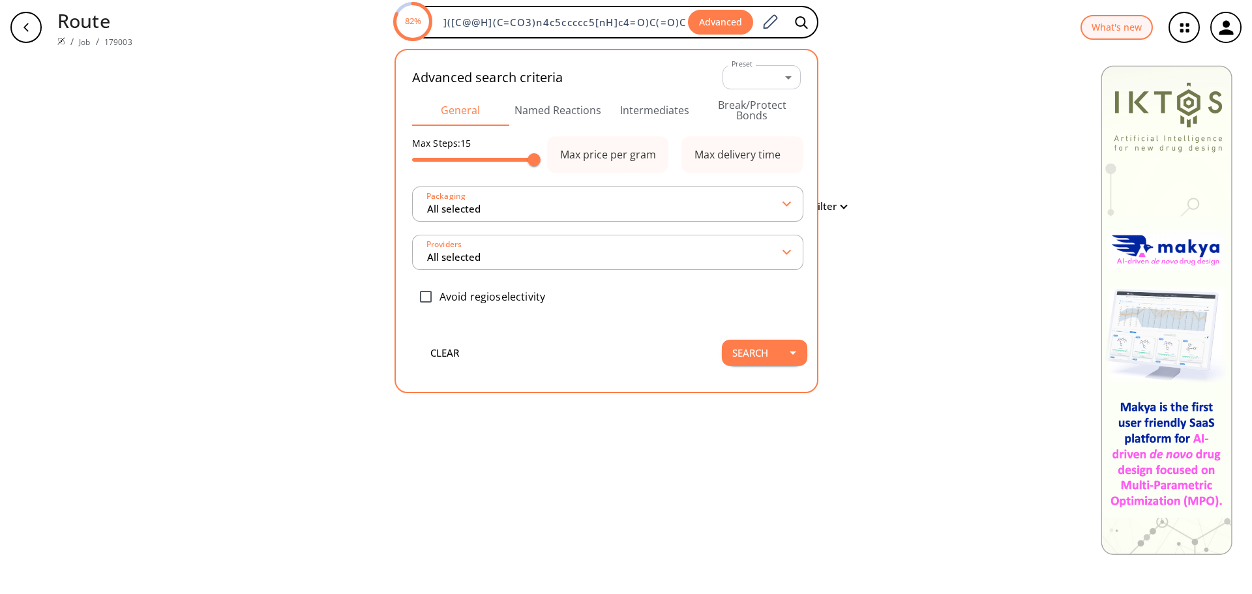
scroll to position [0, 527]
click at [604, 150] on div "Max price per gram" at bounding box center [608, 154] width 96 height 10
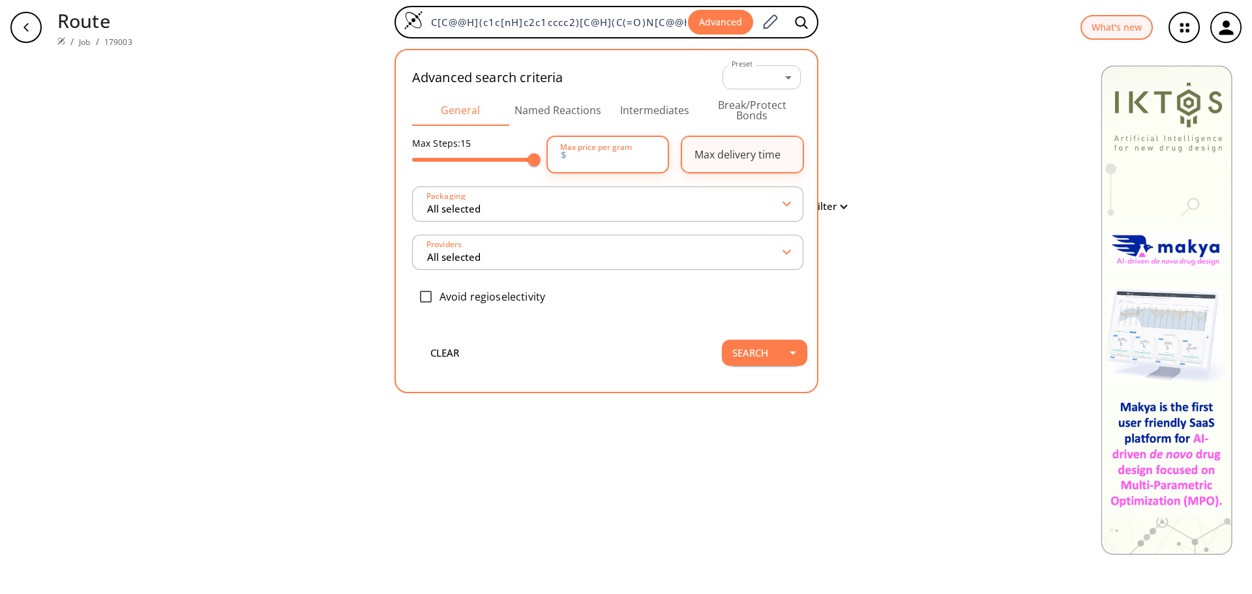
click at [724, 154] on div "Max delivery time" at bounding box center [737, 154] width 86 height 10
click at [902, 151] on div "clear No results Filter No results. Search with achiral starting material. Sear…" at bounding box center [626, 324] width 1252 height 539
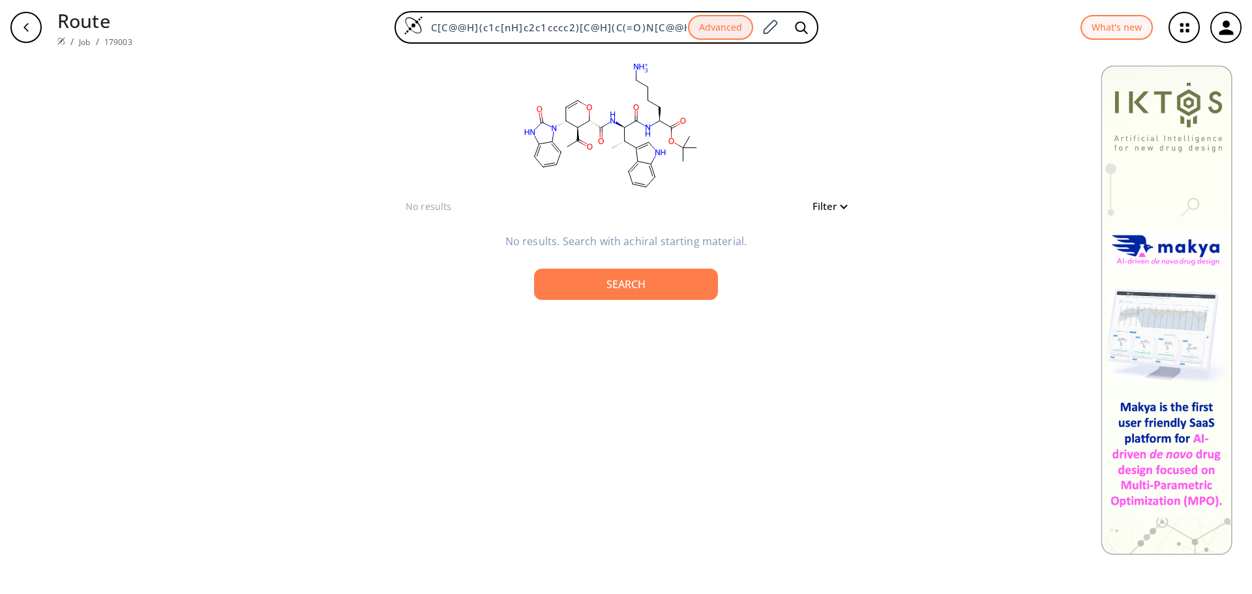
click at [632, 289] on div "Search" at bounding box center [625, 284] width 163 height 10
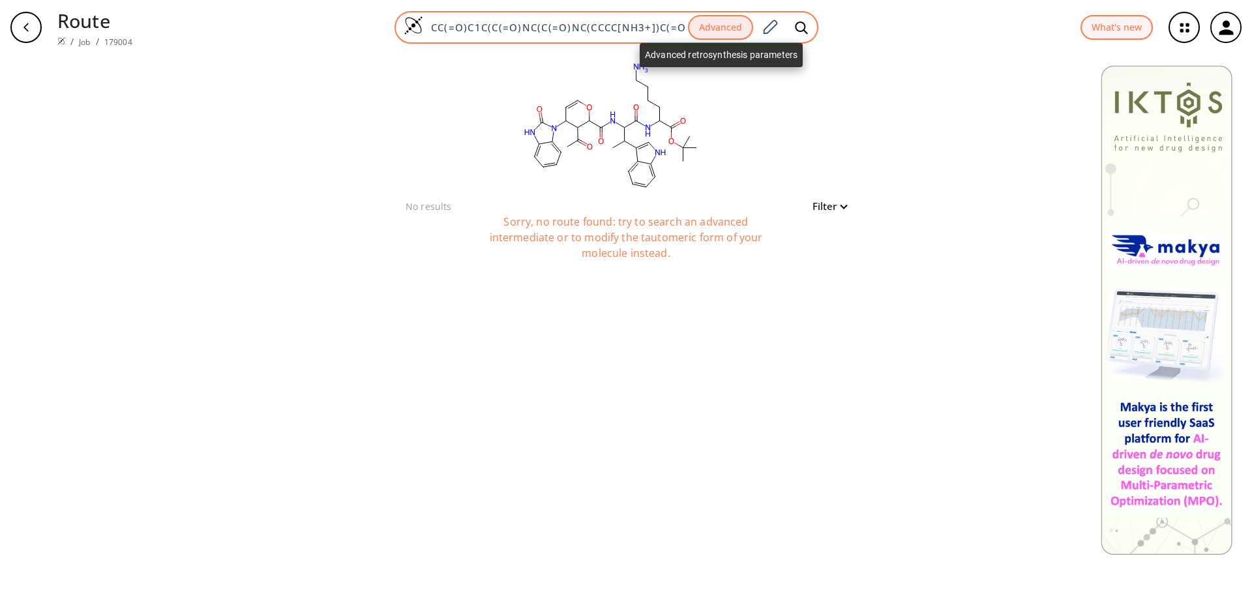
click at [732, 20] on button "Advanced" at bounding box center [720, 27] width 65 height 25
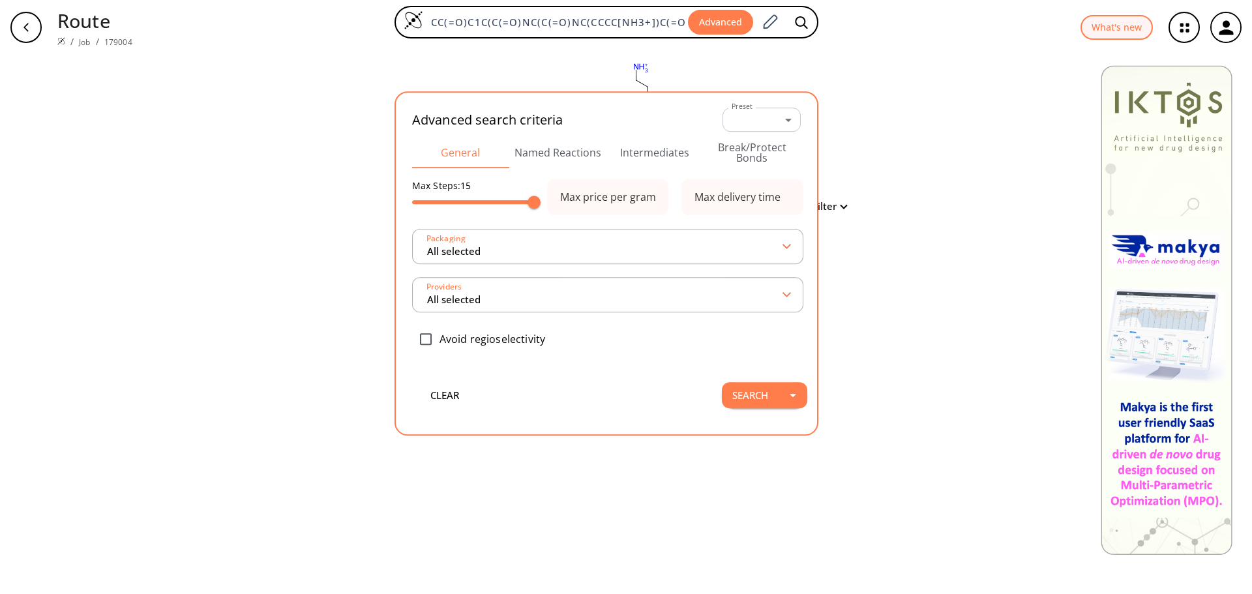
scroll to position [0, 334]
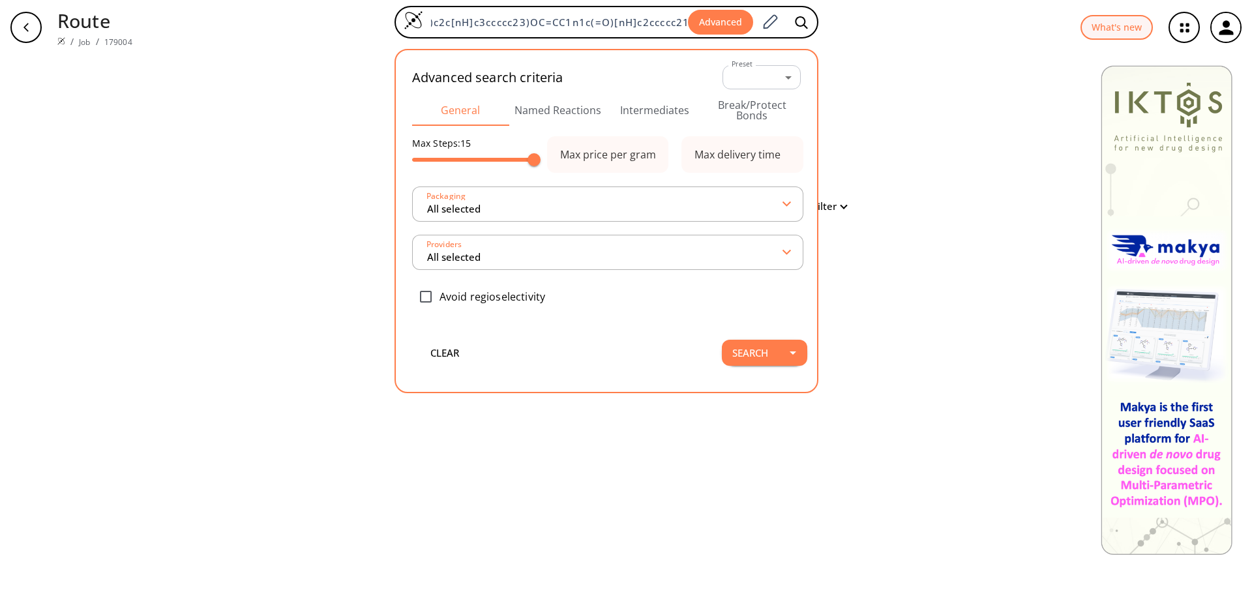
click at [564, 102] on button "Named Reactions" at bounding box center [557, 110] width 97 height 31
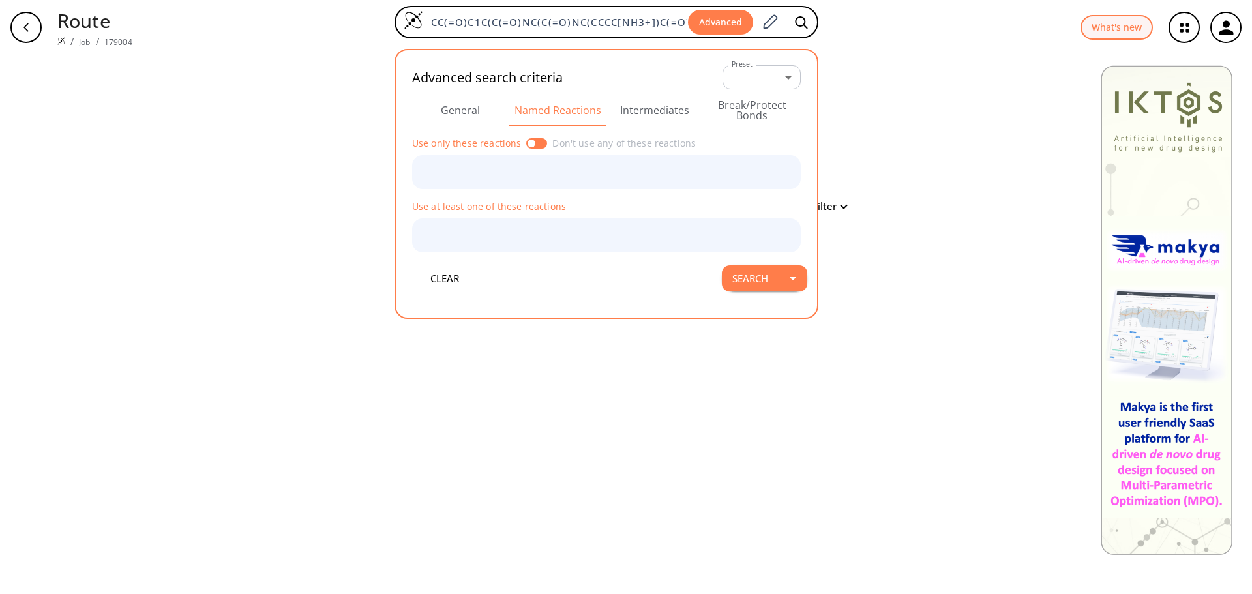
click at [662, 102] on button "Intermediates" at bounding box center [654, 110] width 97 height 31
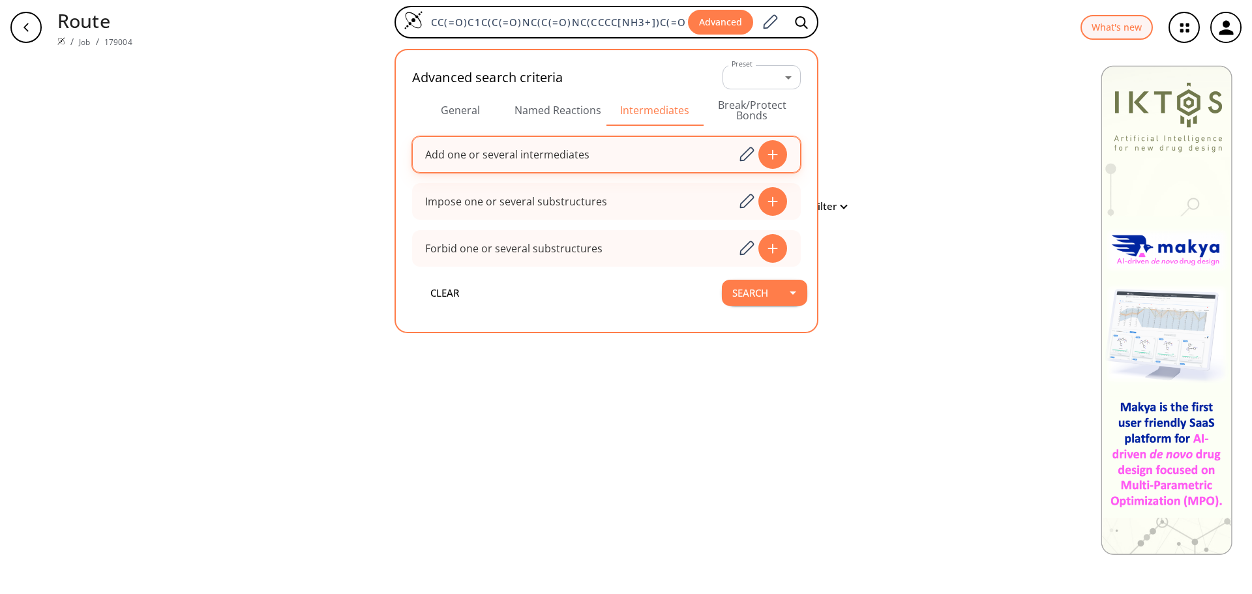
click at [773, 156] on icon at bounding box center [772, 155] width 10 height 10
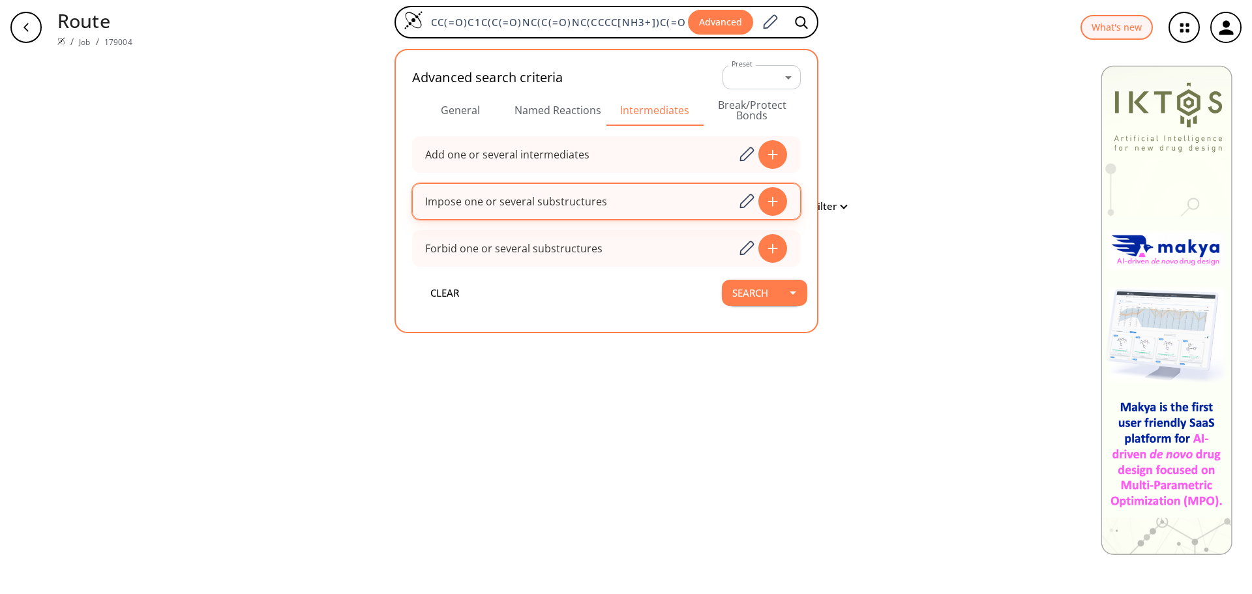
click at [759, 200] on div at bounding box center [772, 201] width 29 height 29
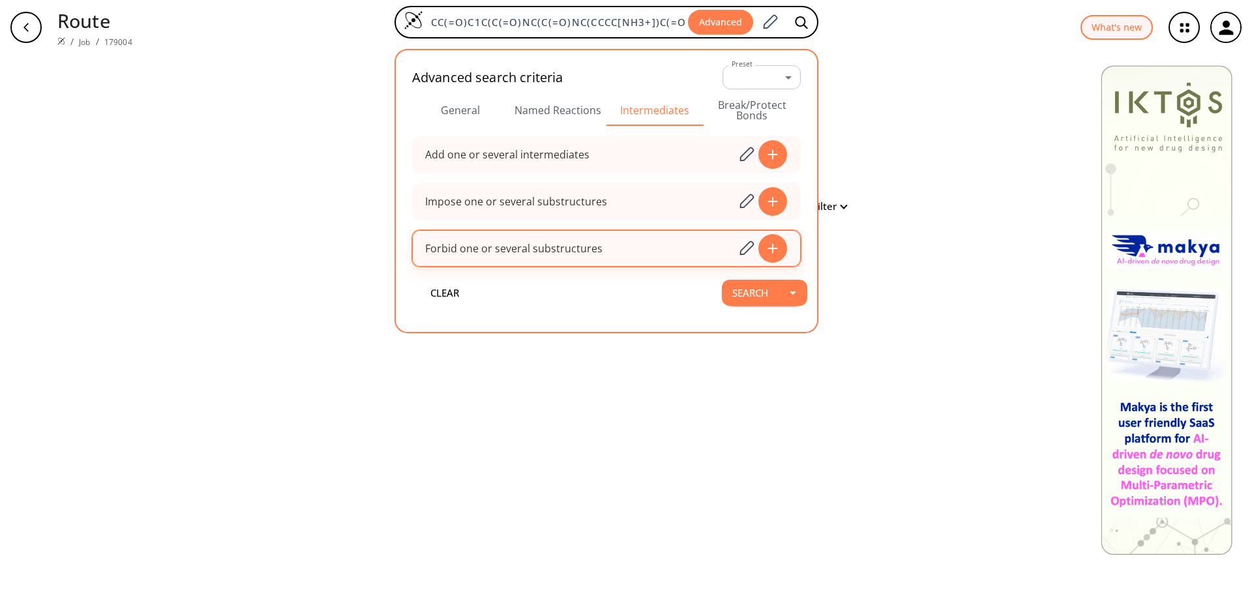
click at [779, 237] on div at bounding box center [772, 248] width 29 height 29
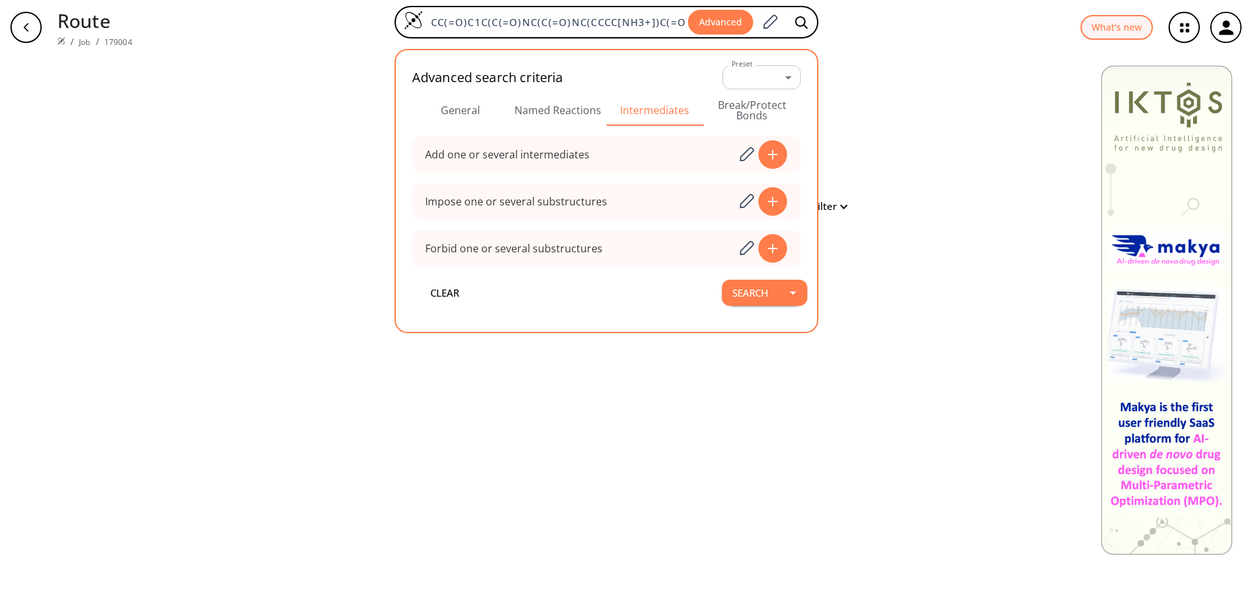
click at [840, 211] on div "Filter" at bounding box center [825, 206] width 42 height 16
click at [833, 207] on button "Filter" at bounding box center [825, 206] width 42 height 10
click at [920, 191] on div at bounding box center [626, 297] width 1252 height 594
click at [787, 80] on body "Route / Job / 179004 CC(=O)C1C(C(=O)NC(C(=O)NC(CCCC[NH3+])C(=O)OC(C)(C)C)C(C)c2…" at bounding box center [626, 297] width 1252 height 594
click at [747, 104] on em "default" at bounding box center [749, 105] width 32 height 14
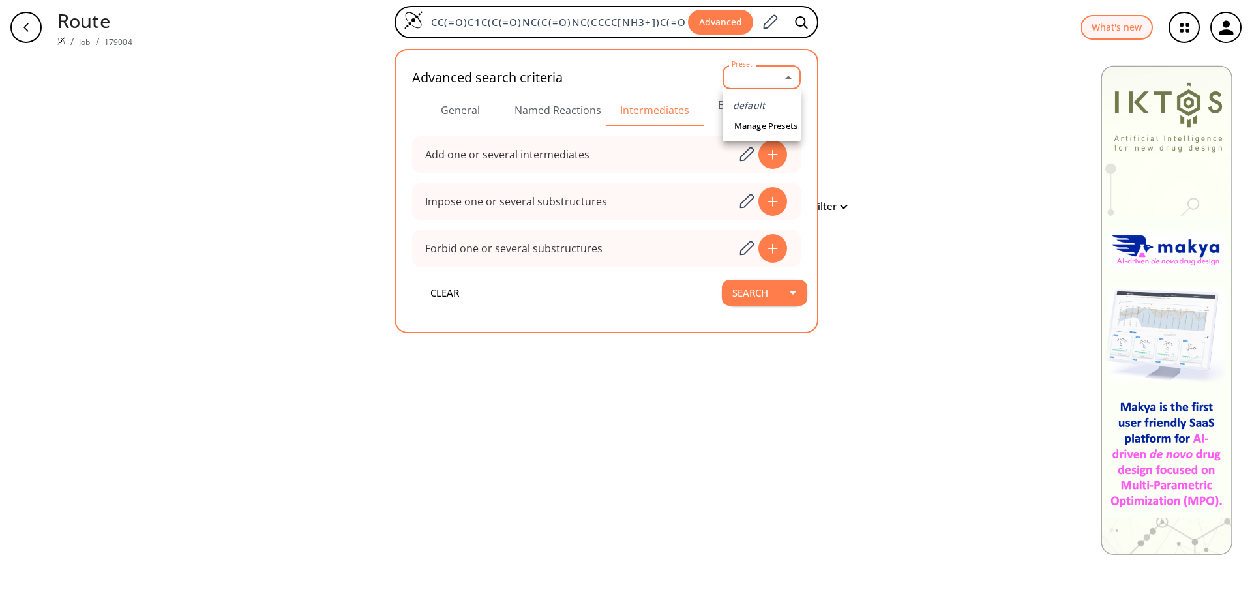
type input "0"
click at [698, 135] on div "Advanced search criteria Preset default 0 Preset General Named Reactions Interm…" at bounding box center [606, 163] width 402 height 207
click at [751, 107] on button "Break/Protect Bonds" at bounding box center [751, 110] width 97 height 31
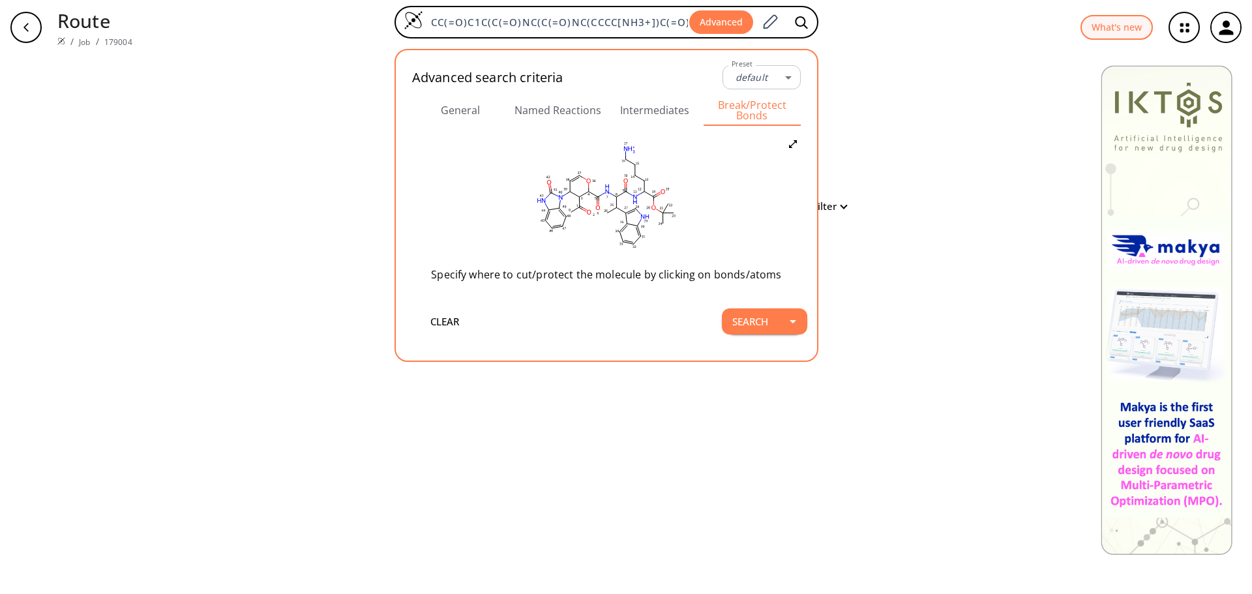
click at [1220, 35] on icon "button" at bounding box center [1225, 27] width 14 height 14
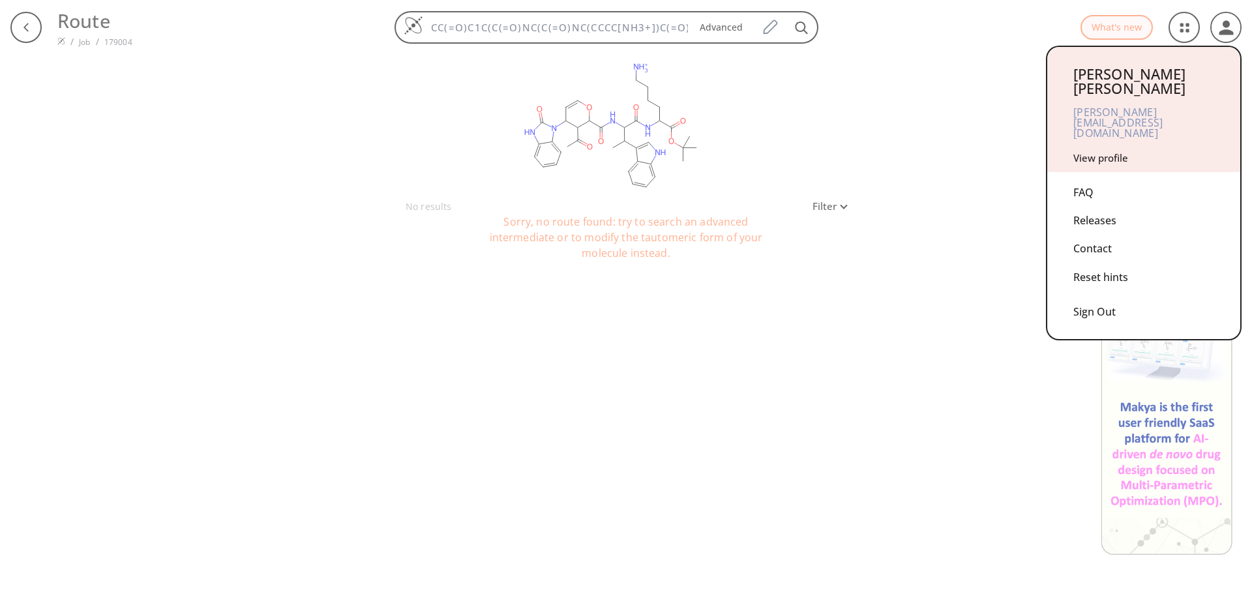
click at [1089, 291] on div "Sign Out" at bounding box center [1143, 308] width 141 height 35
